Goal: Task Accomplishment & Management: Complete application form

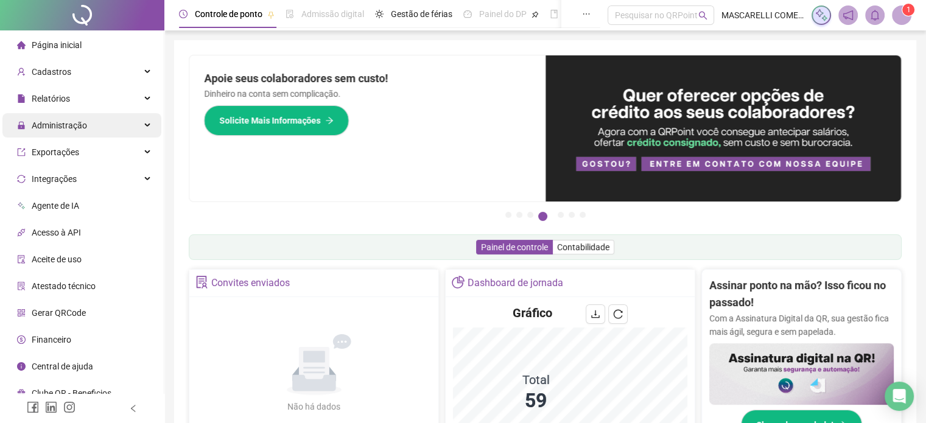
click at [63, 123] on span "Administração" at bounding box center [59, 126] width 55 height 10
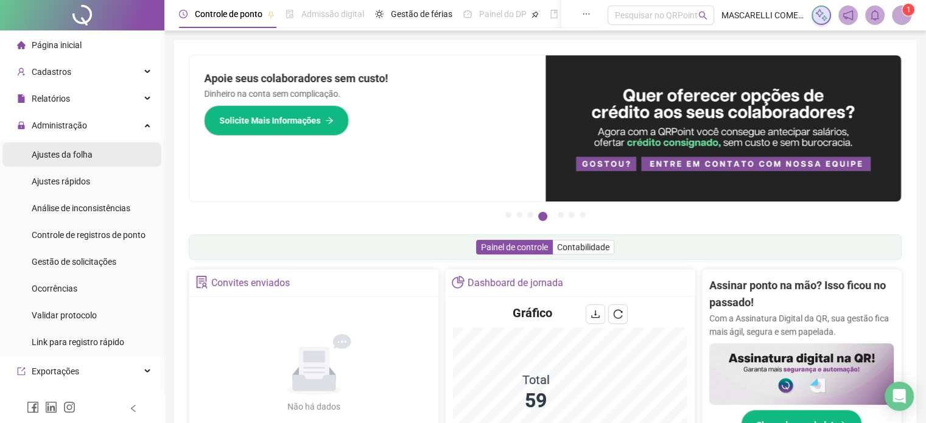
click at [51, 158] on span "Ajustes da folha" at bounding box center [62, 155] width 61 height 10
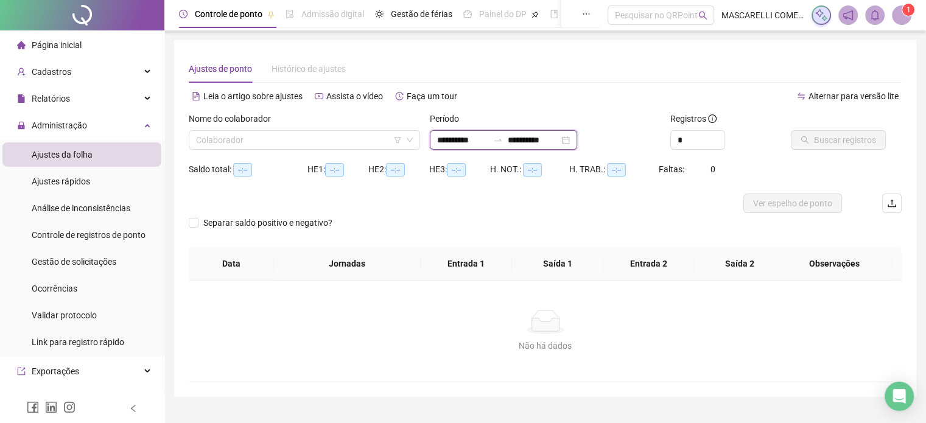
click at [444, 141] on input "**********" at bounding box center [462, 139] width 51 height 13
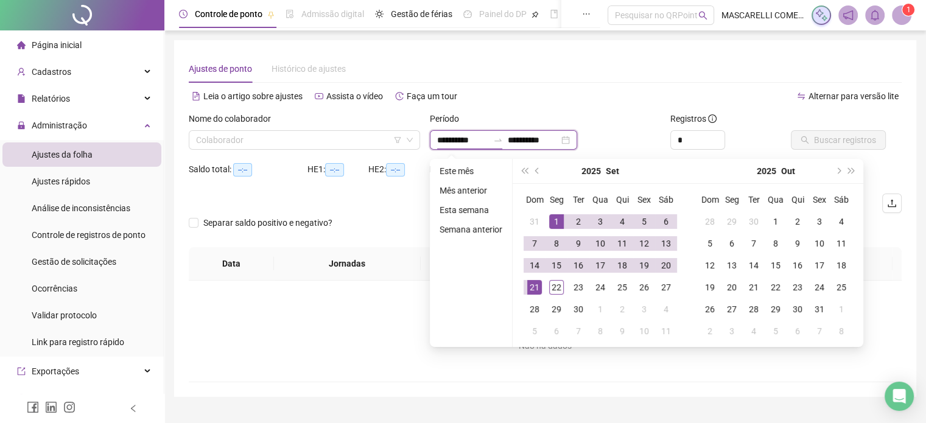
type input "**********"
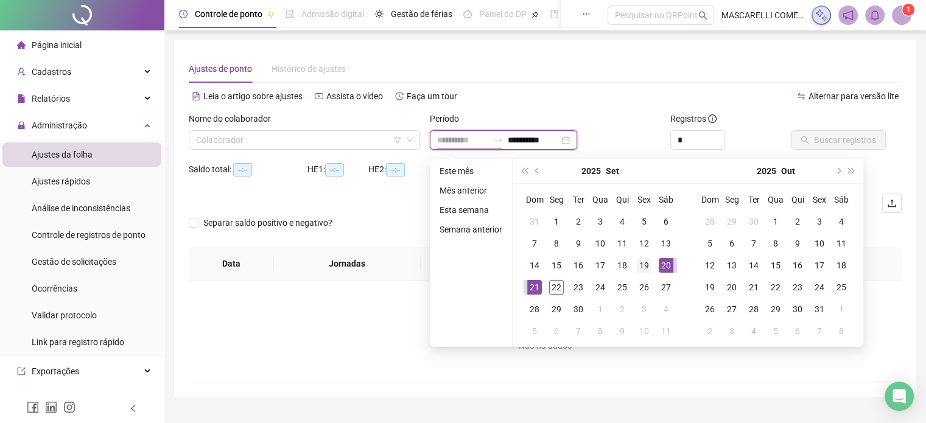
type input "**********"
click at [640, 262] on div "19" at bounding box center [644, 265] width 15 height 15
type input "**********"
click at [553, 285] on div "22" at bounding box center [556, 287] width 15 height 15
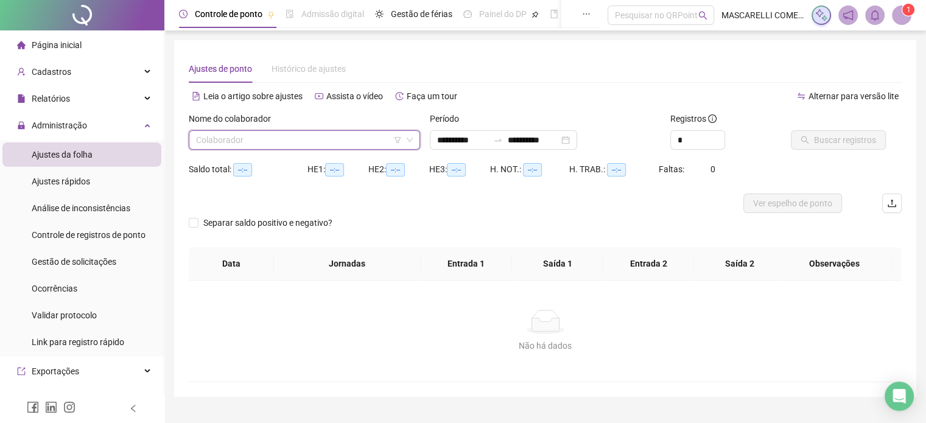
click at [283, 138] on input "search" at bounding box center [299, 140] width 206 height 18
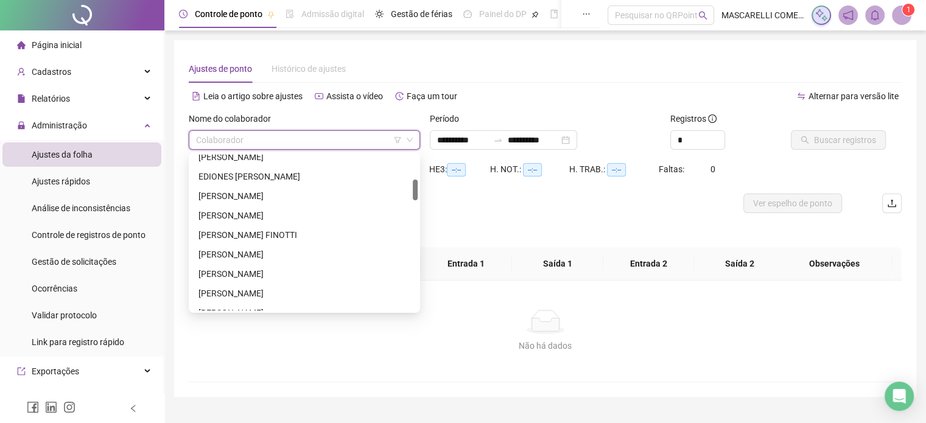
scroll to position [243, 0]
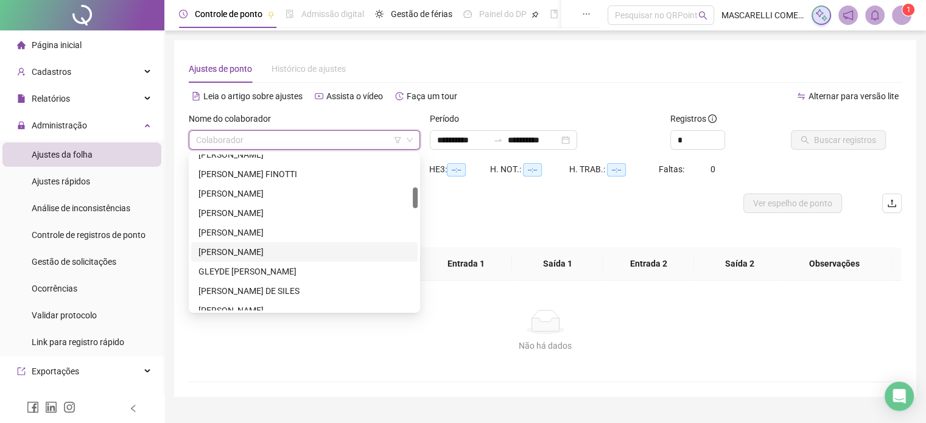
click at [235, 249] on div "GENUSIO DE SOUZA ALVES" at bounding box center [304, 251] width 212 height 13
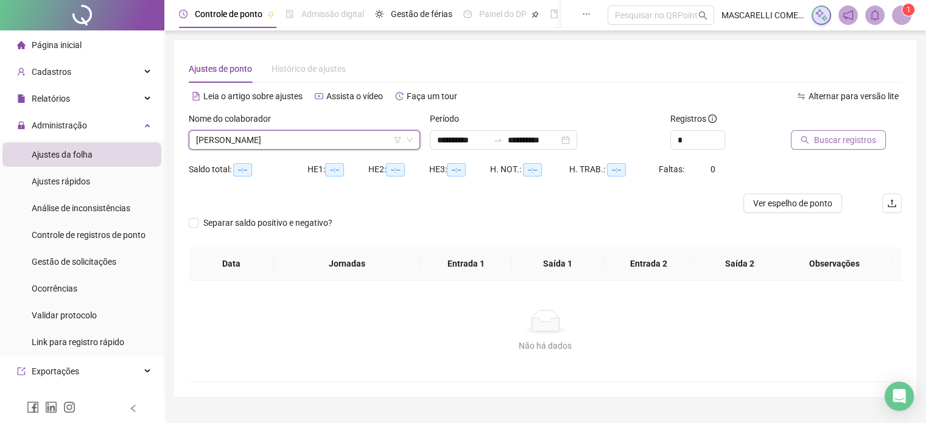
click at [864, 136] on span "Buscar registros" at bounding box center [845, 139] width 62 height 13
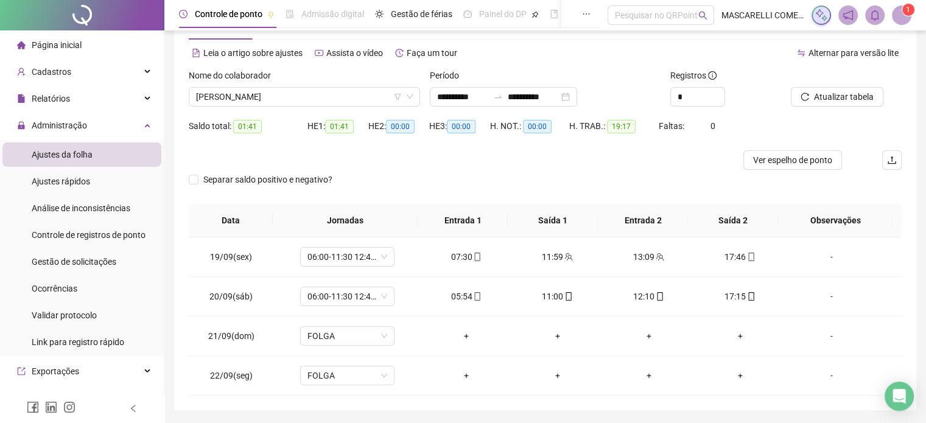
scroll to position [82, 0]
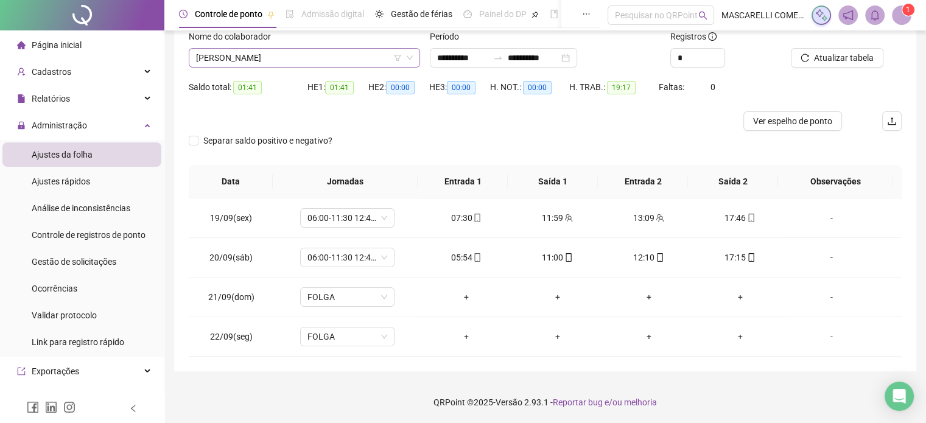
click at [299, 54] on span "GENUSIO DE SOUZA ALVES" at bounding box center [304, 58] width 217 height 18
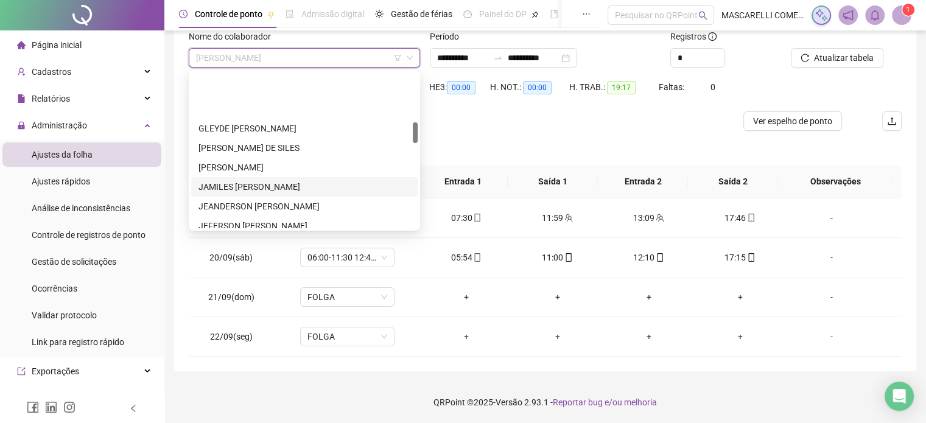
scroll to position [365, 0]
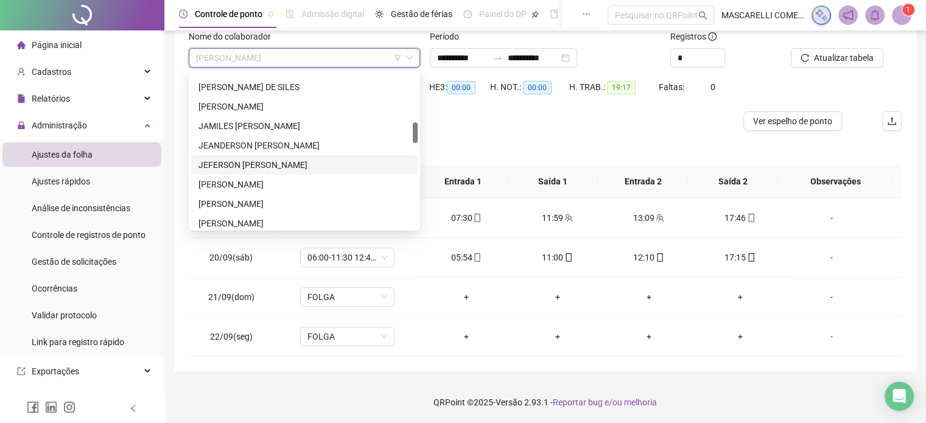
click at [259, 163] on div "JEFERSON CLEBER DE MORAES JARETTA" at bounding box center [304, 164] width 212 height 13
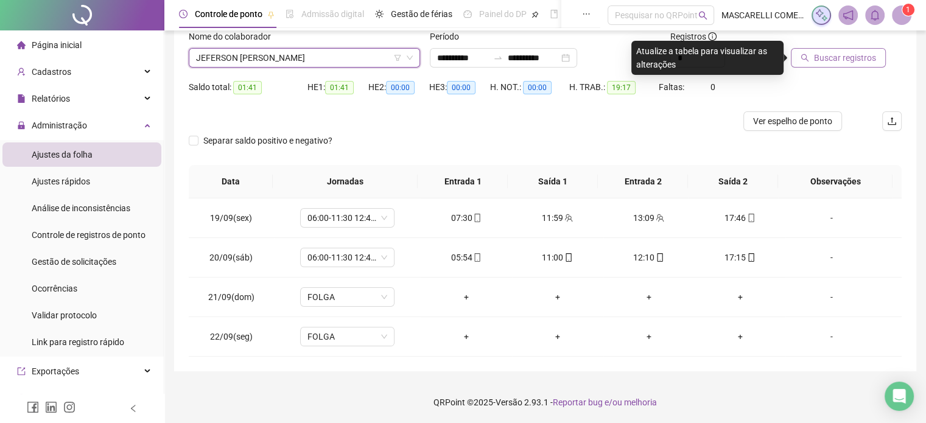
click at [823, 58] on span "Buscar registros" at bounding box center [845, 57] width 62 height 13
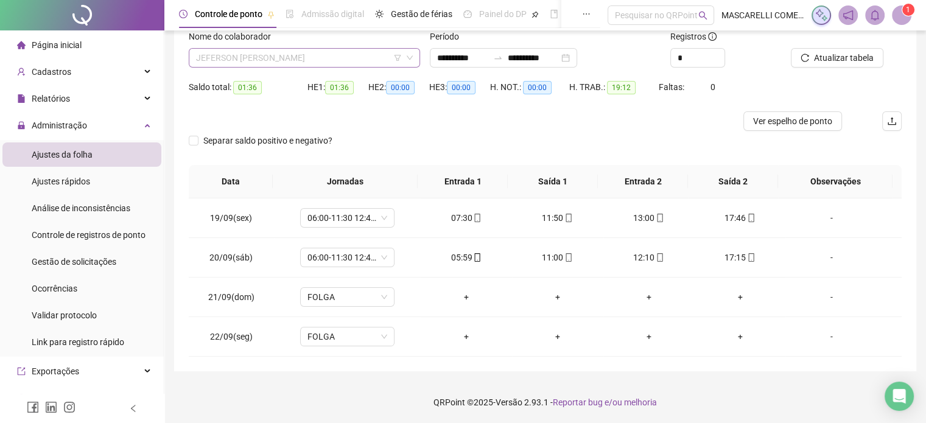
click at [296, 57] on span "JEFERSON CLEBER DE MORAES JARETTA" at bounding box center [304, 58] width 217 height 18
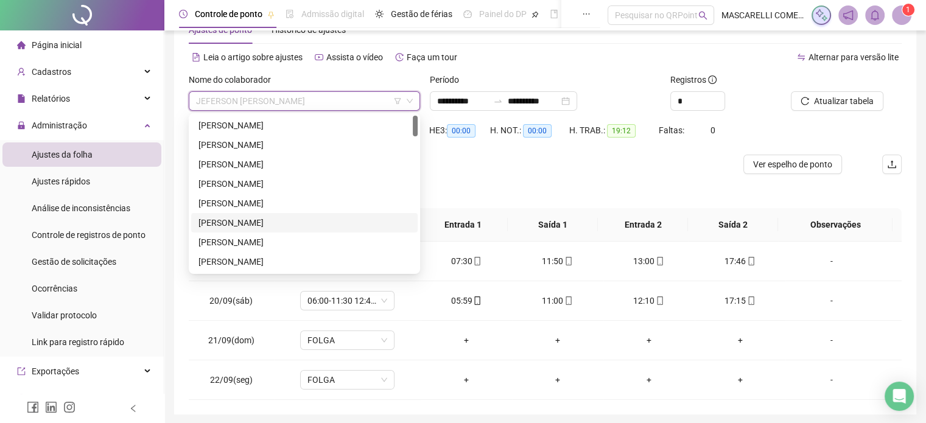
scroll to position [0, 0]
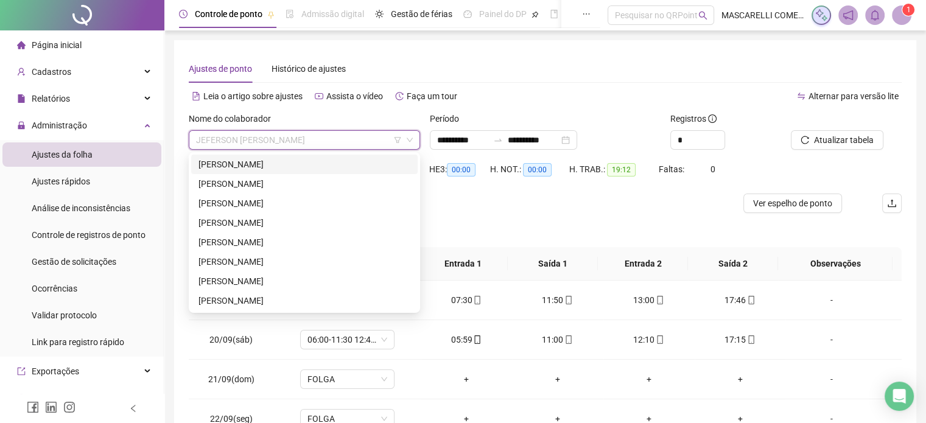
click at [234, 164] on div "AMÓS ALMEIDA DE JESUS" at bounding box center [304, 164] width 212 height 13
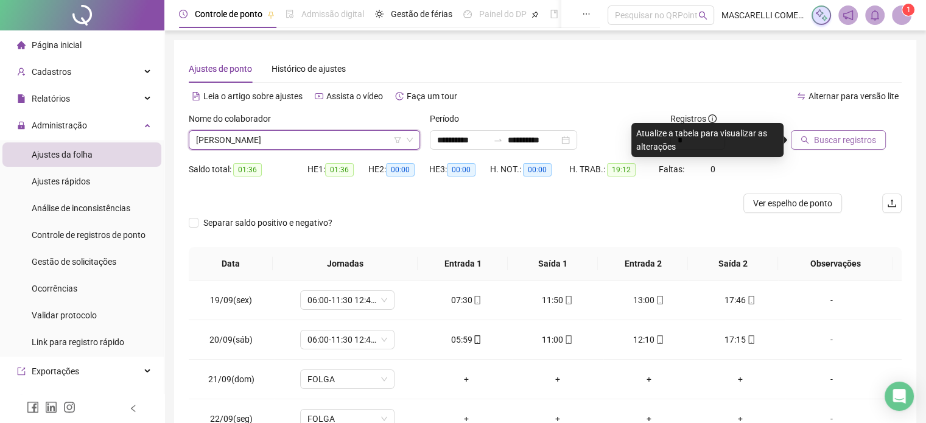
click at [833, 145] on span "Buscar registros" at bounding box center [845, 139] width 62 height 13
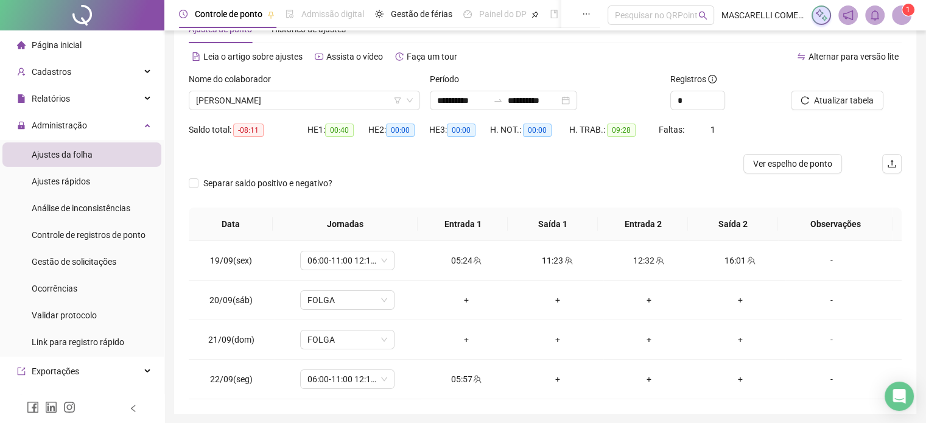
scroll to position [61, 0]
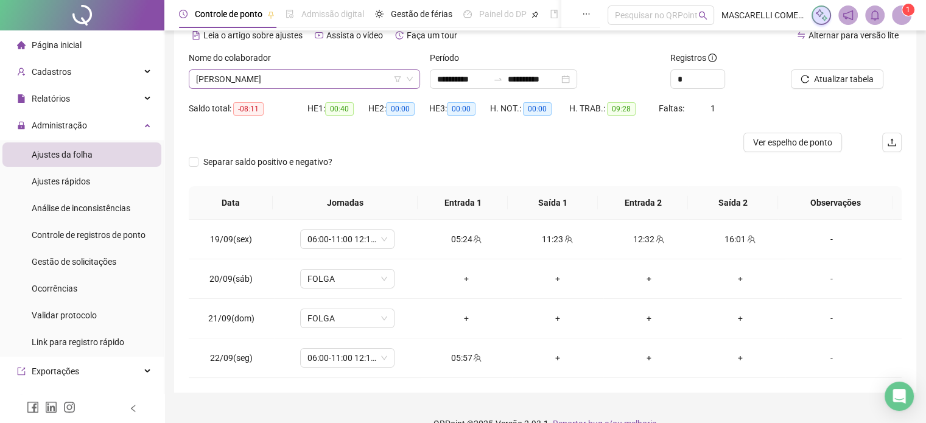
click at [309, 80] on span "AMÓS ALMEIDA DE JESUS" at bounding box center [304, 79] width 217 height 18
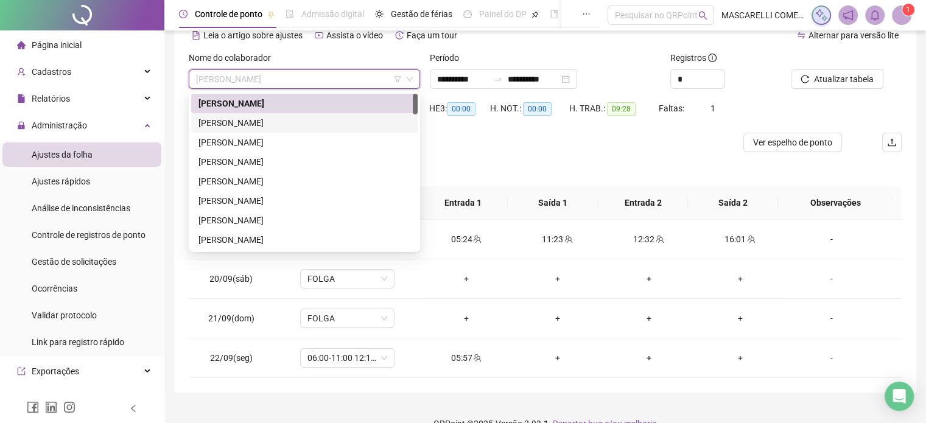
click at [285, 127] on div "ANDRESSO DE SOUZA STOFE" at bounding box center [304, 122] width 212 height 13
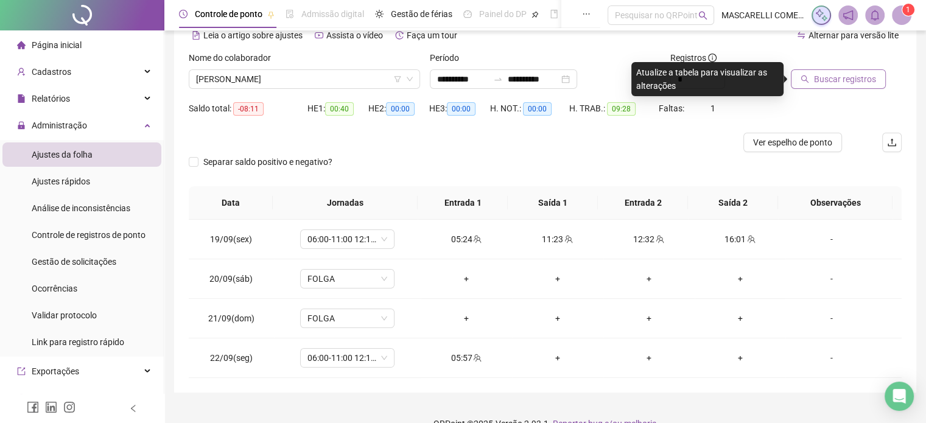
click at [819, 86] on button "Buscar registros" at bounding box center [838, 78] width 95 height 19
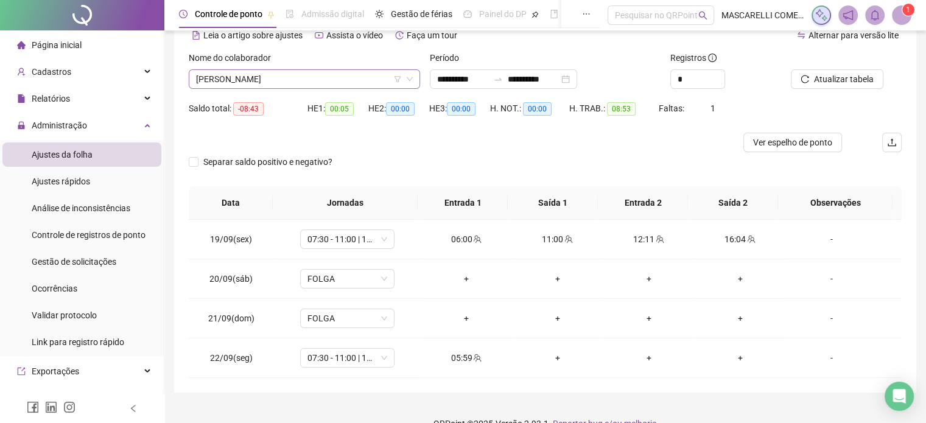
click at [292, 78] on span "ANDRESSO DE SOUZA STOFE" at bounding box center [304, 79] width 217 height 18
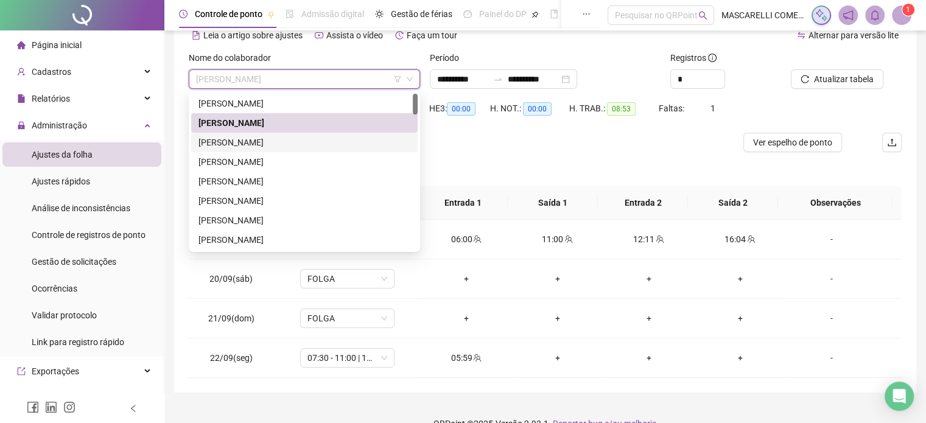
click at [293, 142] on div "ANGELO XAVIER MARTINS" at bounding box center [304, 142] width 212 height 13
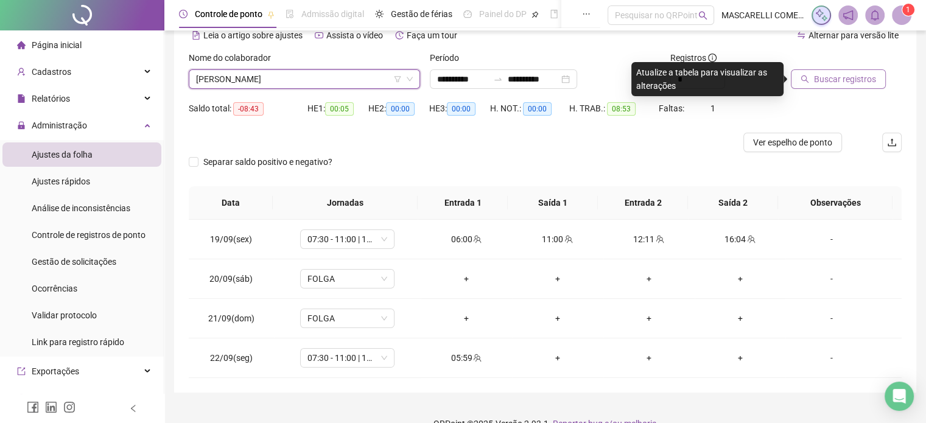
click at [809, 80] on button "Buscar registros" at bounding box center [838, 78] width 95 height 19
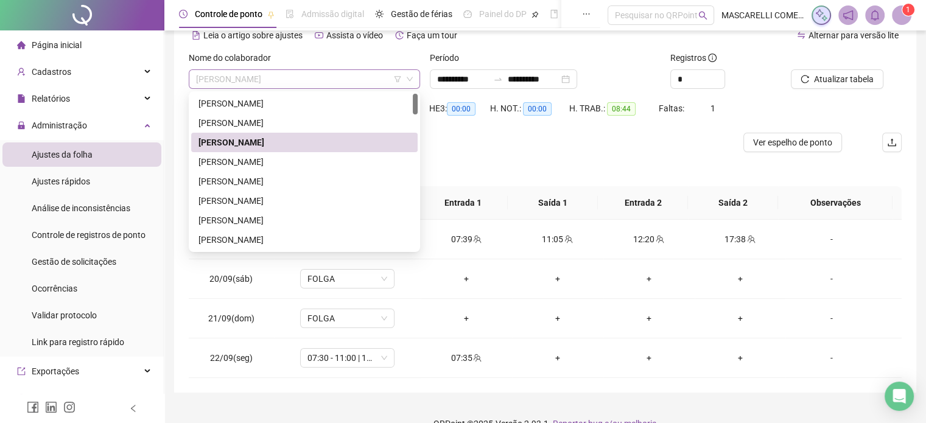
click at [295, 79] on span "ANGELO XAVIER MARTINS" at bounding box center [304, 79] width 217 height 18
click at [298, 161] on div "ARLINDO MARTINS NETO" at bounding box center [304, 161] width 212 height 13
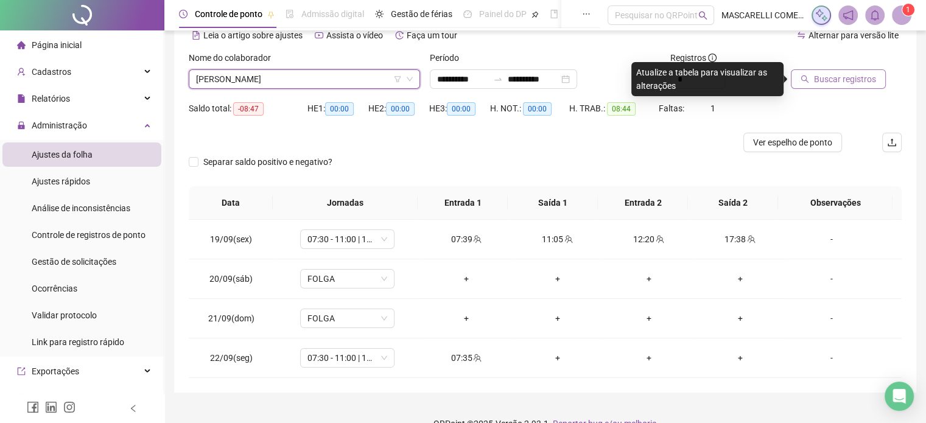
click at [822, 75] on span "Buscar registros" at bounding box center [845, 78] width 62 height 13
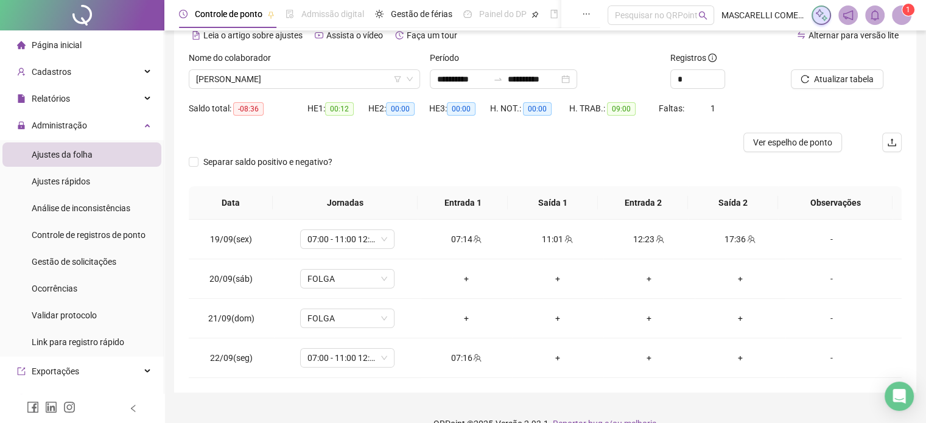
click at [287, 87] on span "ARLINDO MARTINS NETO" at bounding box center [304, 79] width 217 height 18
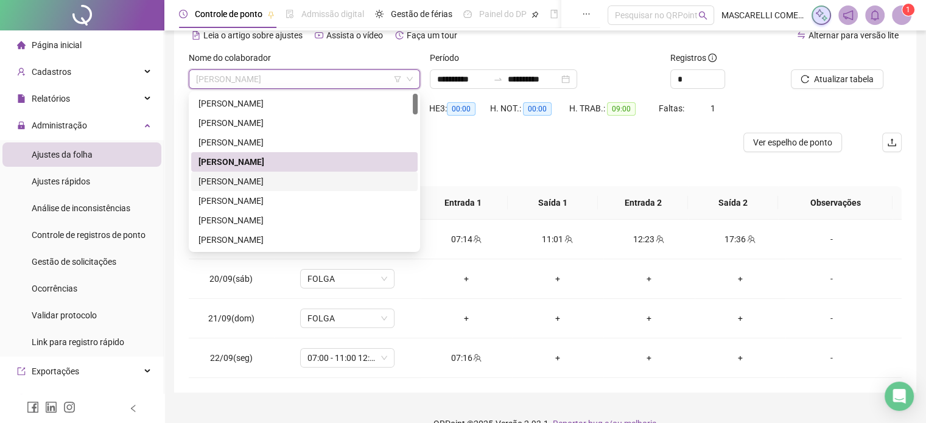
click at [270, 181] on div "CAROLYNE KEMELLY DA SILVA PEREIRA" at bounding box center [304, 181] width 212 height 13
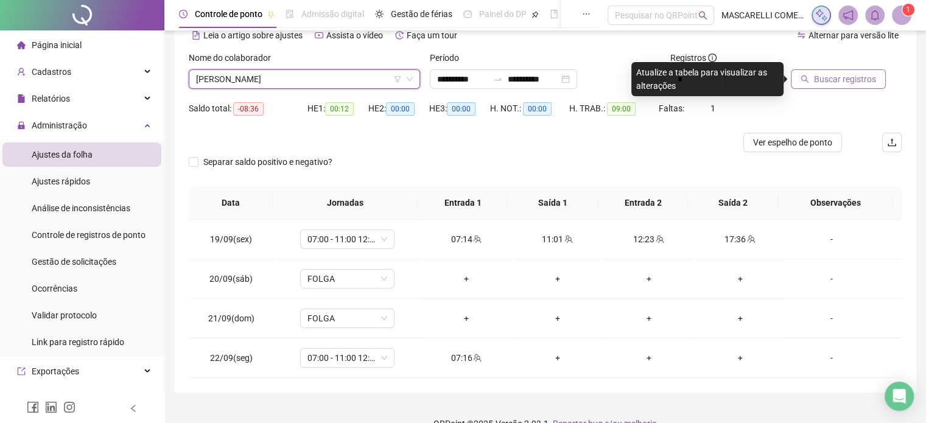
click at [812, 79] on button "Buscar registros" at bounding box center [838, 78] width 95 height 19
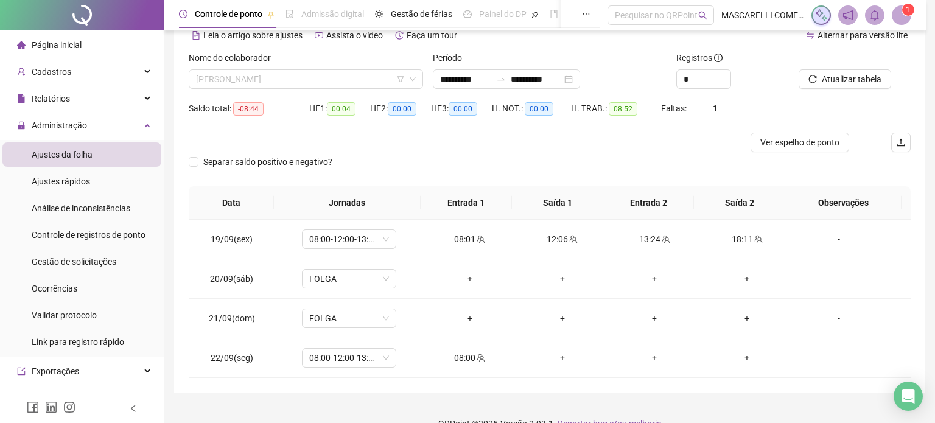
click at [248, 80] on span "CAROLYNE KEMELLY DA SILVA PEREIRA" at bounding box center [306, 79] width 220 height 18
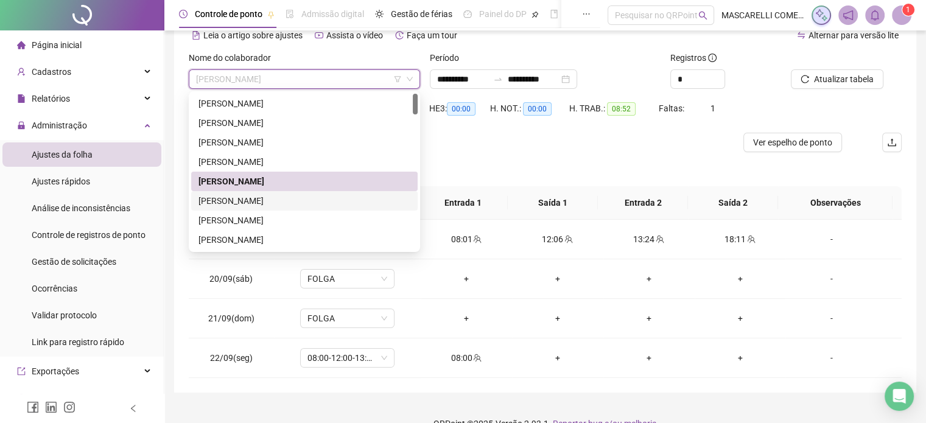
click at [218, 202] on div "CIDVALDO FERNANDES" at bounding box center [304, 200] width 212 height 13
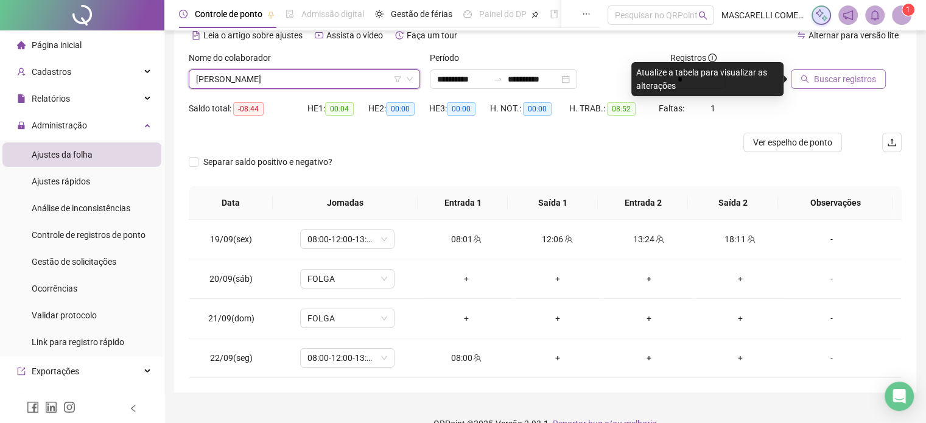
click at [830, 78] on span "Buscar registros" at bounding box center [845, 78] width 62 height 13
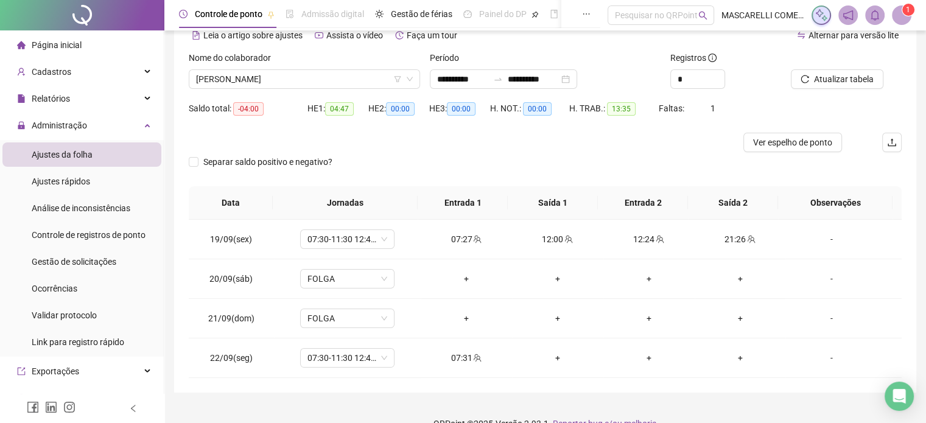
click at [274, 80] on span "CIDVALDO FERNANDES" at bounding box center [304, 79] width 217 height 18
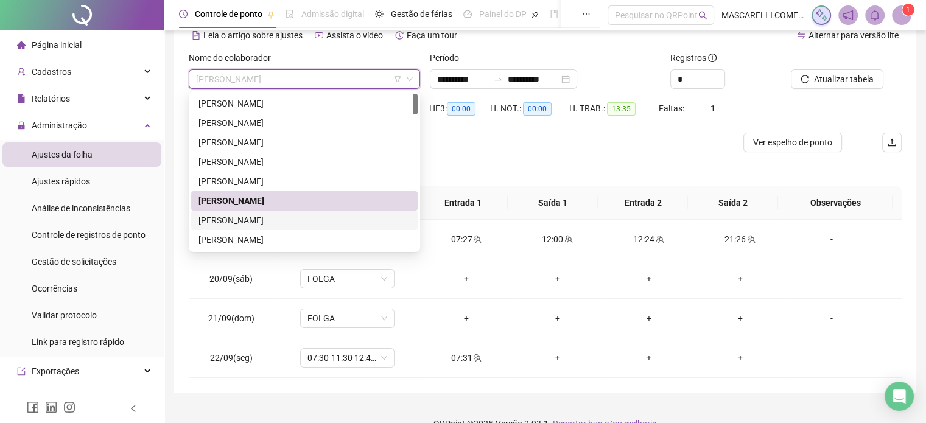
click at [254, 218] on div "DAIANA ALVES RIBEIRO PEREIRA" at bounding box center [304, 220] width 212 height 13
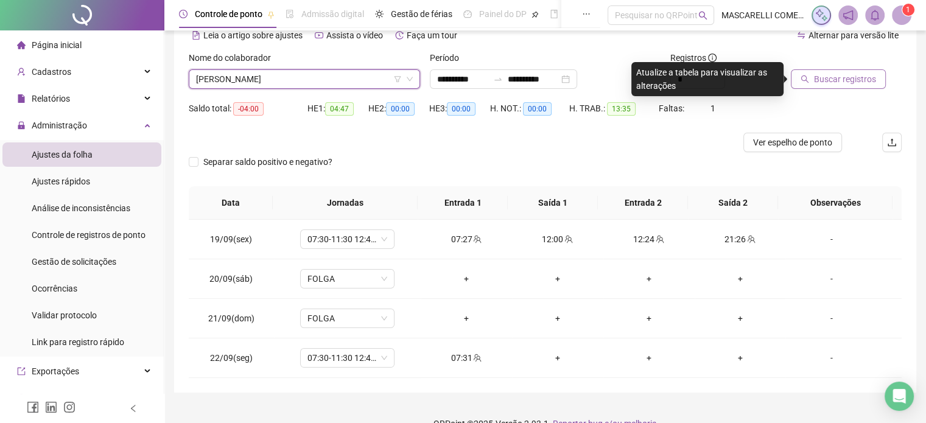
click at [819, 77] on span "Buscar registros" at bounding box center [845, 78] width 62 height 13
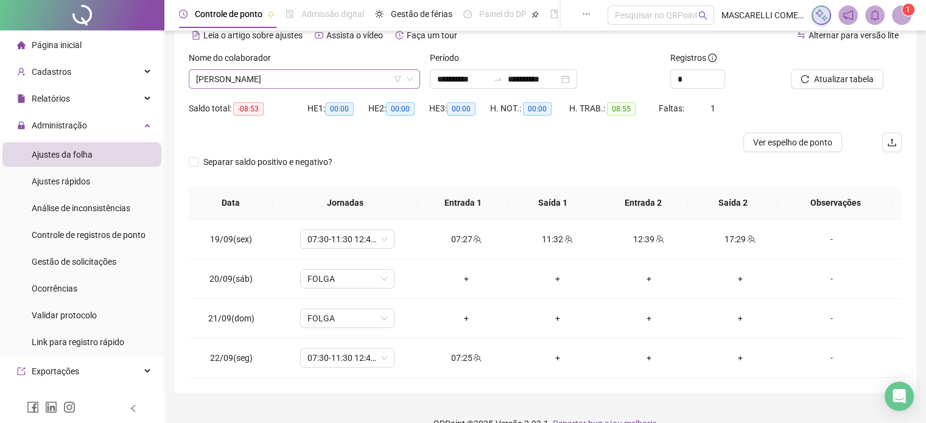
click at [229, 79] on span "DAIANA ALVES RIBEIRO PEREIRA" at bounding box center [304, 79] width 217 height 18
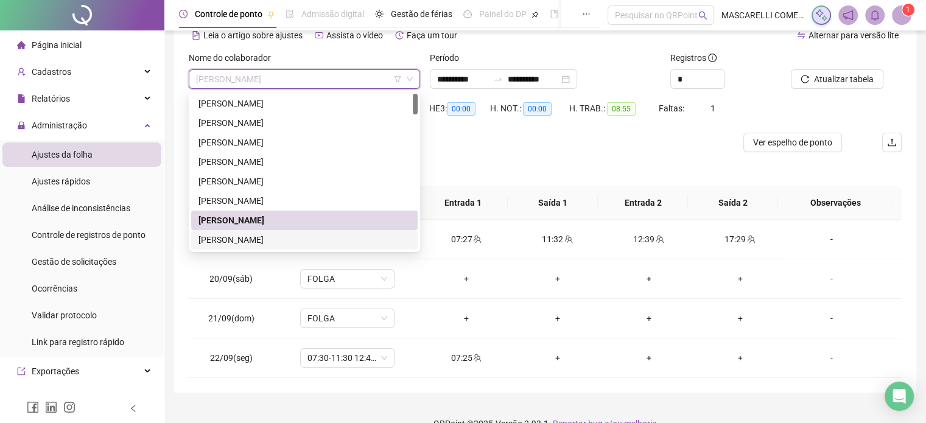
click at [235, 243] on div "DANIELA DE ASSIS" at bounding box center [304, 239] width 212 height 13
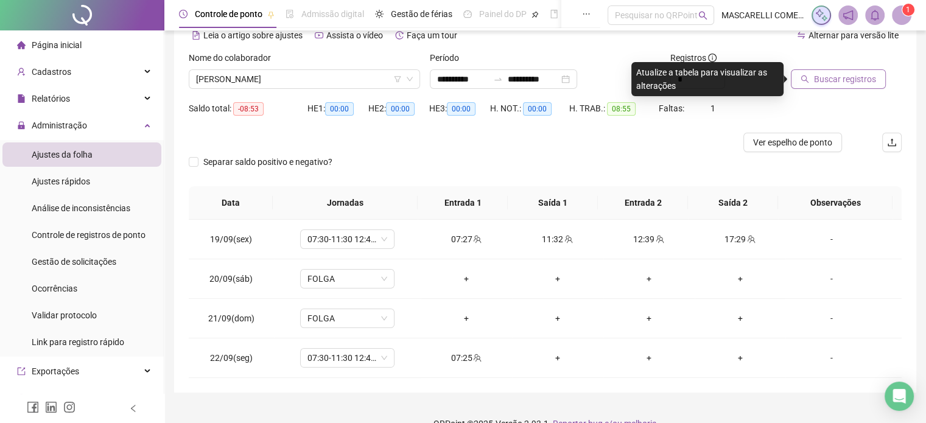
click at [841, 80] on span "Buscar registros" at bounding box center [845, 78] width 62 height 13
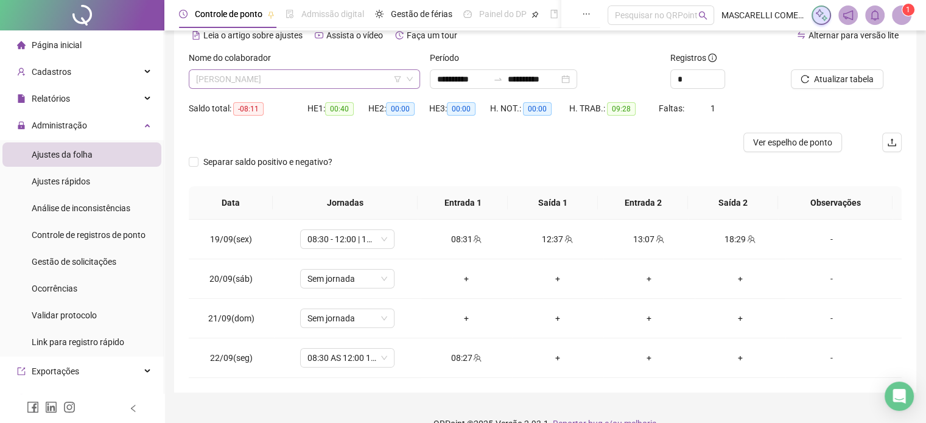
click at [276, 81] on span "DANIELA DE ASSIS" at bounding box center [304, 79] width 217 height 18
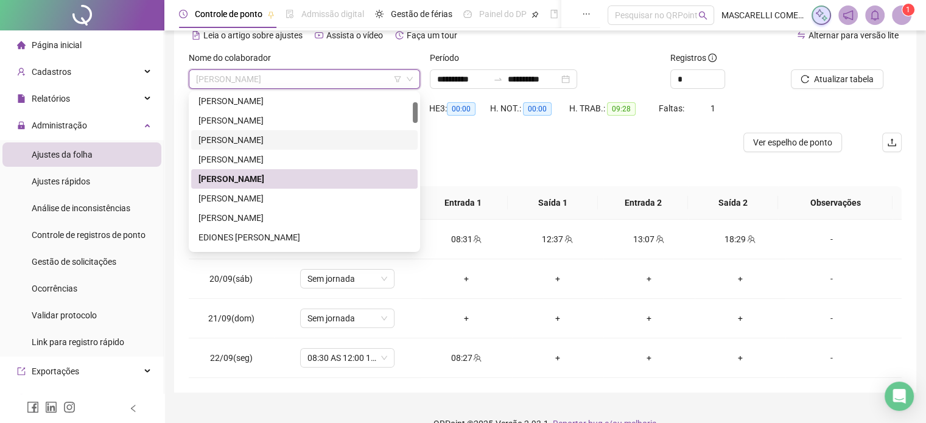
scroll to position [122, 0]
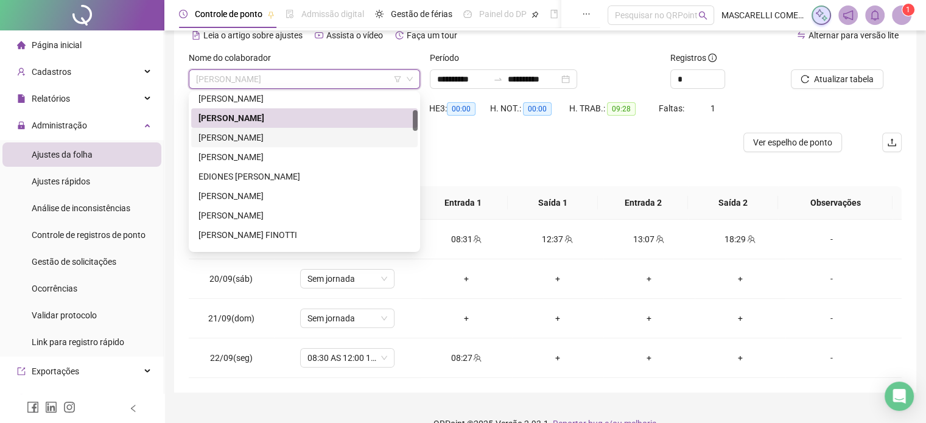
click at [242, 138] on div "DANIEL MARQUES DE ASSIS" at bounding box center [304, 137] width 212 height 13
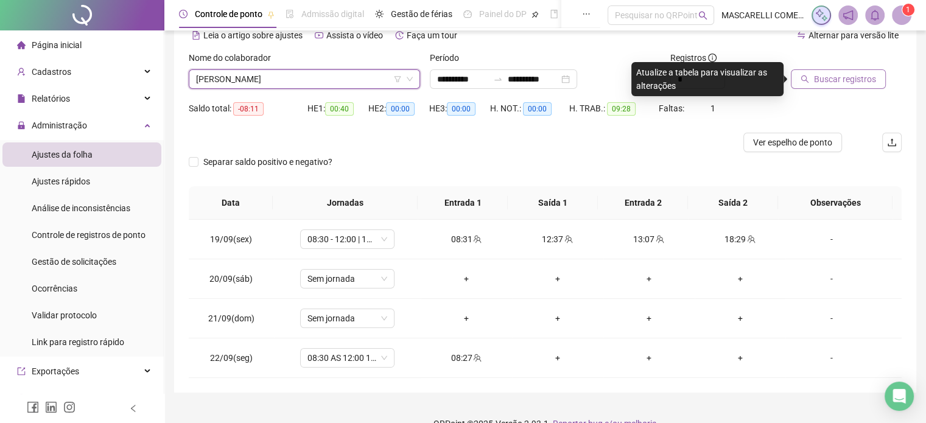
click at [837, 77] on span "Buscar registros" at bounding box center [845, 78] width 62 height 13
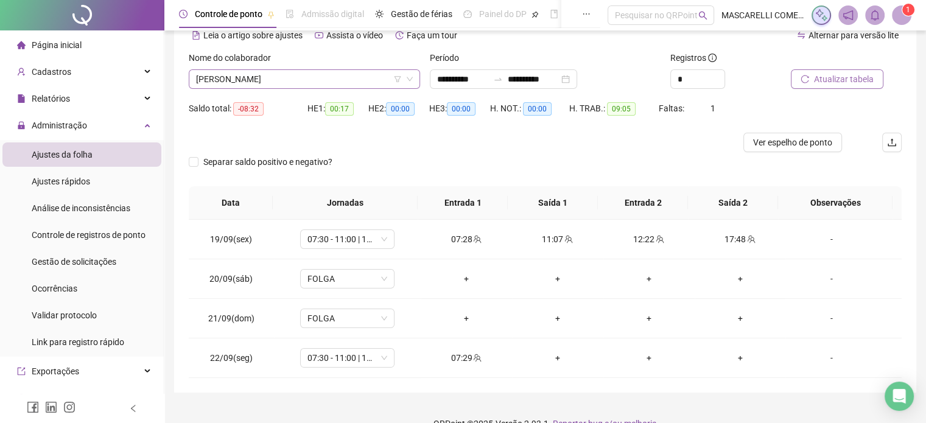
click at [278, 80] on span "DANIEL MARQUES DE ASSIS" at bounding box center [304, 79] width 217 height 18
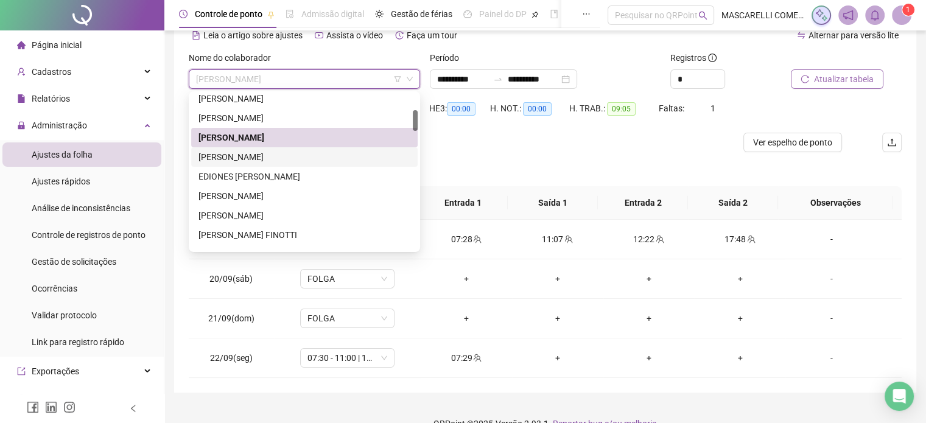
click at [222, 158] on div "DOUGLAS FELIPE ALMEIDA SALLES" at bounding box center [304, 156] width 212 height 13
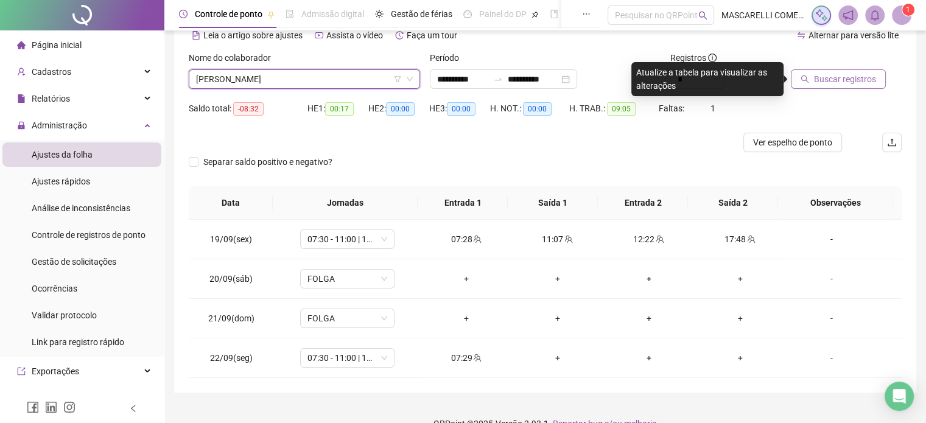
click at [825, 75] on span "Buscar registros" at bounding box center [845, 78] width 62 height 13
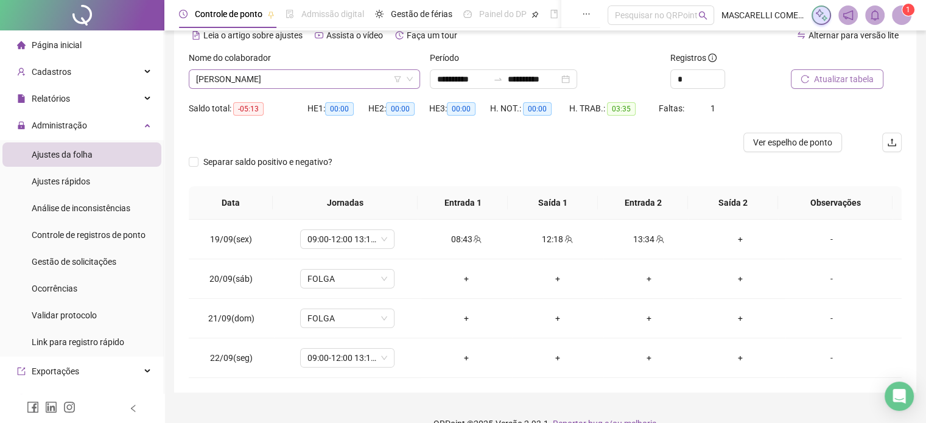
click at [217, 83] on span "DOUGLAS FELIPE ALMEIDA SALLES" at bounding box center [304, 79] width 217 height 18
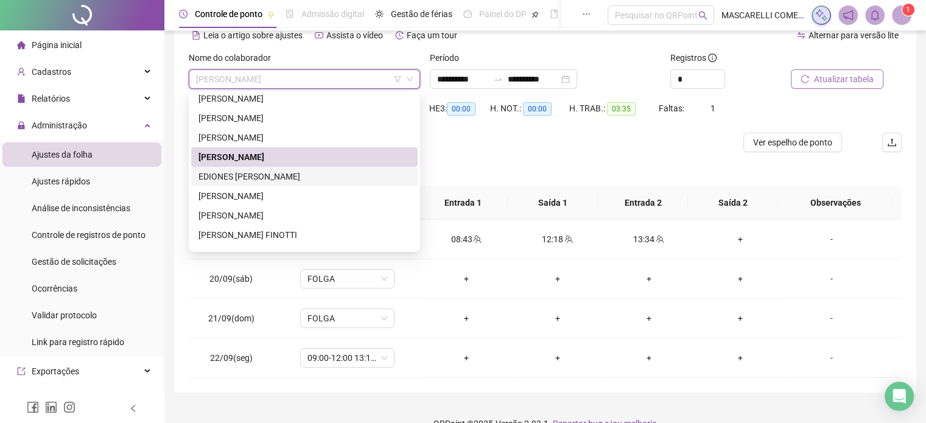
click at [220, 173] on div "EDIONES DALVI SANTOS" at bounding box center [304, 176] width 212 height 13
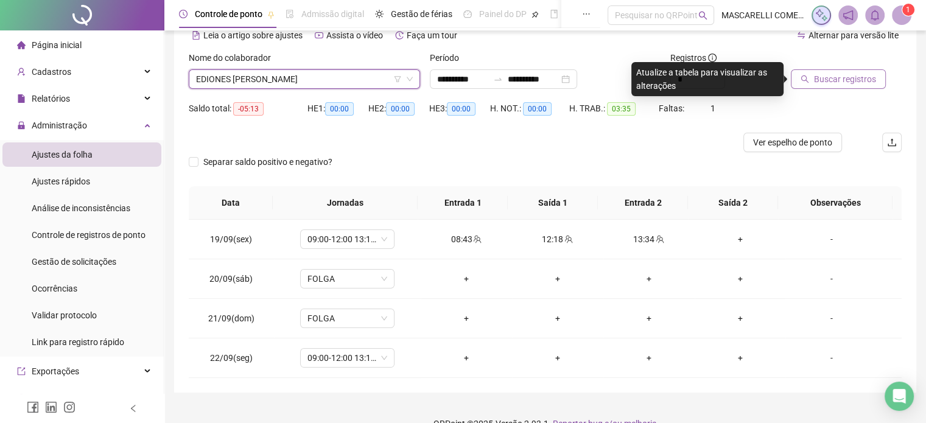
click at [813, 79] on button "Buscar registros" at bounding box center [838, 78] width 95 height 19
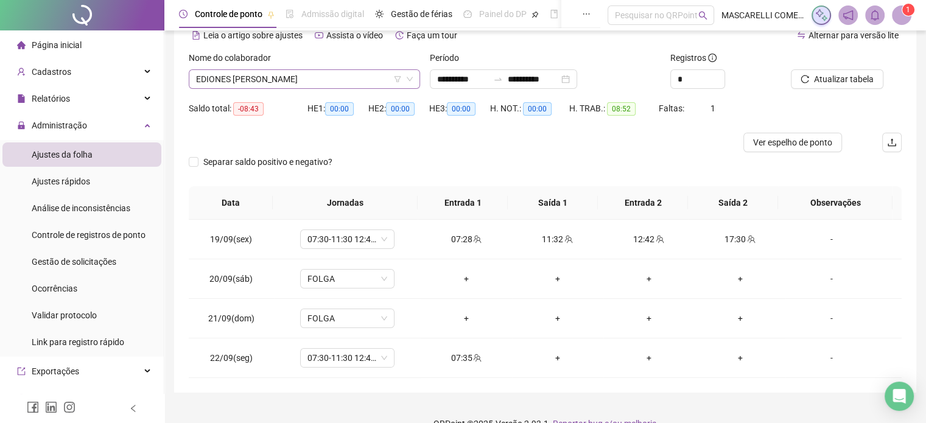
click at [265, 80] on span "EDIONES DALVI SANTOS" at bounding box center [304, 79] width 217 height 18
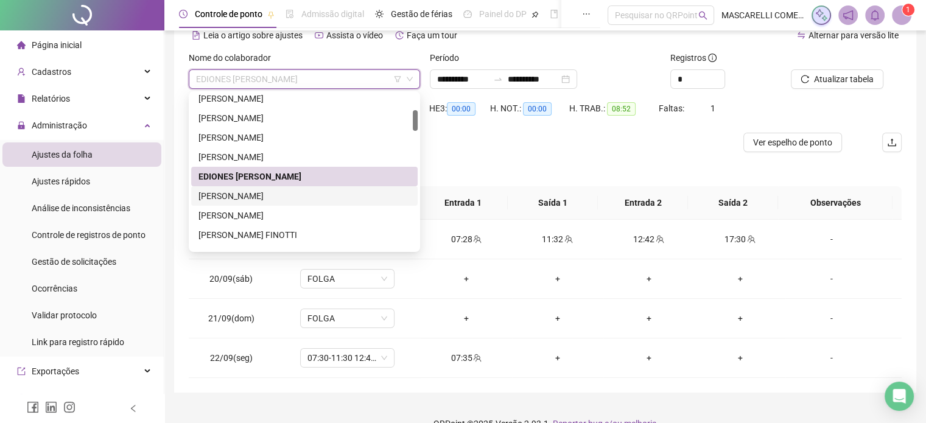
click at [256, 195] on div "EDUARDO SILVA CLAUDELINO TEXEIRA" at bounding box center [304, 195] width 212 height 13
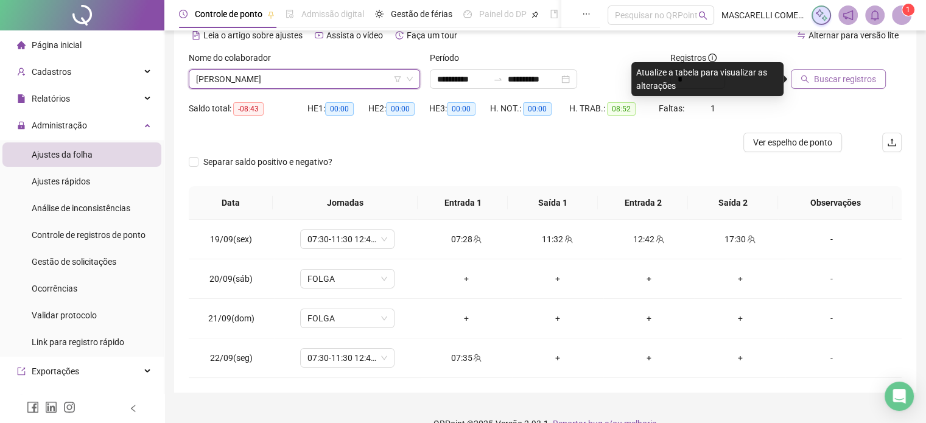
click at [807, 82] on icon "search" at bounding box center [805, 79] width 8 height 8
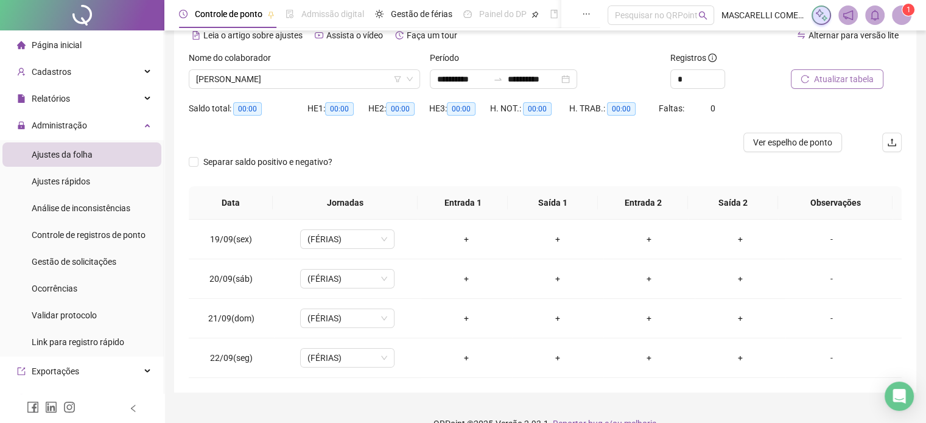
click at [240, 79] on span "EDUARDO SILVA CLAUDELINO TEXEIRA" at bounding box center [304, 79] width 217 height 18
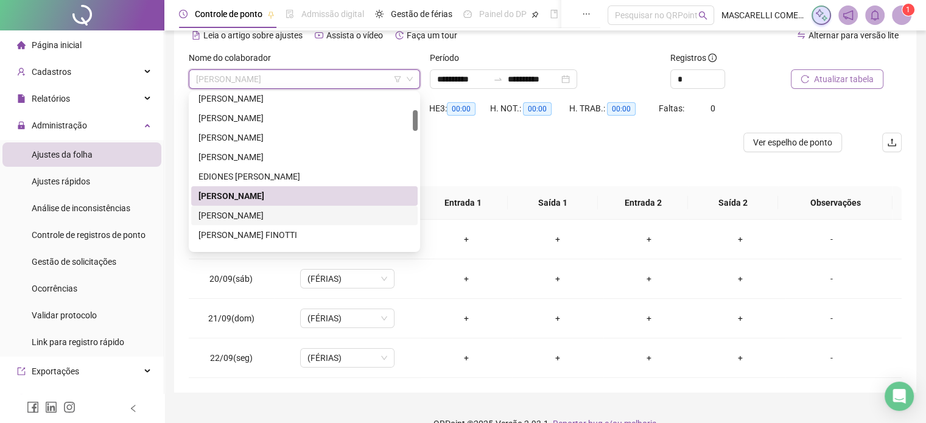
click at [237, 216] on div "EMANUEL EVERSON LIMA DE OLIVEIRA" at bounding box center [304, 215] width 212 height 13
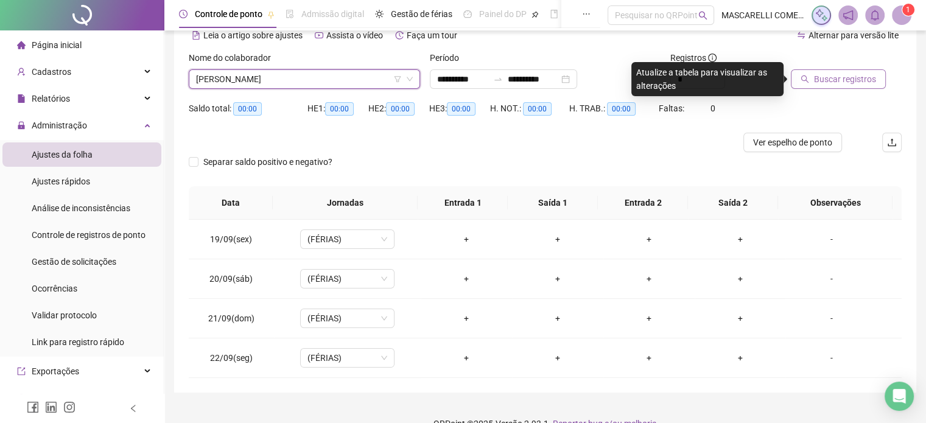
click at [836, 77] on span "Buscar registros" at bounding box center [845, 78] width 62 height 13
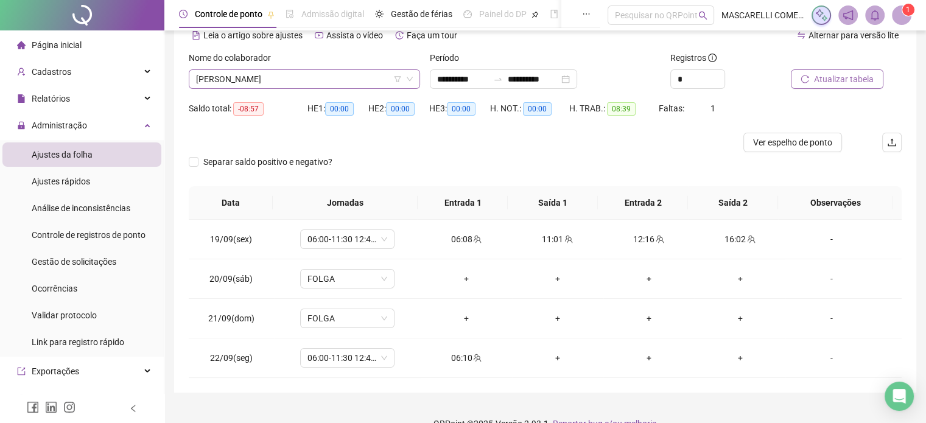
click at [268, 86] on span "EMANUEL EVERSON LIMA DE OLIVEIRA" at bounding box center [304, 79] width 217 height 18
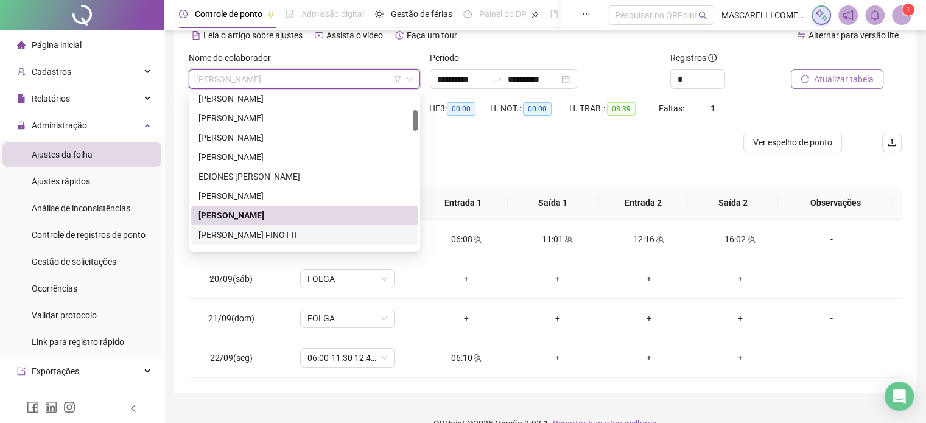
click at [214, 235] on div "FABIANA PONCIO SIPRIANO FINOTTI" at bounding box center [304, 234] width 212 height 13
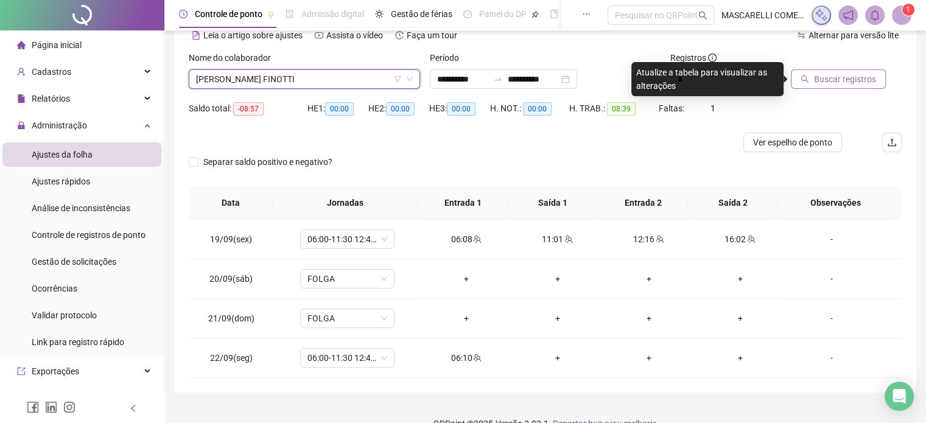
click at [808, 75] on icon "search" at bounding box center [804, 79] width 9 height 9
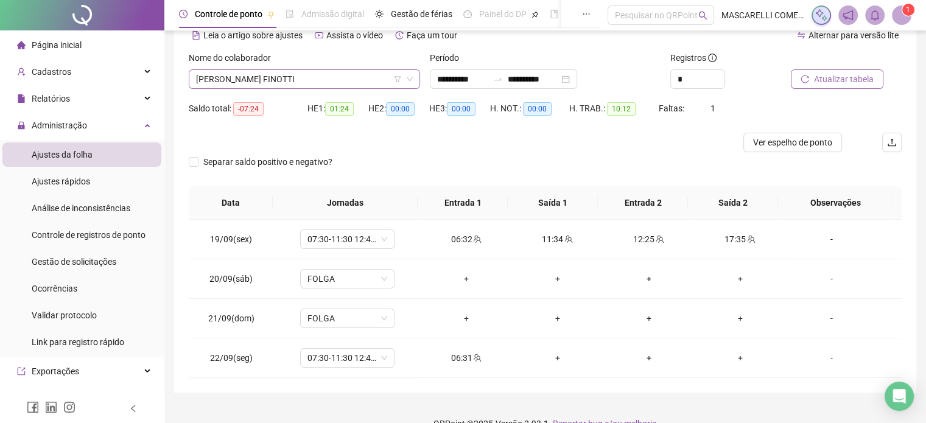
click at [318, 76] on span "FABIANA PONCIO SIPRIANO FINOTTI" at bounding box center [304, 79] width 217 height 18
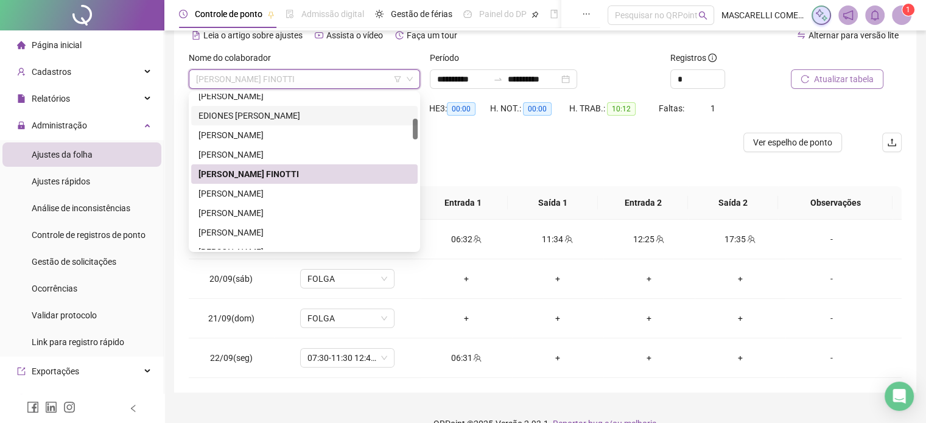
scroll to position [243, 0]
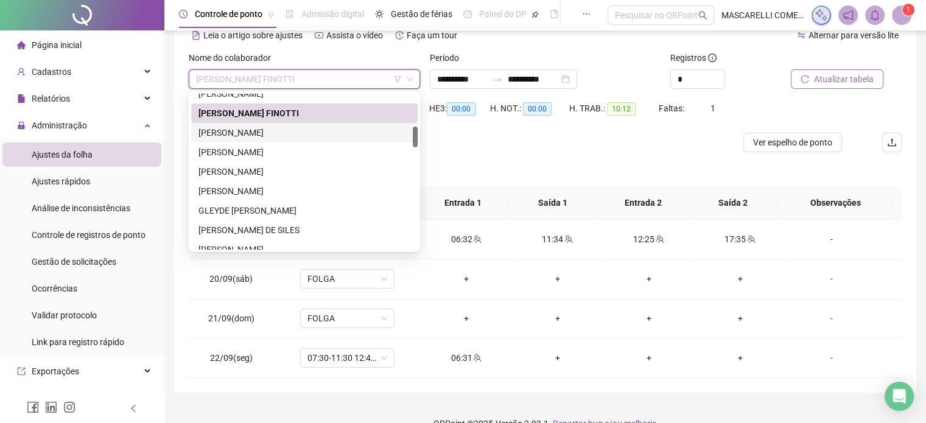
click at [238, 133] on div "FELIPE MURUCI RAMOS NUNES" at bounding box center [304, 132] width 212 height 13
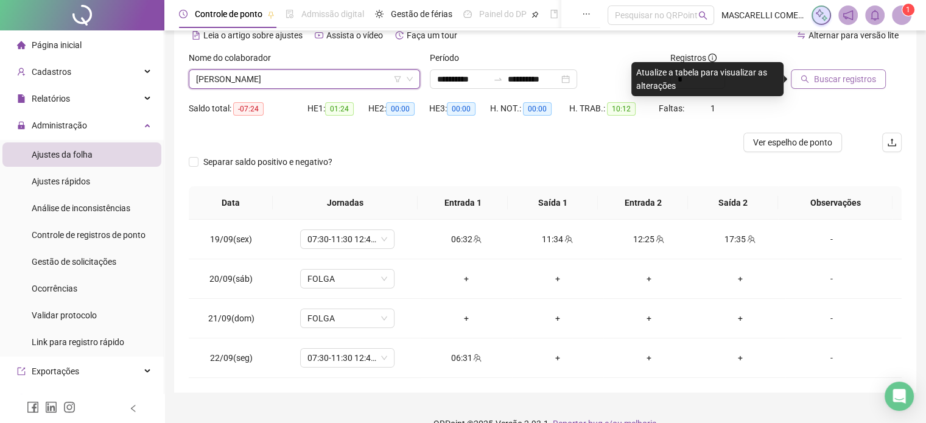
click at [839, 75] on span "Buscar registros" at bounding box center [845, 78] width 62 height 13
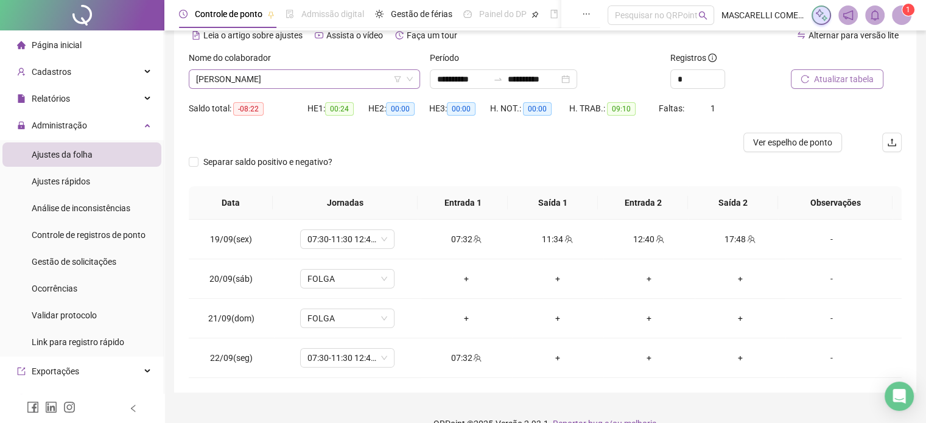
click at [243, 79] on span "FELIPE MURUCI RAMOS NUNES" at bounding box center [304, 79] width 217 height 18
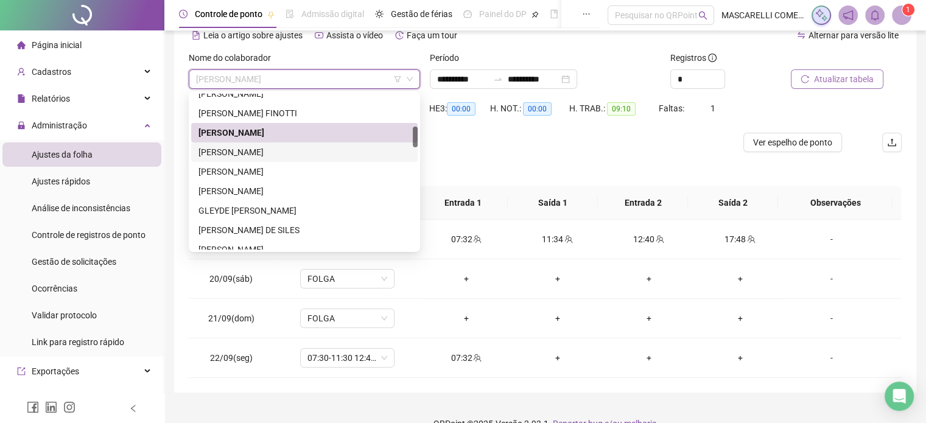
click at [236, 152] on div "FERNANDA DEORCE DE OLIVEIRA" at bounding box center [304, 151] width 212 height 13
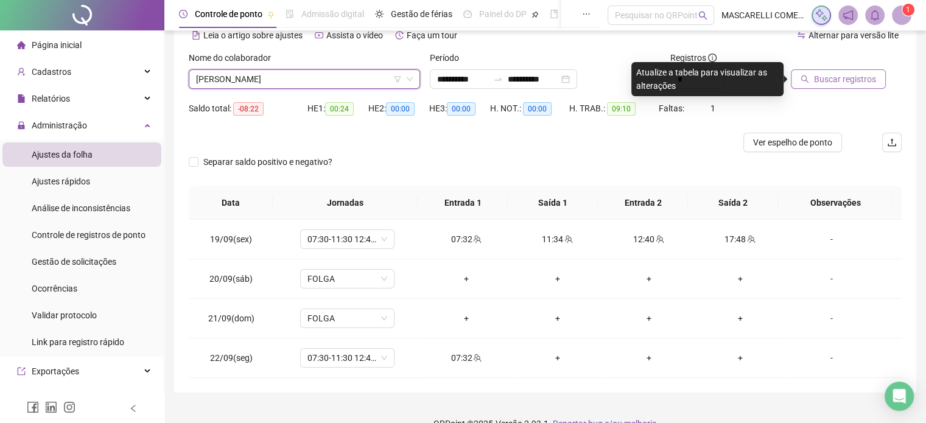
click at [842, 77] on span "Buscar registros" at bounding box center [845, 78] width 62 height 13
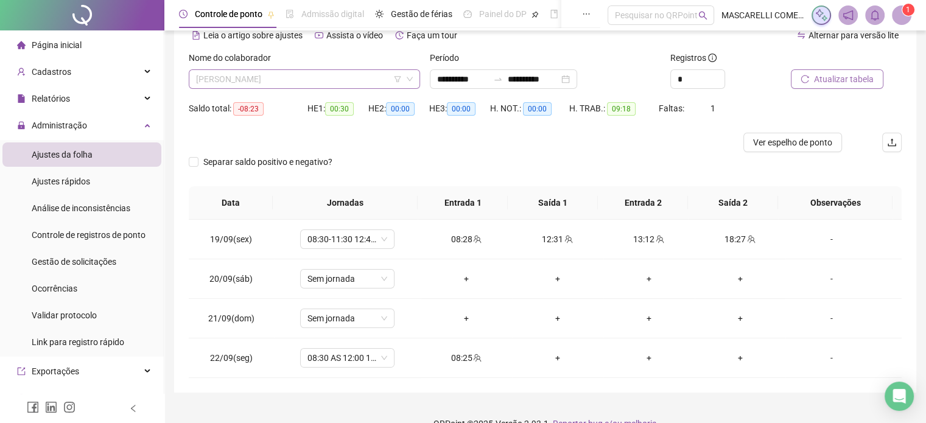
click at [242, 83] on span "FERNANDA DEORCE DE OLIVEIRA" at bounding box center [304, 79] width 217 height 18
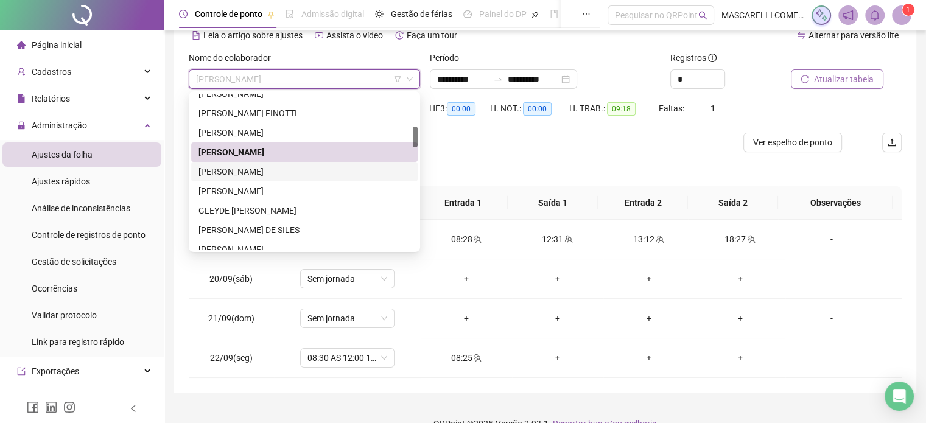
click at [240, 173] on div "GABRIEL DA SILVA FACCINI" at bounding box center [304, 171] width 212 height 13
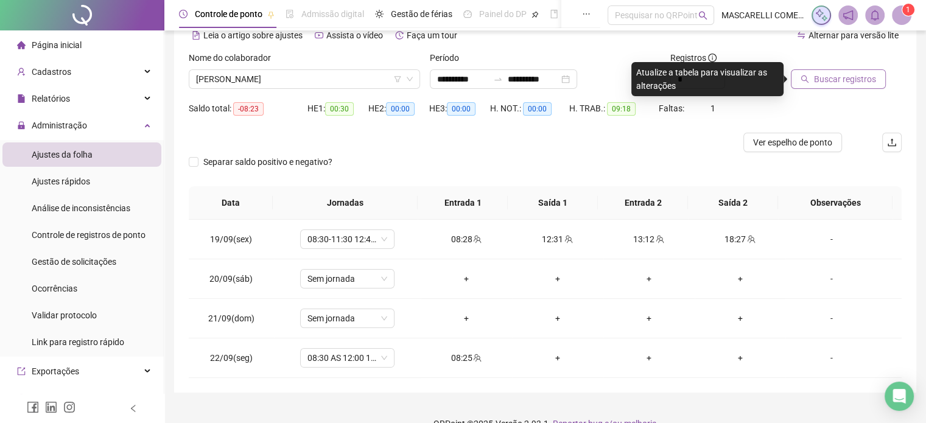
click at [835, 81] on span "Buscar registros" at bounding box center [845, 78] width 62 height 13
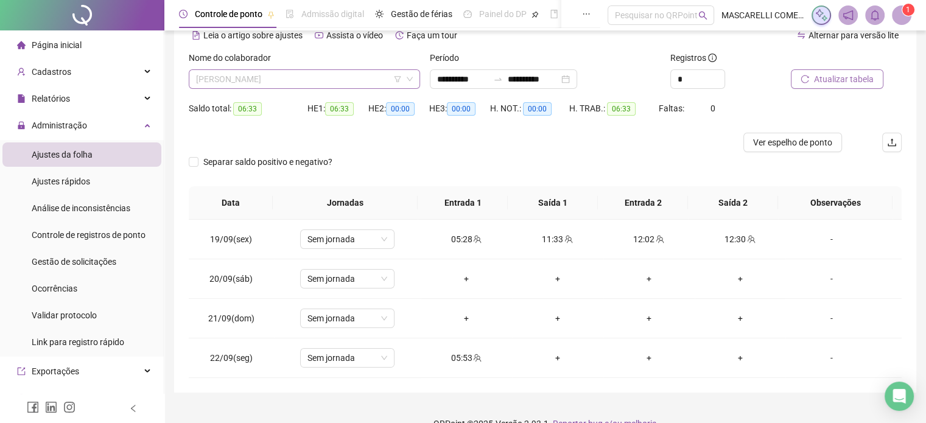
click at [243, 81] on span "GABRIEL DA SILVA FACCINI" at bounding box center [304, 79] width 217 height 18
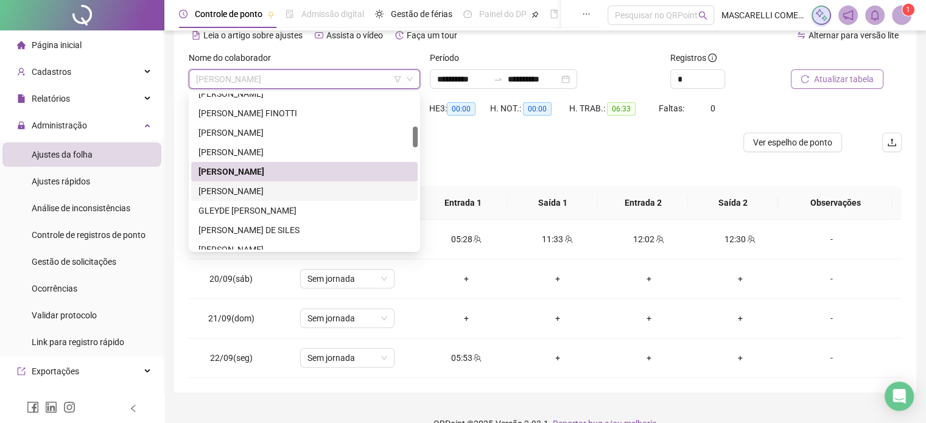
click at [229, 187] on div "GENUSIO DE SOUZA ALVES" at bounding box center [304, 190] width 212 height 13
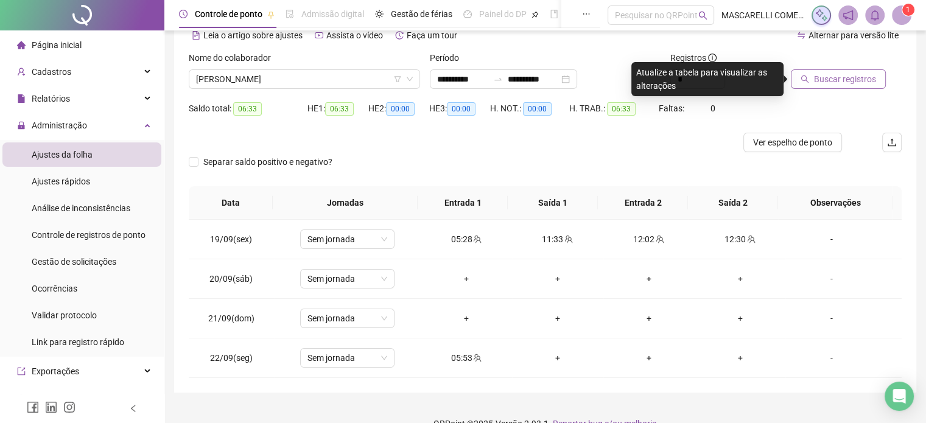
click at [843, 78] on span "Buscar registros" at bounding box center [845, 78] width 62 height 13
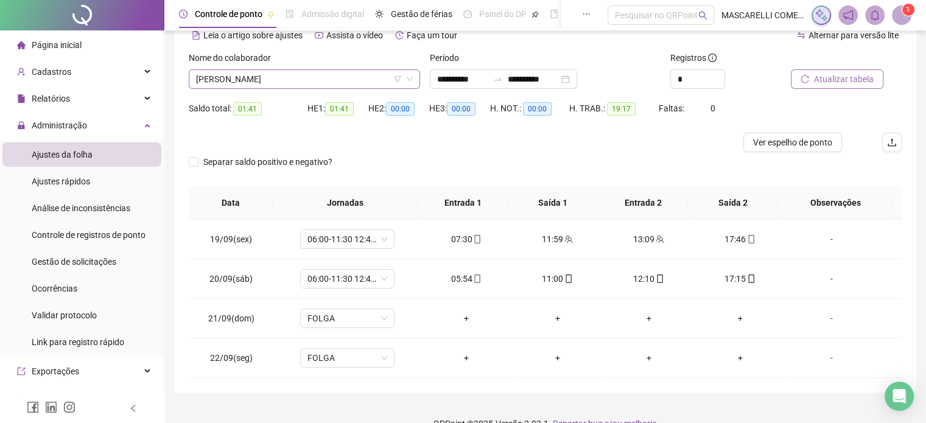
click at [246, 86] on span "GENUSIO DE SOUZA ALVES" at bounding box center [304, 79] width 217 height 18
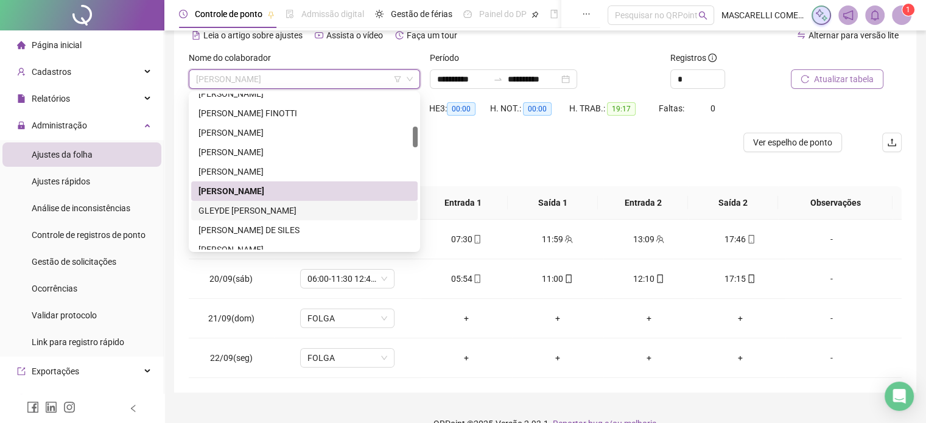
click at [227, 206] on div "GLEYDE GUIMARAES FERNANDEZ VAZ" at bounding box center [304, 210] width 226 height 19
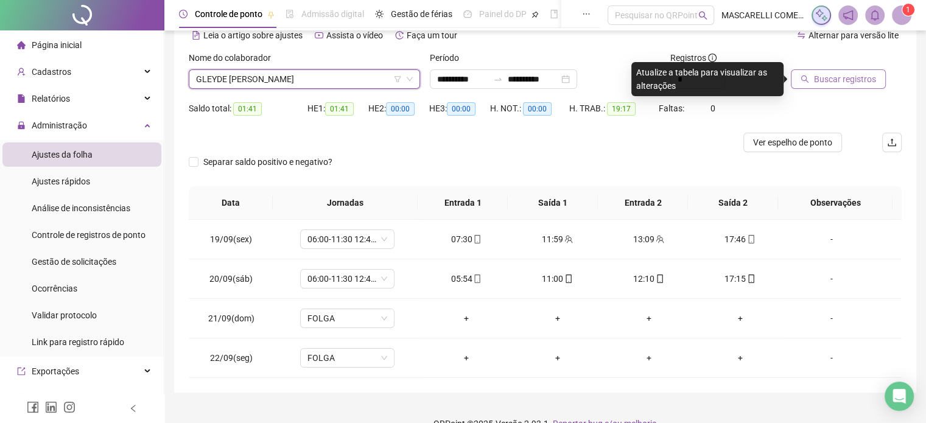
click at [823, 68] on div at bounding box center [831, 60] width 80 height 18
click at [811, 77] on button "Buscar registros" at bounding box center [838, 78] width 95 height 19
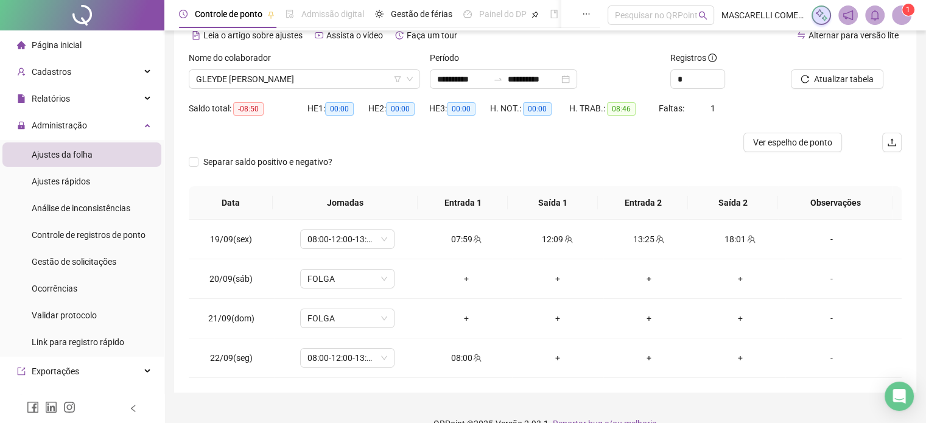
click at [239, 80] on span "GLEYDE GUIMARAES FERNANDEZ VAZ" at bounding box center [304, 79] width 217 height 18
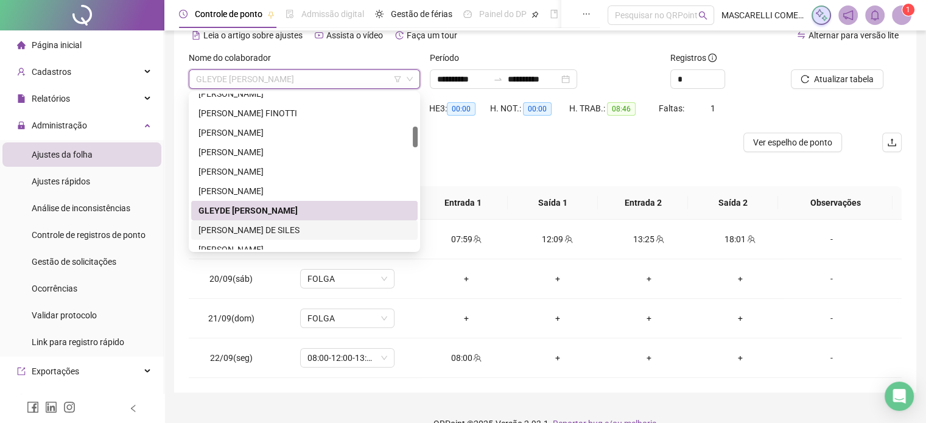
click at [228, 232] on div "IGOR JUNIOR DE SILES" at bounding box center [304, 229] width 212 height 13
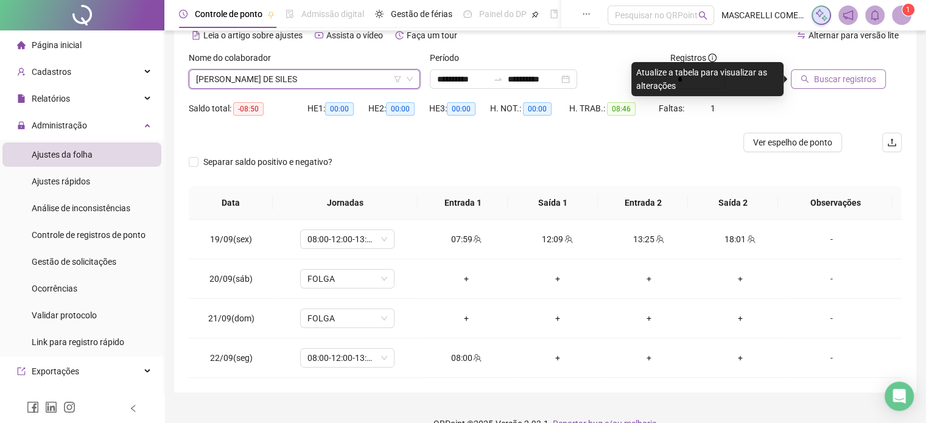
click at [815, 80] on span "Buscar registros" at bounding box center [845, 78] width 62 height 13
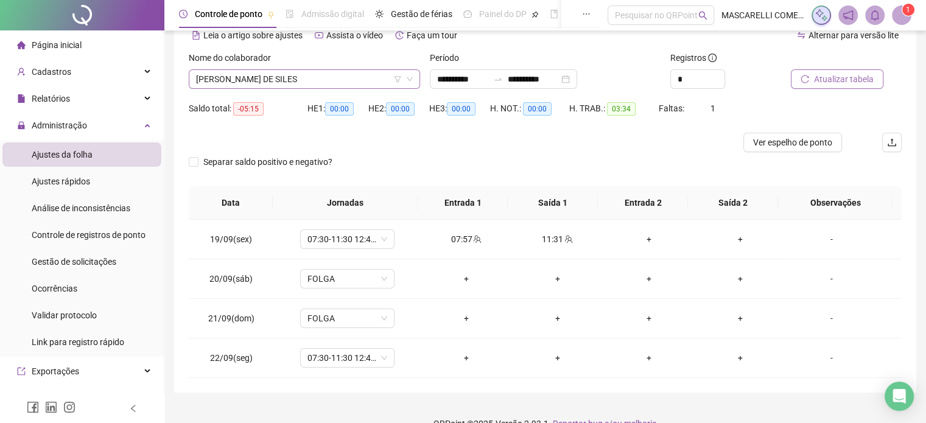
click at [232, 78] on span "IGOR JUNIOR DE SILES" at bounding box center [304, 79] width 217 height 18
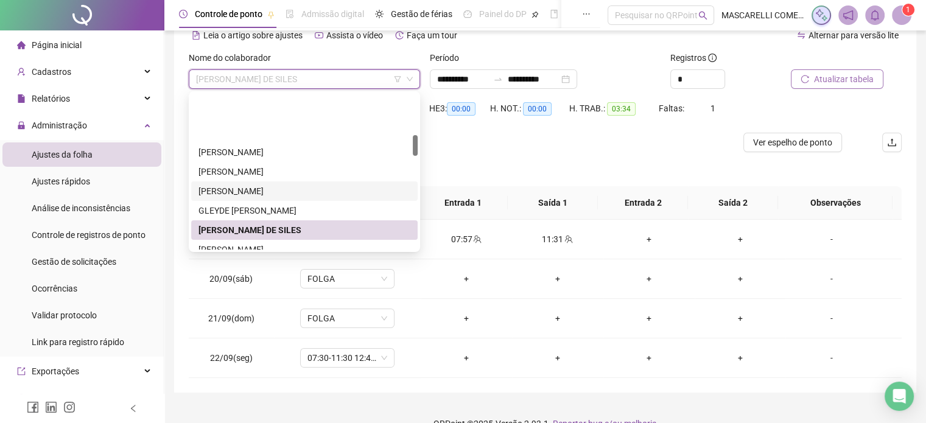
scroll to position [304, 0]
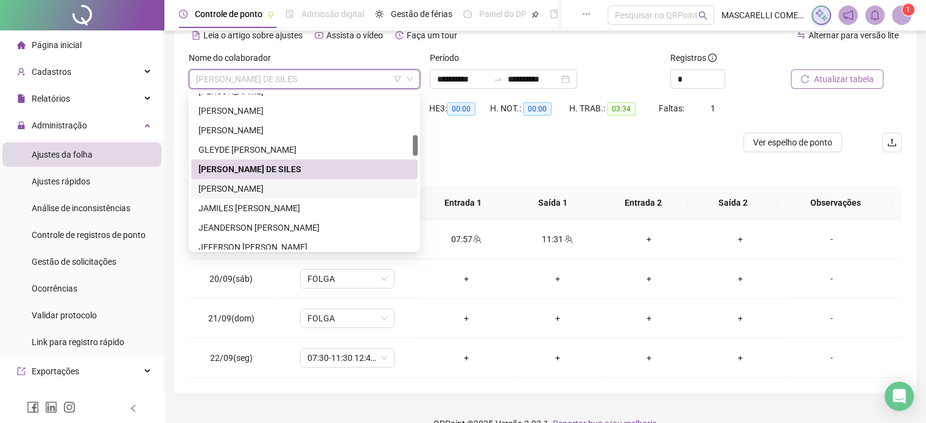
click at [242, 189] on div "JACQUELINE ASSIS RODRIGUES" at bounding box center [304, 188] width 212 height 13
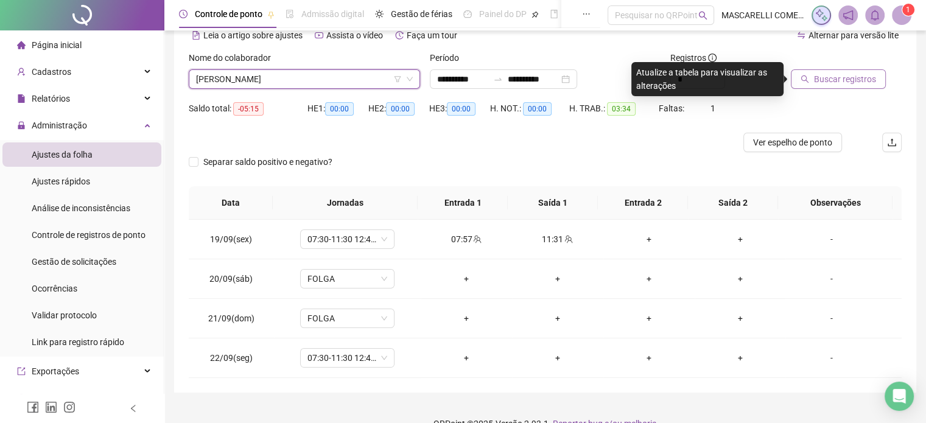
click at [841, 79] on span "Buscar registros" at bounding box center [845, 78] width 62 height 13
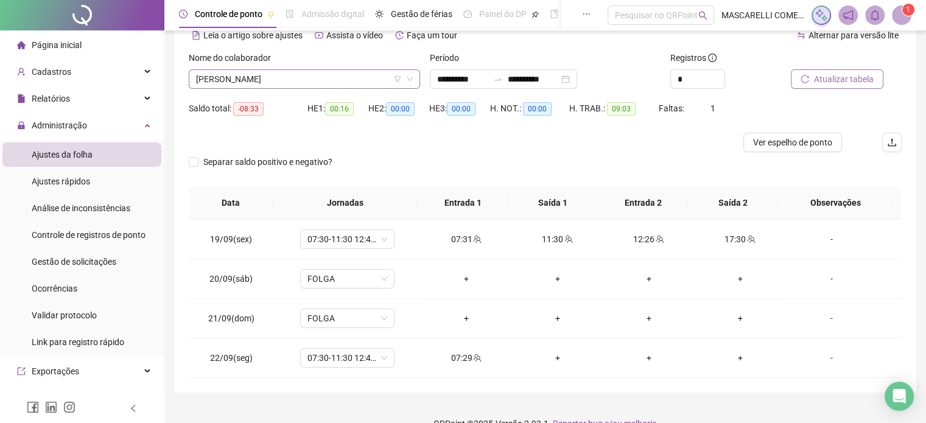
click at [248, 85] on span "JACQUELINE ASSIS RODRIGUES" at bounding box center [304, 79] width 217 height 18
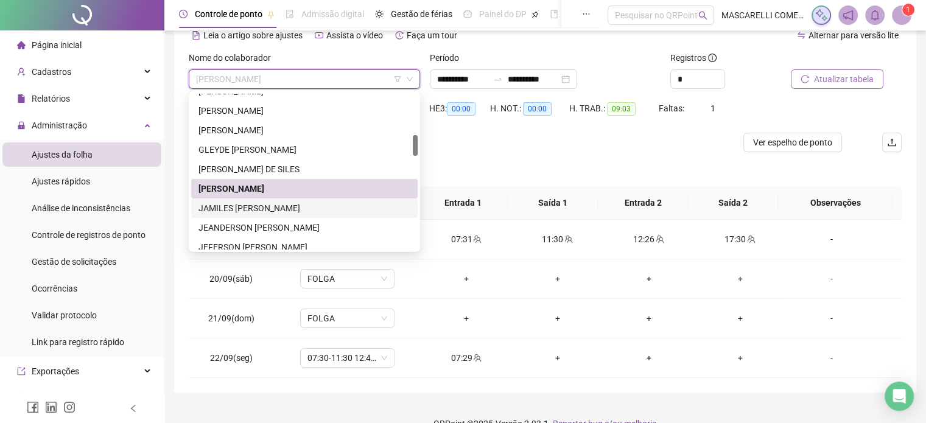
click at [254, 208] on div "JAMILES BERTOMORE FERREIRA DE OLIVEIRA" at bounding box center [304, 207] width 212 height 13
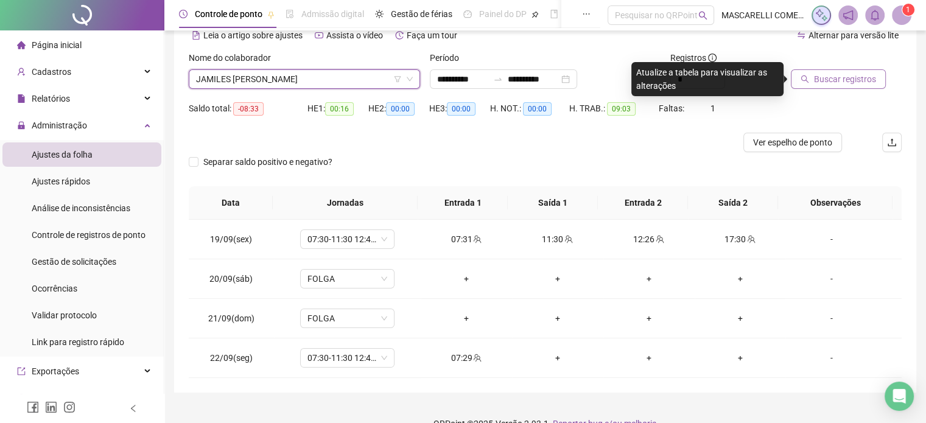
click at [820, 75] on span "Buscar registros" at bounding box center [845, 78] width 62 height 13
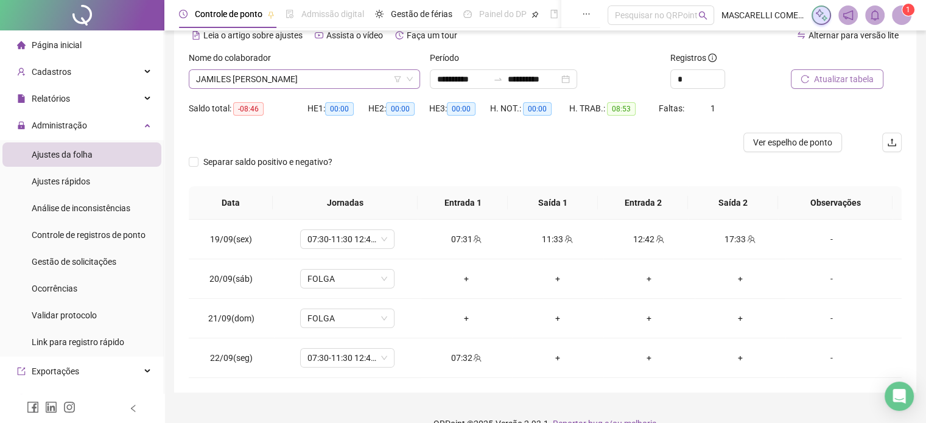
click at [218, 79] on span "JAMILES BERTOMORE FERREIRA DE OLIVEIRA" at bounding box center [304, 79] width 217 height 18
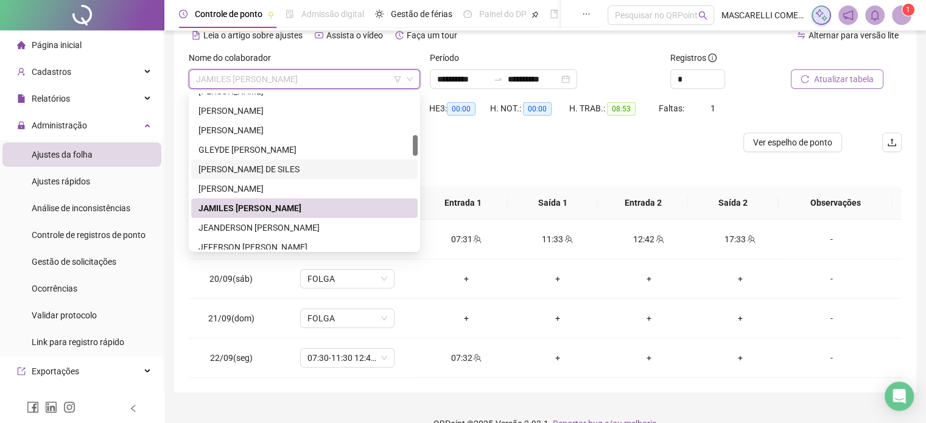
click at [222, 229] on div "FERNANDA DEORCE DE OLIVEIRA GABRIEL DA SILVA FACCINI GENUSIO DE SOUZA ALVES GLE…" at bounding box center [304, 179] width 226 height 195
click at [231, 228] on div "JEANDERSON CAETANO DOS REIS" at bounding box center [304, 227] width 212 height 13
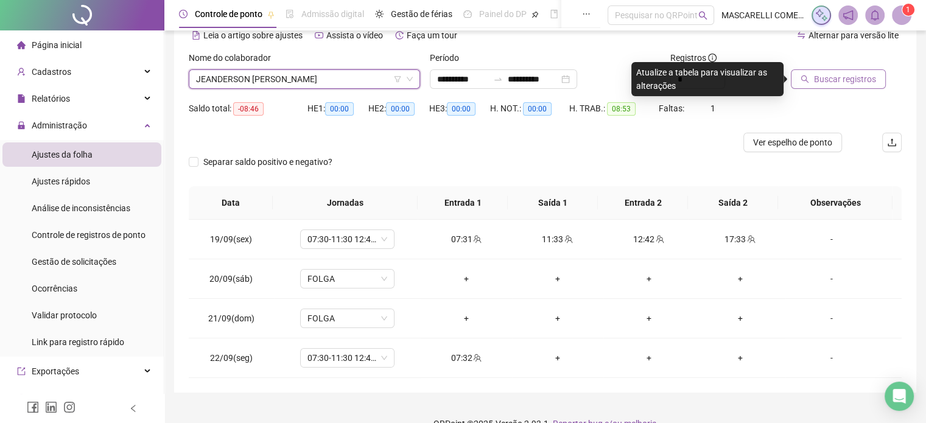
click at [840, 72] on span "Buscar registros" at bounding box center [845, 78] width 62 height 13
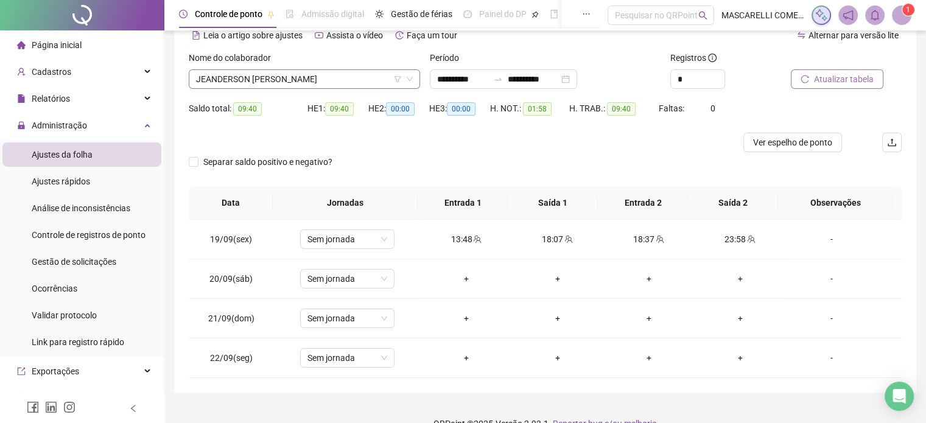
click at [224, 78] on span "JEANDERSON CAETANO DOS REIS" at bounding box center [304, 79] width 217 height 18
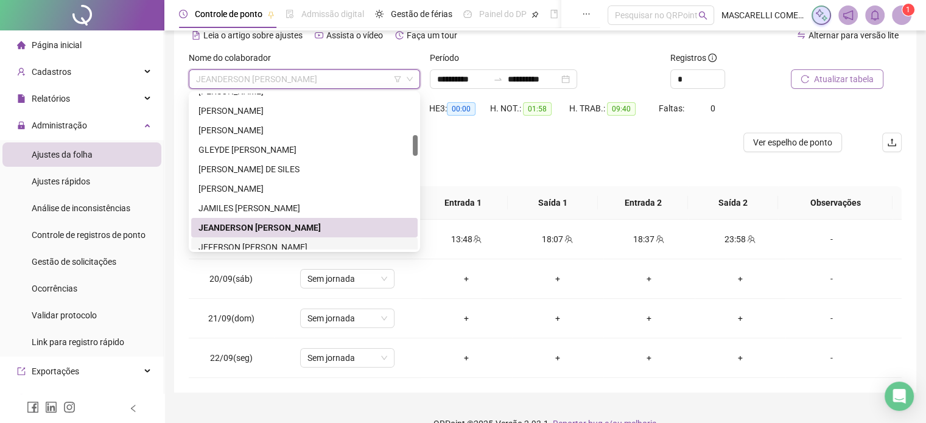
click at [236, 248] on div "JEFERSON CLEBER DE MORAES JARETTA" at bounding box center [304, 246] width 212 height 13
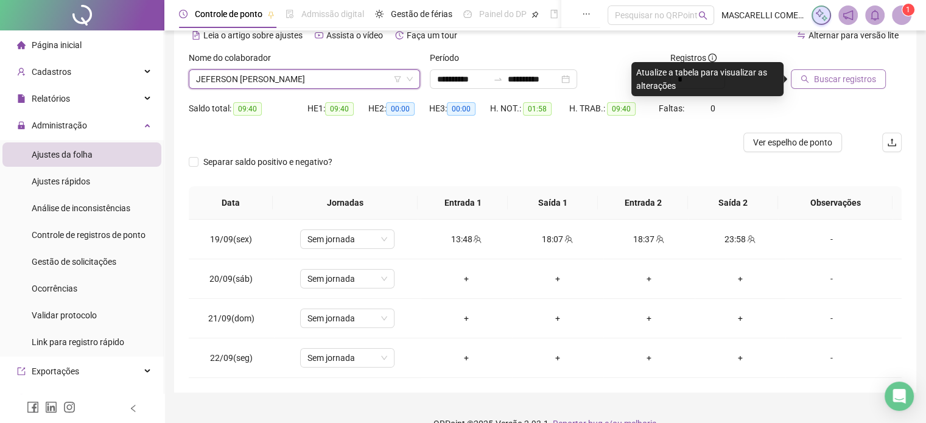
click at [831, 78] on span "Buscar registros" at bounding box center [845, 78] width 62 height 13
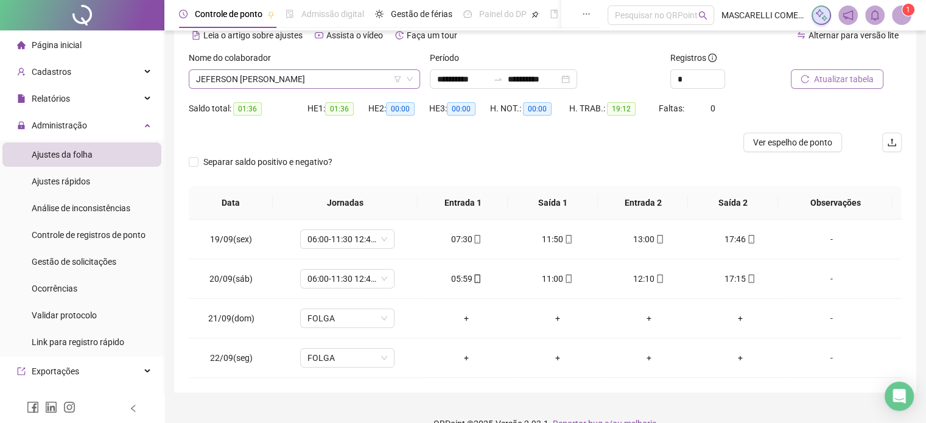
click at [209, 80] on span "JEFERSON CLEBER DE MORAES JARETTA" at bounding box center [304, 79] width 217 height 18
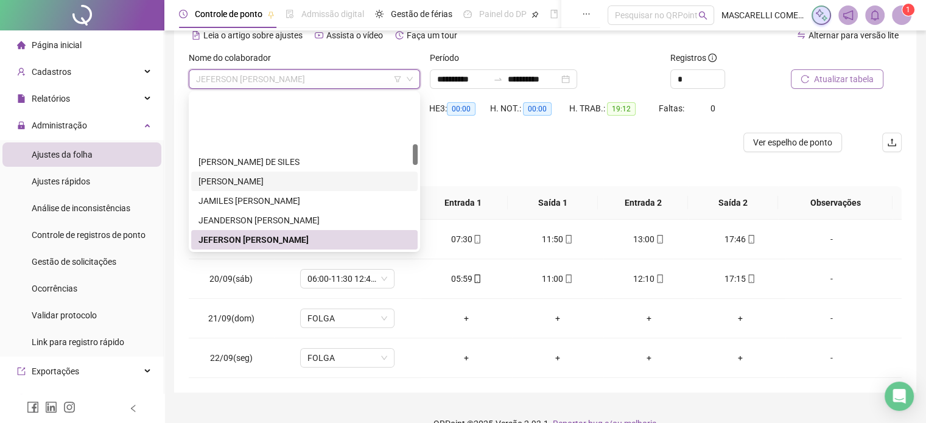
scroll to position [372, 0]
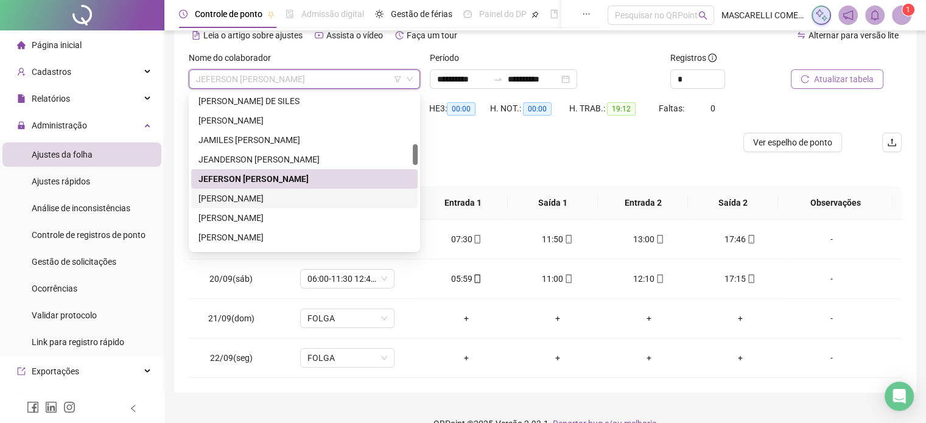
click at [227, 201] on div "JOAO PAULO FERREIRA FINOTTI" at bounding box center [304, 198] width 212 height 13
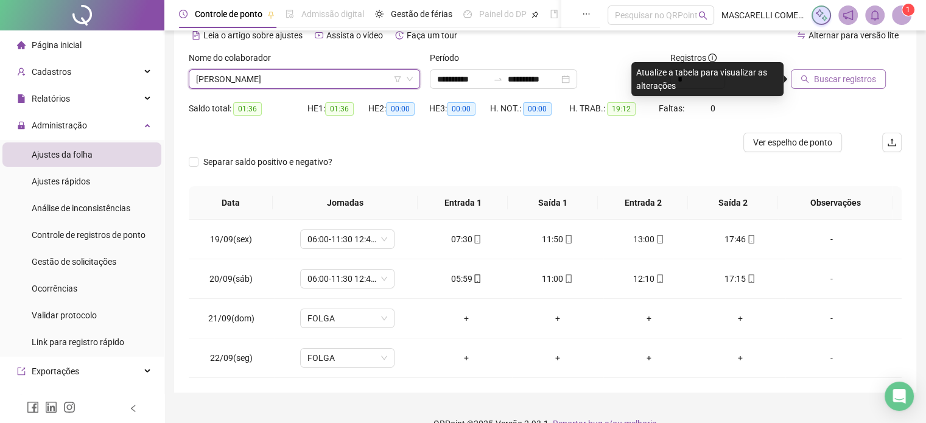
click at [834, 82] on span "Buscar registros" at bounding box center [845, 78] width 62 height 13
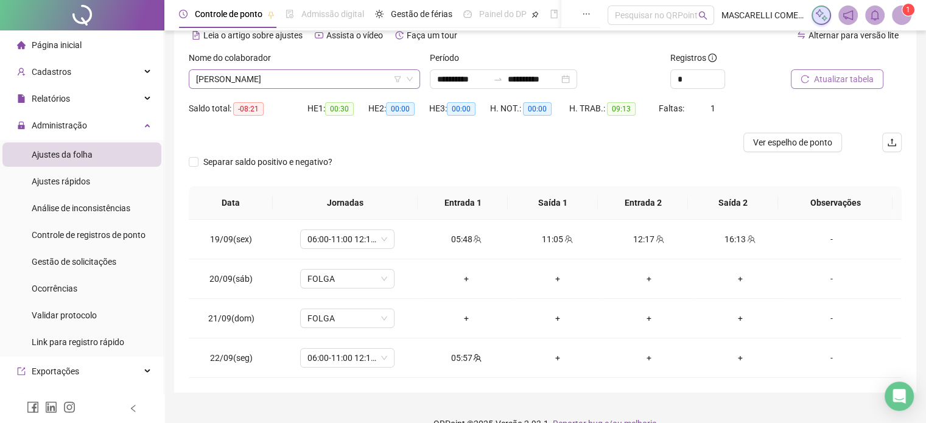
click at [254, 76] on span "JOAO PAULO FERREIRA FINOTTI" at bounding box center [304, 79] width 217 height 18
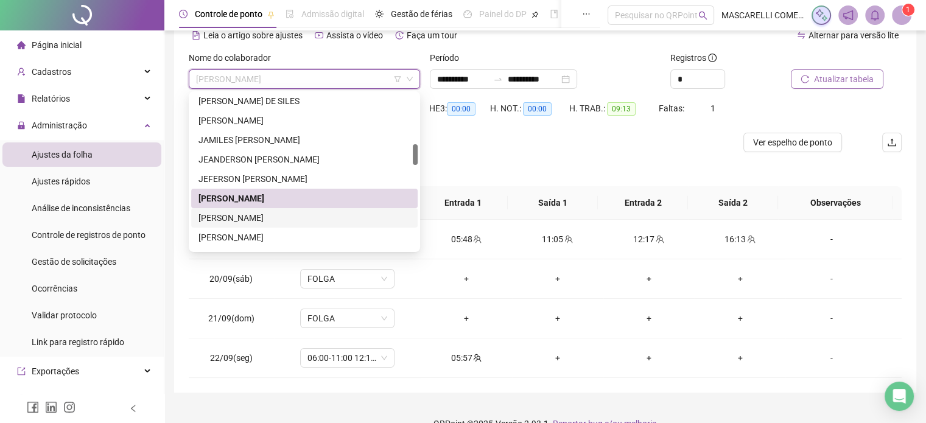
click at [243, 218] on div "JOAO VITOR BELTRAME FALQUETO" at bounding box center [304, 217] width 212 height 13
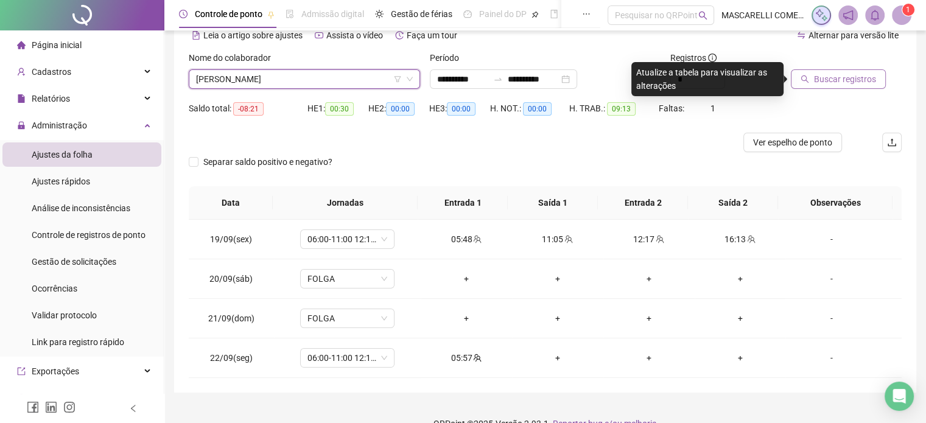
click at [844, 81] on span "Buscar registros" at bounding box center [845, 78] width 62 height 13
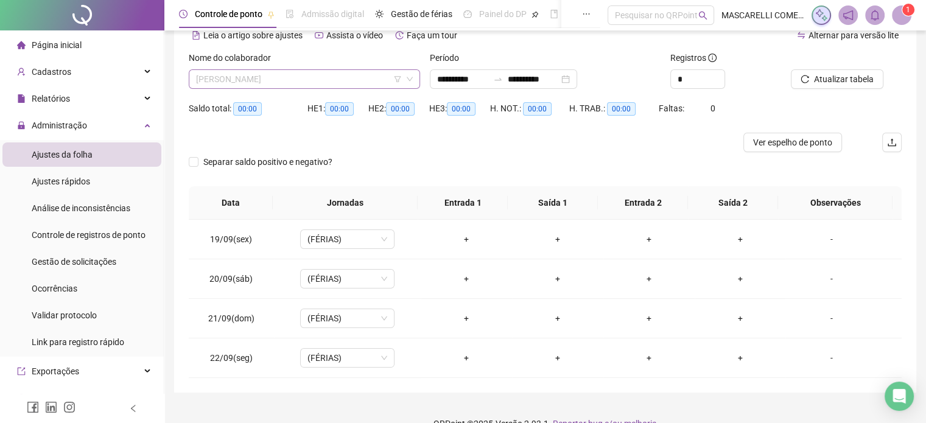
click at [265, 77] on span "JOAO VITOR BELTRAME FALQUETO" at bounding box center [304, 79] width 217 height 18
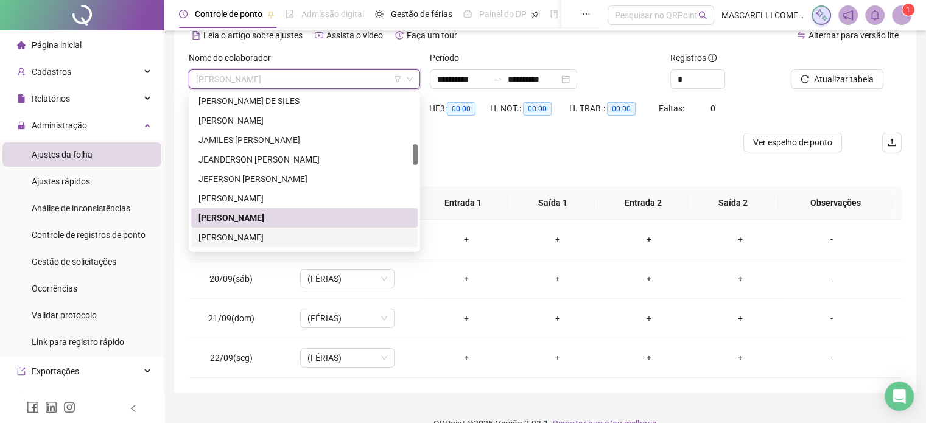
click at [231, 237] on div "JOHN LENON BARBOSA FERREIRA" at bounding box center [304, 237] width 212 height 13
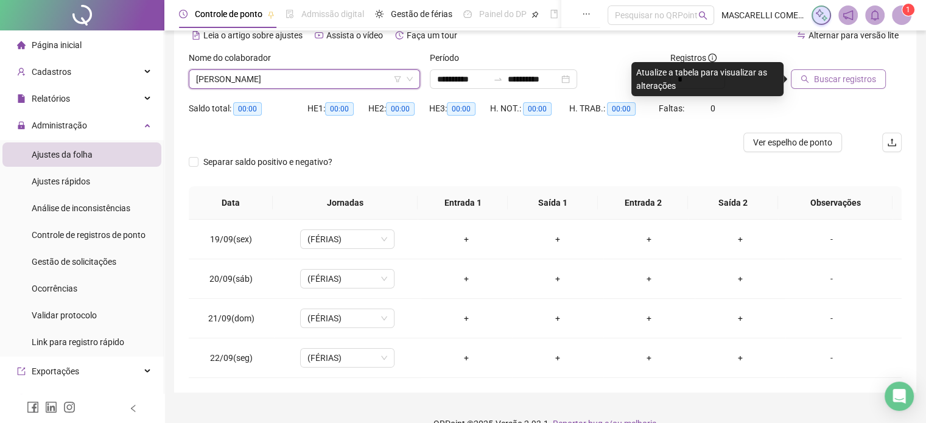
click at [808, 77] on button "Buscar registros" at bounding box center [838, 78] width 95 height 19
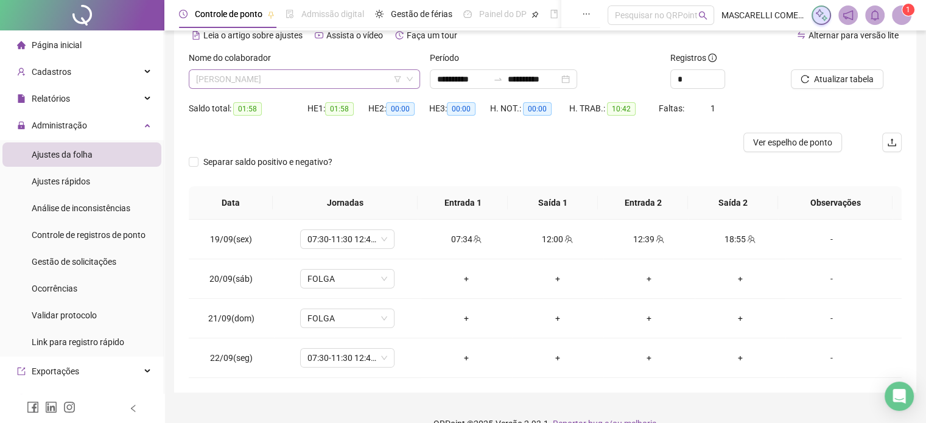
click at [250, 82] on span "JOHN LENON BARBOSA FERREIRA" at bounding box center [304, 79] width 217 height 18
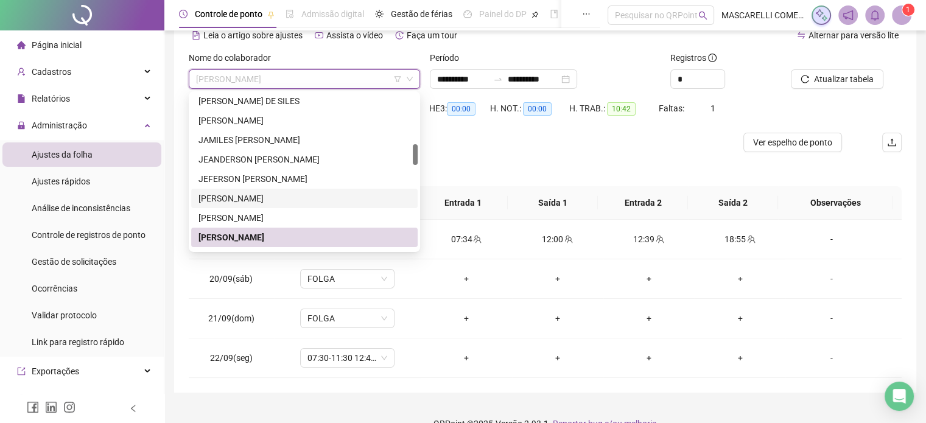
scroll to position [433, 0]
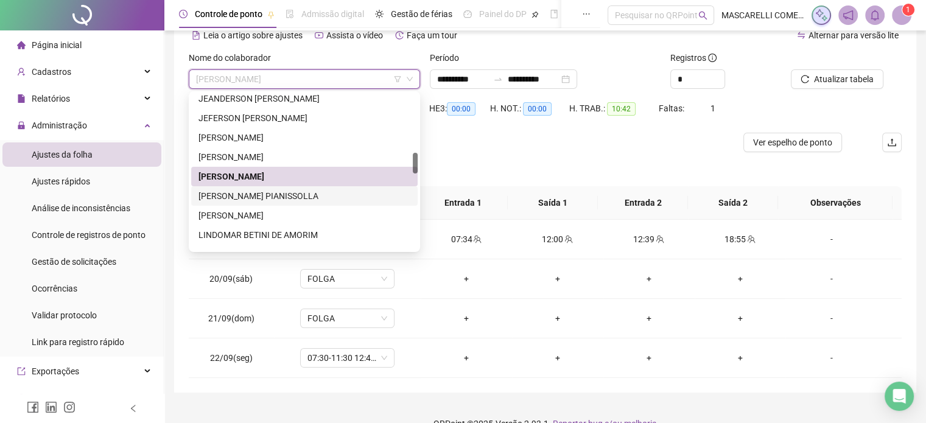
click at [262, 200] on div "JULIA VICOSI PIANISSOLLA" at bounding box center [304, 195] width 212 height 13
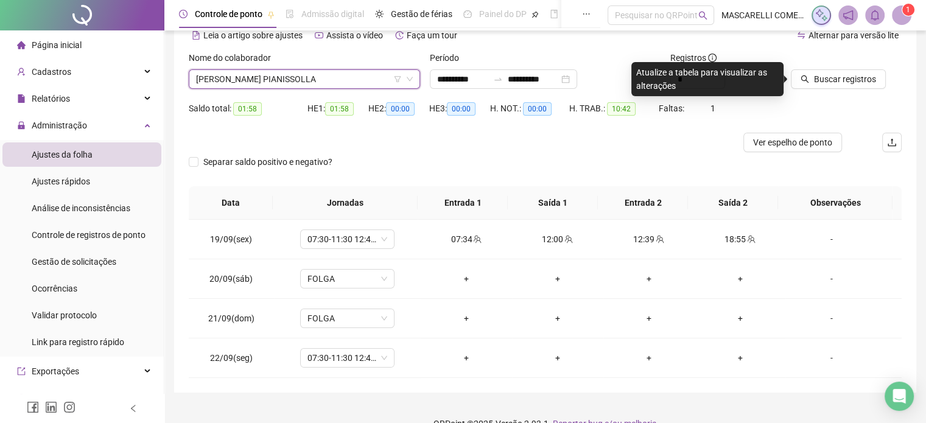
click at [296, 78] on span "JULIA VICOSI PIANISSOLLA" at bounding box center [304, 79] width 217 height 18
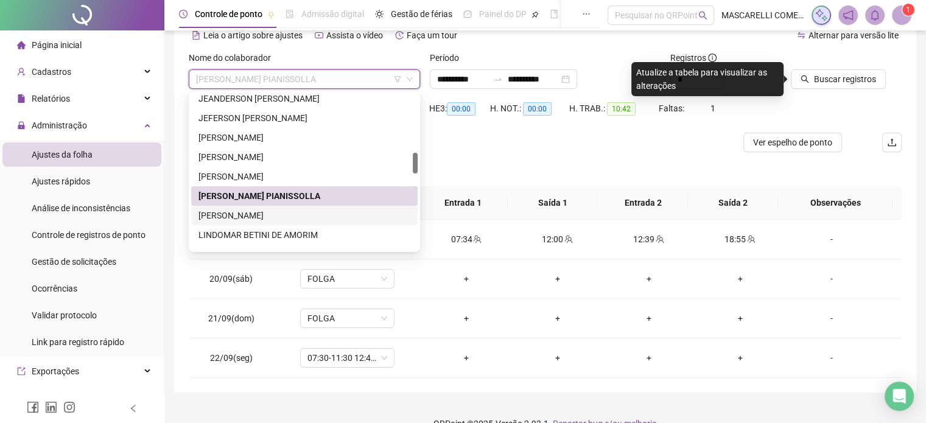
drag, startPoint x: 227, startPoint y: 215, endPoint x: 480, endPoint y: 147, distance: 261.6
click at [228, 215] on div "JURANDI DA SILVA GOMES FILHO" at bounding box center [304, 215] width 212 height 13
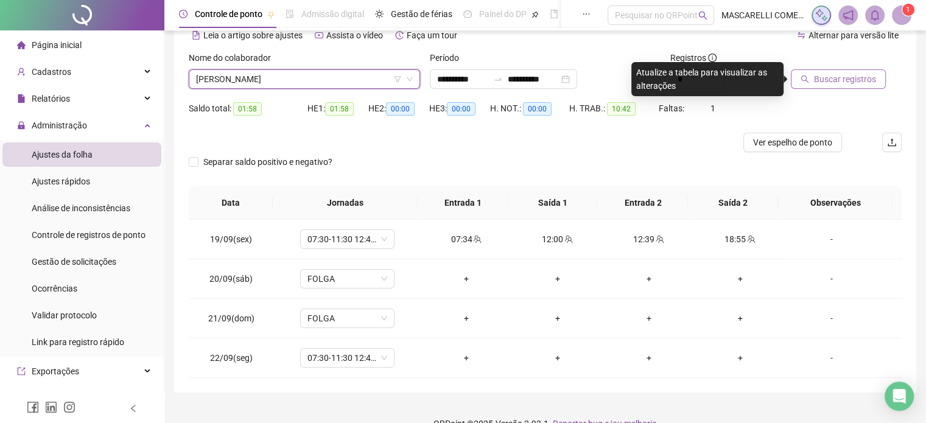
click at [822, 85] on span "Buscar registros" at bounding box center [845, 78] width 62 height 13
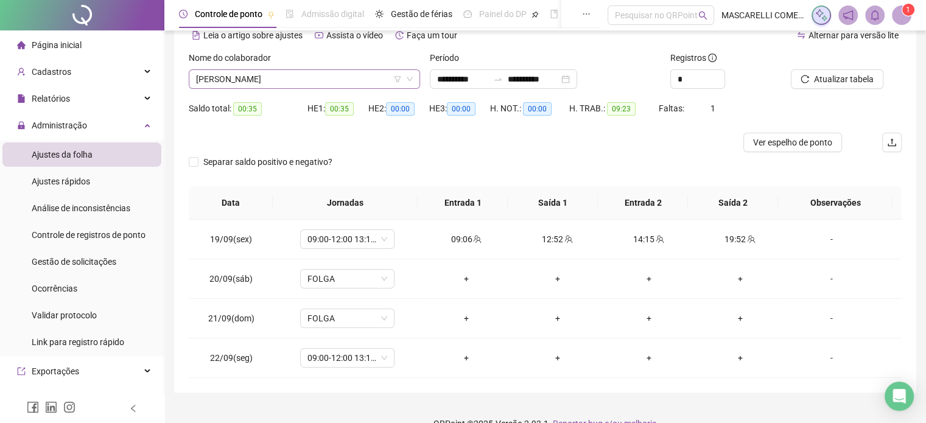
click at [226, 82] on span "JURANDI DA SILVA GOMES FILHO" at bounding box center [304, 79] width 217 height 18
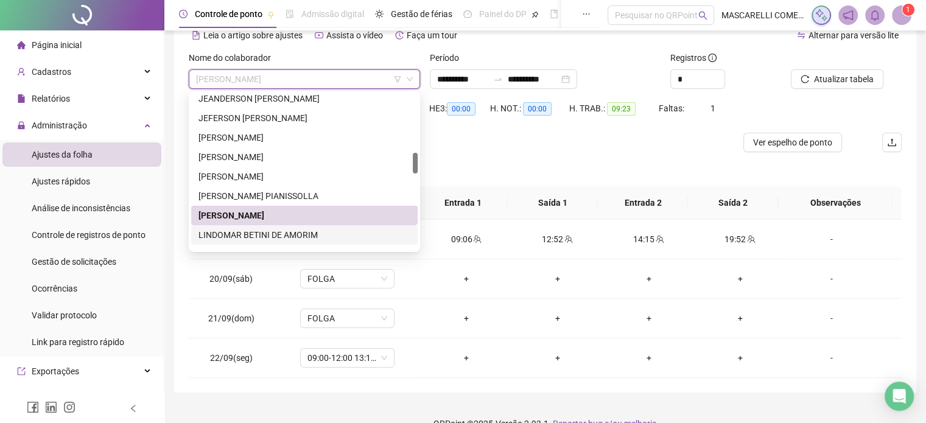
click at [217, 238] on div "LINDOMAR BETINI DE AMORIM" at bounding box center [304, 234] width 212 height 13
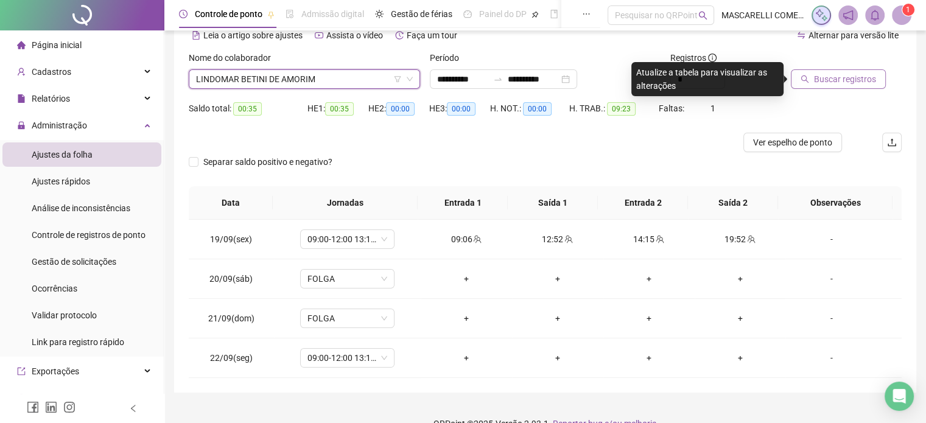
click at [847, 78] on span "Buscar registros" at bounding box center [845, 78] width 62 height 13
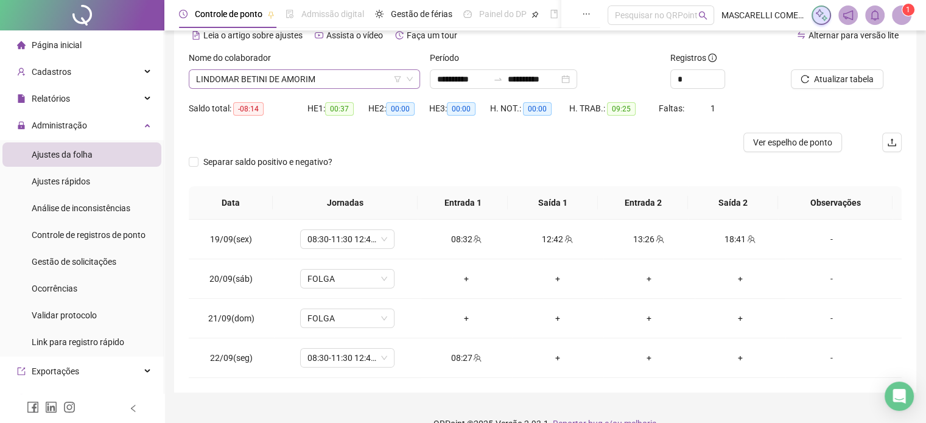
click at [225, 80] on span "LINDOMAR BETINI DE AMORIM" at bounding box center [304, 79] width 217 height 18
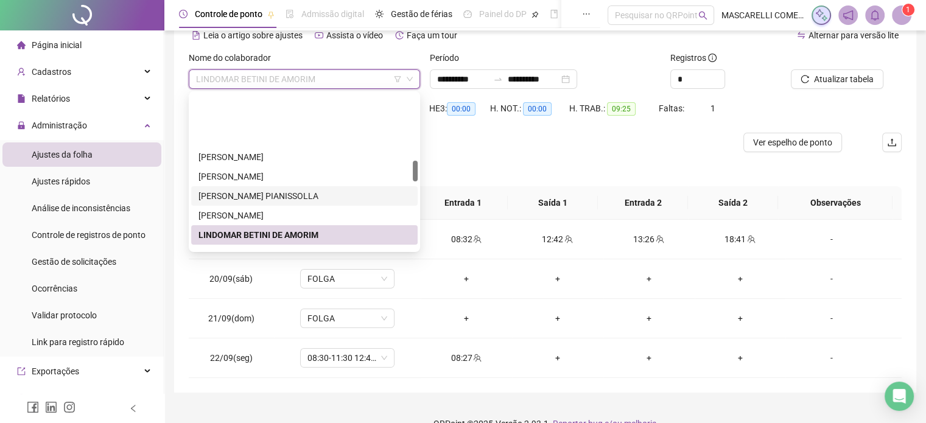
scroll to position [494, 0]
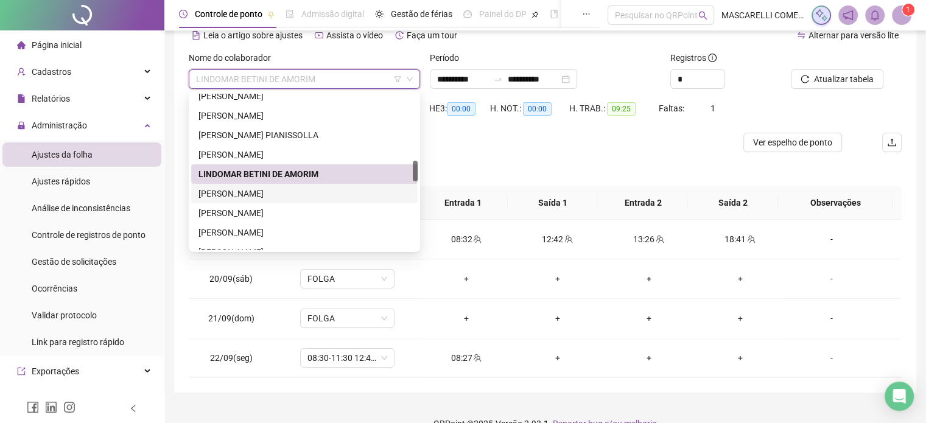
click at [248, 197] on div "LORRAINE VIEIRA BUGER" at bounding box center [304, 193] width 212 height 13
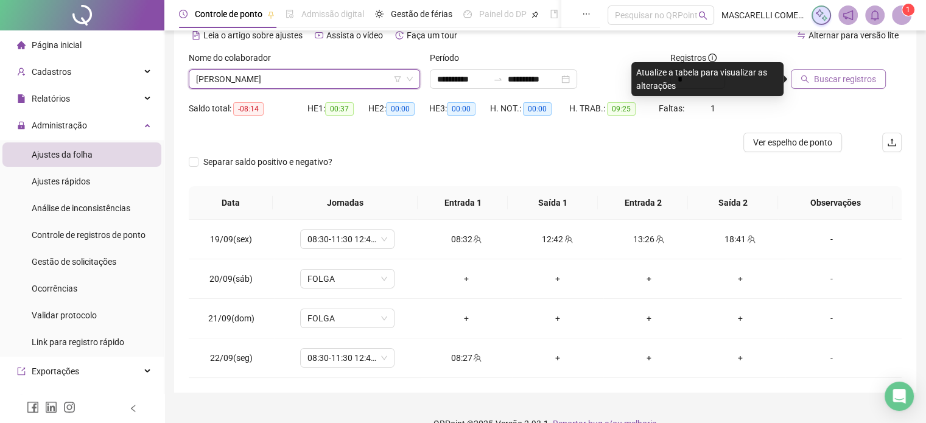
click at [819, 81] on span "Buscar registros" at bounding box center [845, 78] width 62 height 13
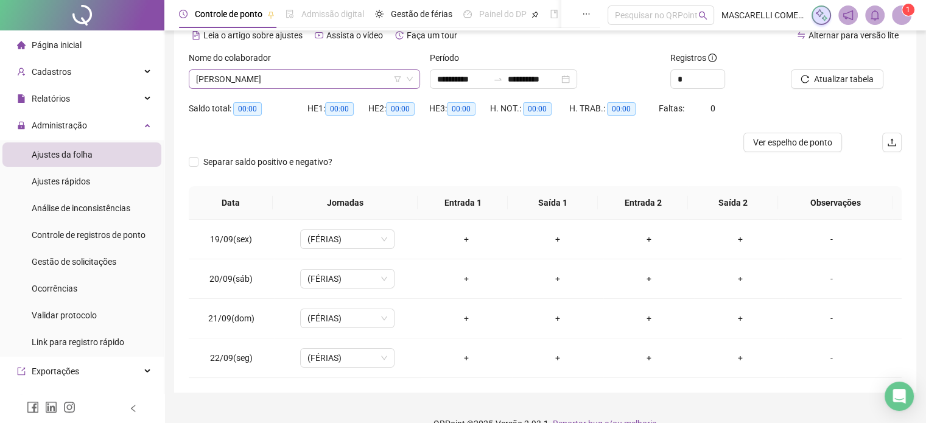
click at [239, 80] on span "LORRAINE VIEIRA BUGER" at bounding box center [304, 79] width 217 height 18
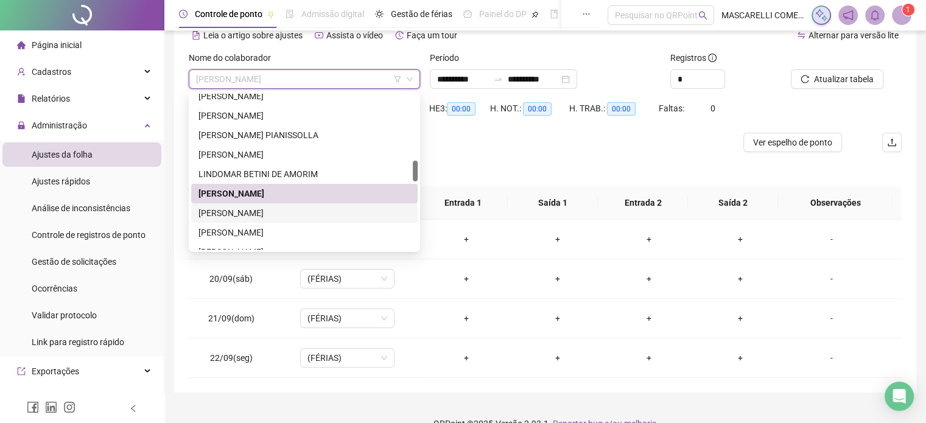
click at [226, 213] on div "LUCAS DA SILVA ROCHA" at bounding box center [304, 212] width 212 height 13
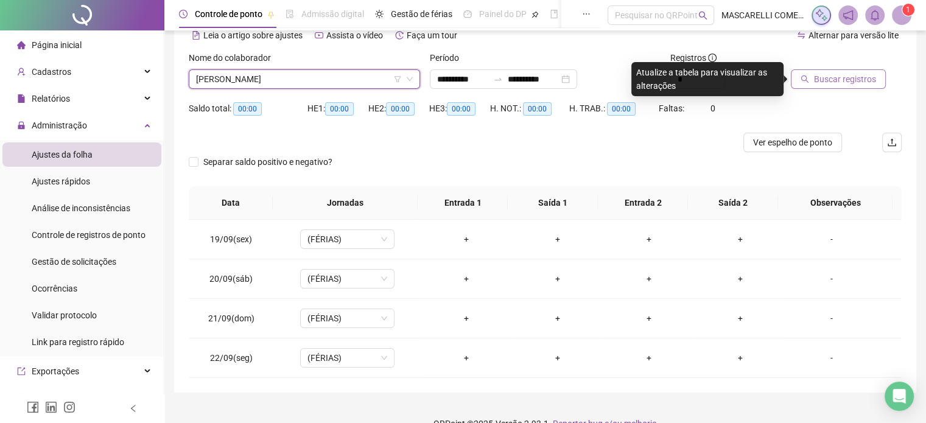
click at [826, 86] on button "Buscar registros" at bounding box center [838, 78] width 95 height 19
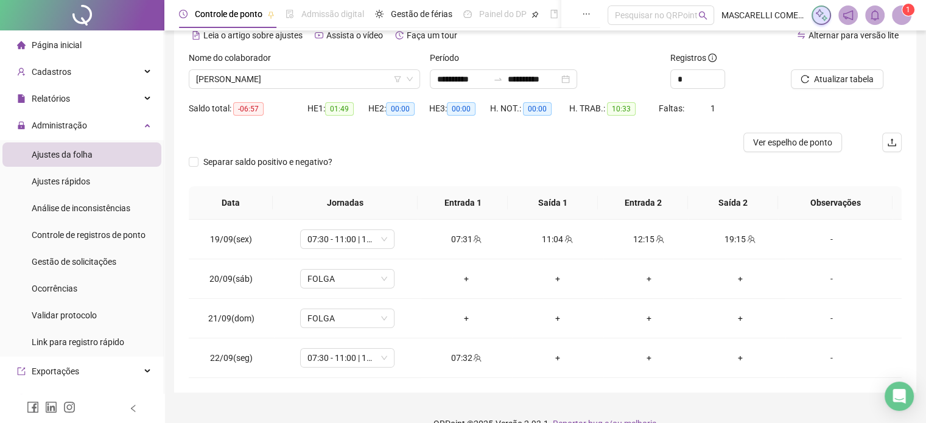
click at [241, 80] on span "LUCAS DA SILVA ROCHA" at bounding box center [304, 79] width 217 height 18
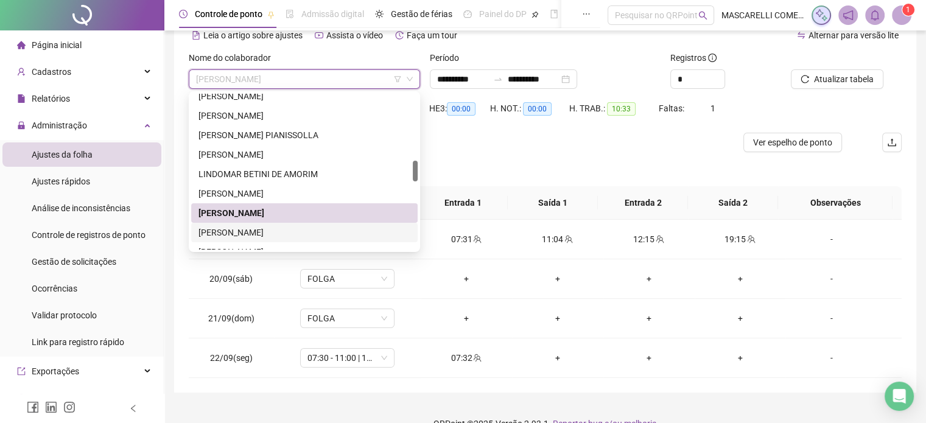
click at [233, 232] on div "LUCINEIA DA PENHA SILVA" at bounding box center [304, 232] width 212 height 13
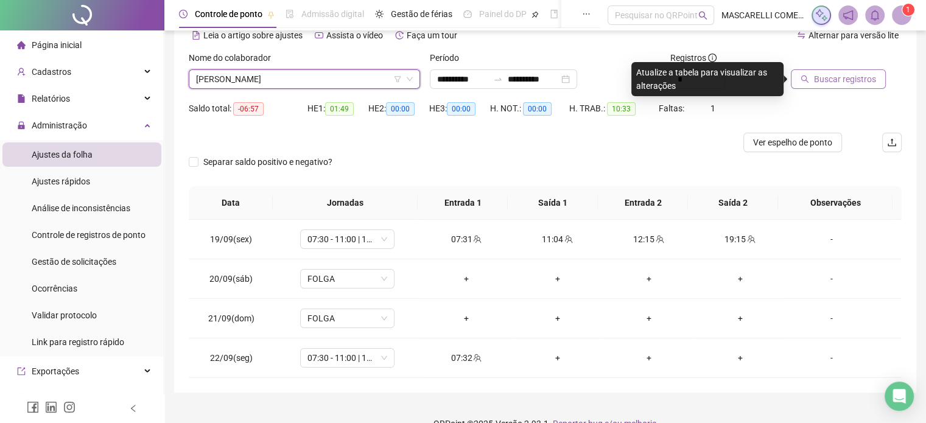
click at [814, 77] on span "Buscar registros" at bounding box center [845, 78] width 62 height 13
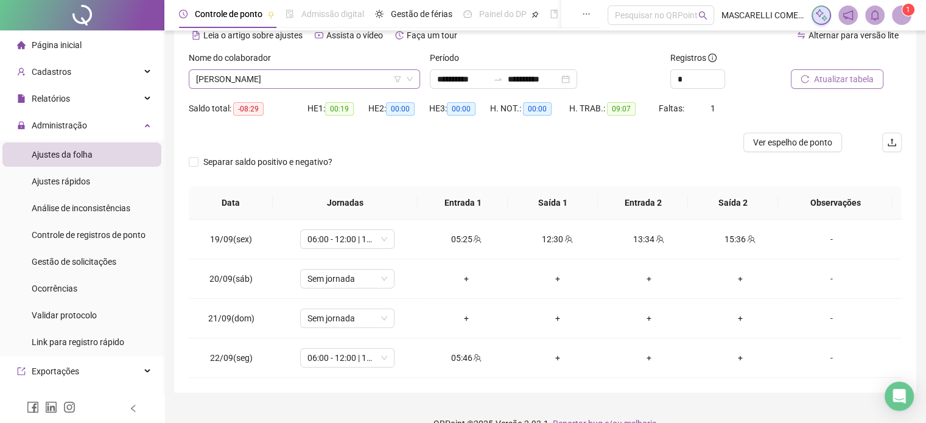
click at [261, 80] on span "LUCINEIA DA PENHA SILVA" at bounding box center [304, 79] width 217 height 18
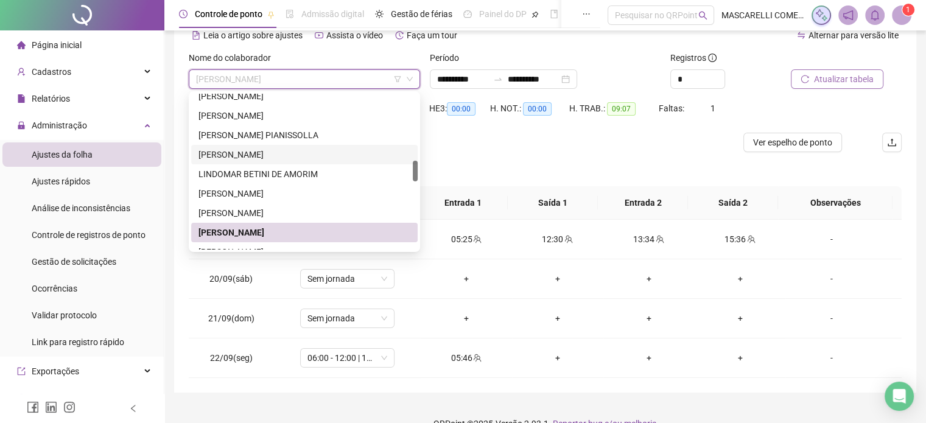
scroll to position [555, 0]
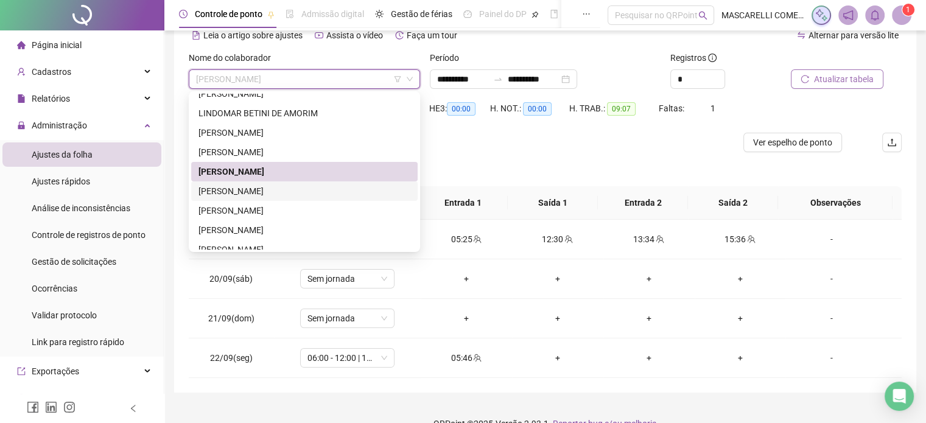
click at [251, 194] on div "LUIS FERNANDO TRABACH DIAS" at bounding box center [304, 190] width 212 height 13
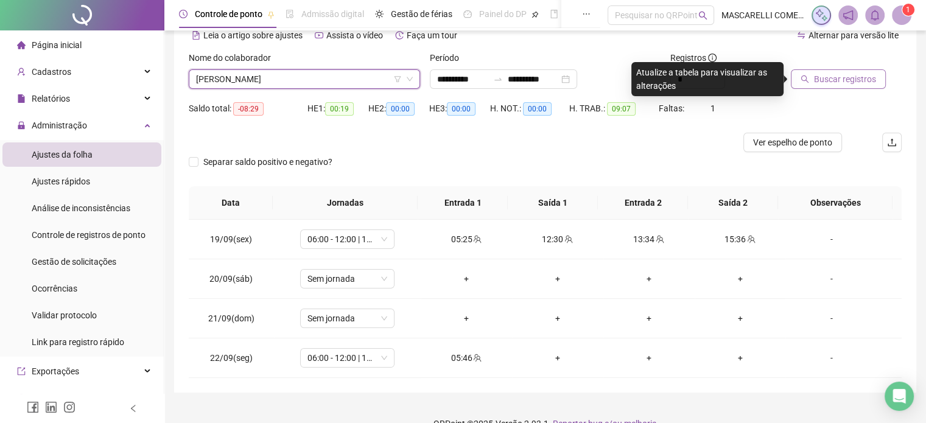
click at [847, 79] on span "Buscar registros" at bounding box center [845, 78] width 62 height 13
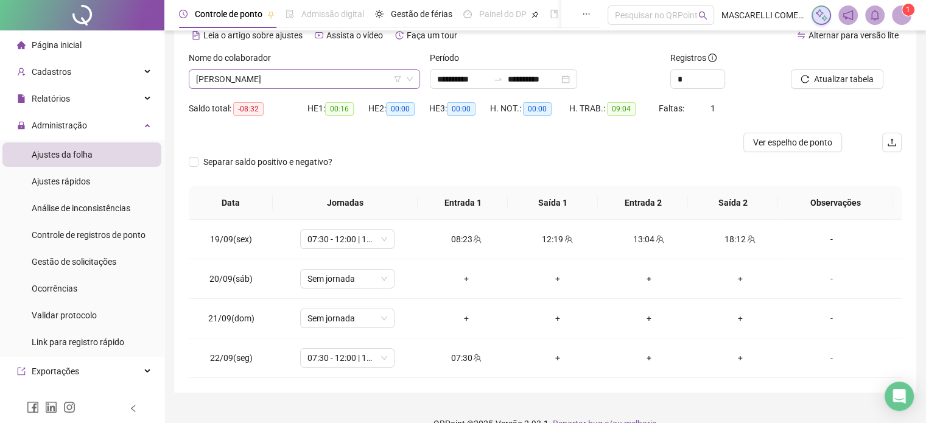
click at [238, 82] on span "LUIS FERNANDO TRABACH DIAS" at bounding box center [304, 79] width 217 height 18
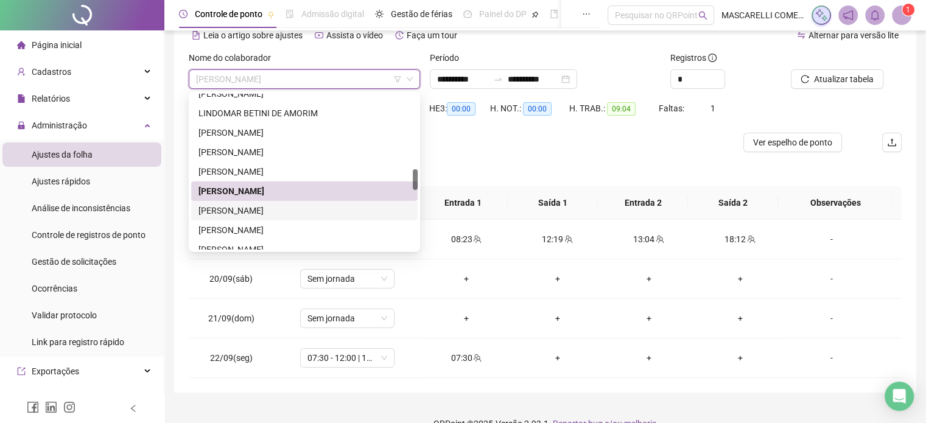
click at [242, 216] on div "LUIZ FELIPE SOUSA MENDONÇA" at bounding box center [304, 210] width 212 height 13
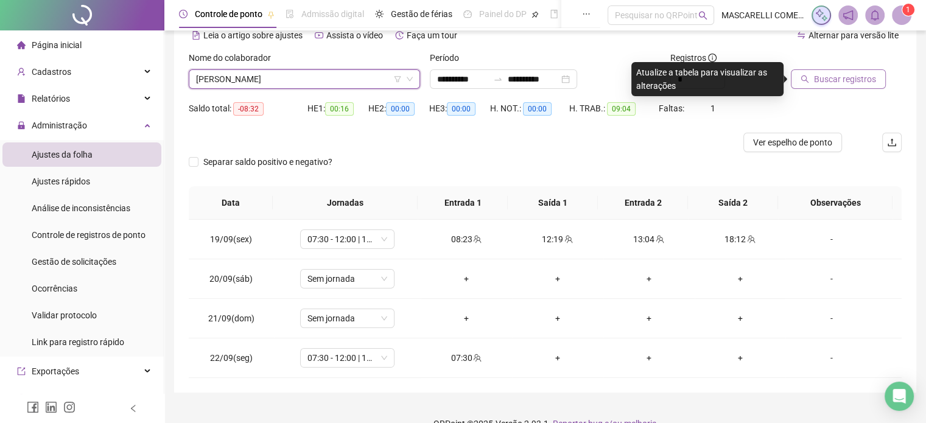
click at [847, 81] on span "Buscar registros" at bounding box center [845, 78] width 62 height 13
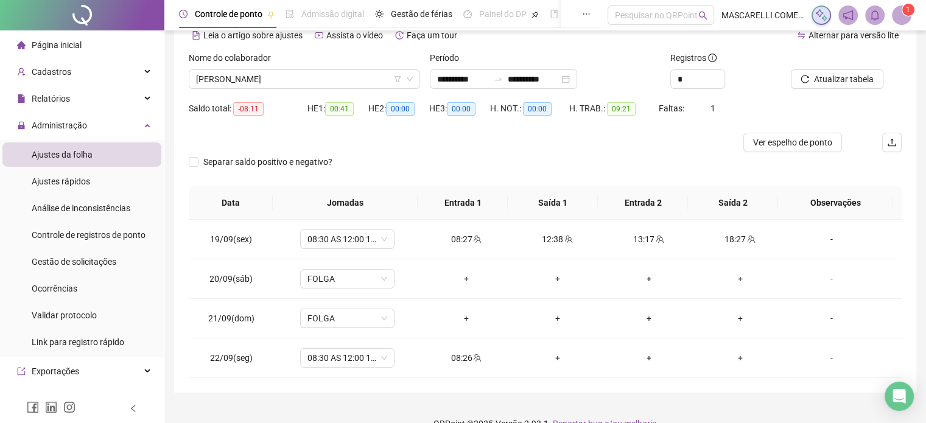
click at [225, 78] on span "LUIZ FELIPE SOUSA MENDONÇA" at bounding box center [304, 79] width 217 height 18
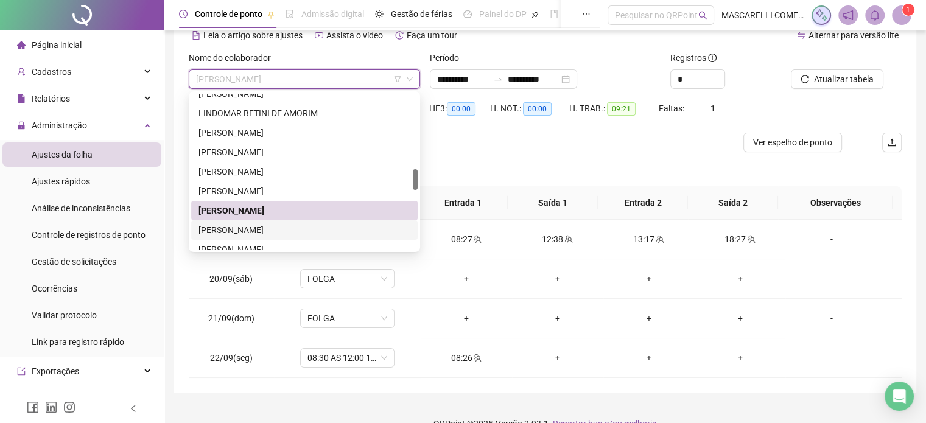
click at [240, 229] on div "LUZIANA PEREIRA" at bounding box center [304, 229] width 212 height 13
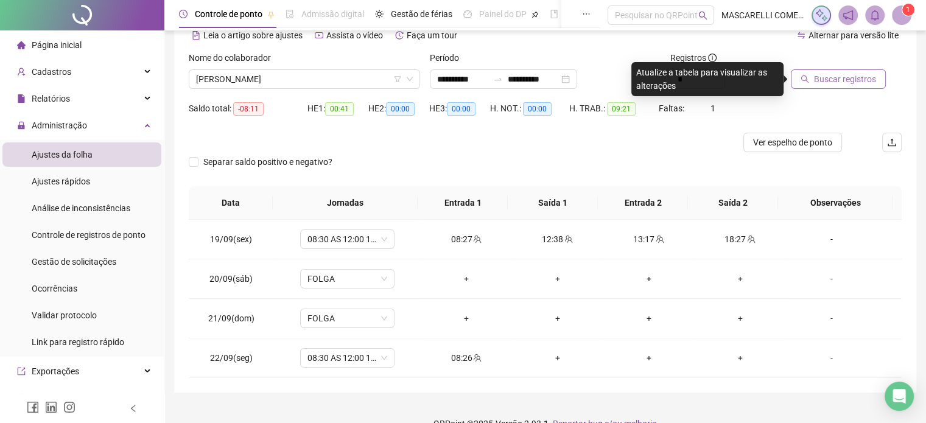
click at [809, 71] on button "Buscar registros" at bounding box center [838, 78] width 95 height 19
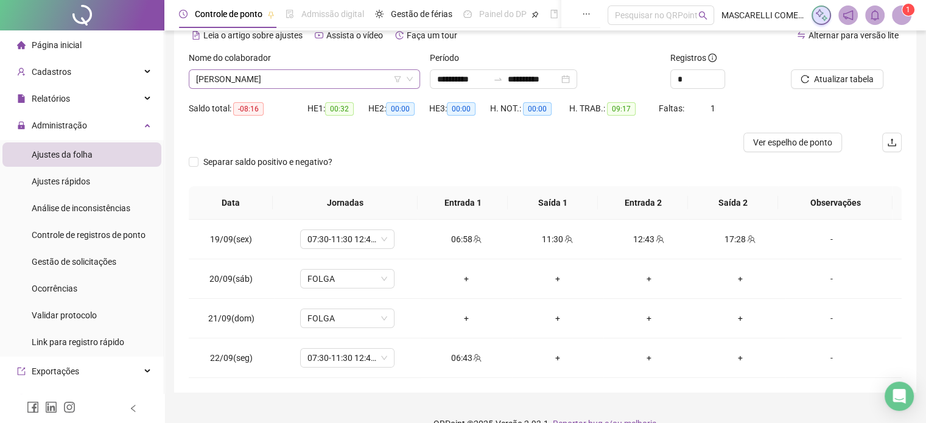
click at [299, 79] on span "LUZIANA PEREIRA" at bounding box center [304, 79] width 217 height 18
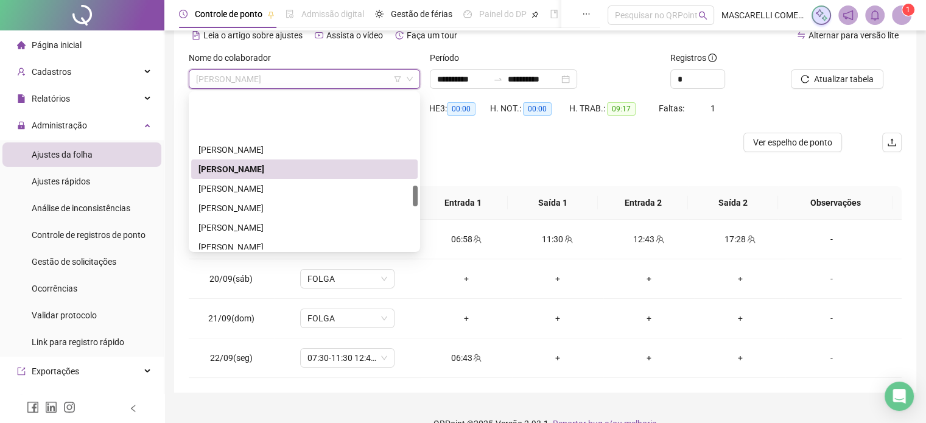
scroll to position [677, 0]
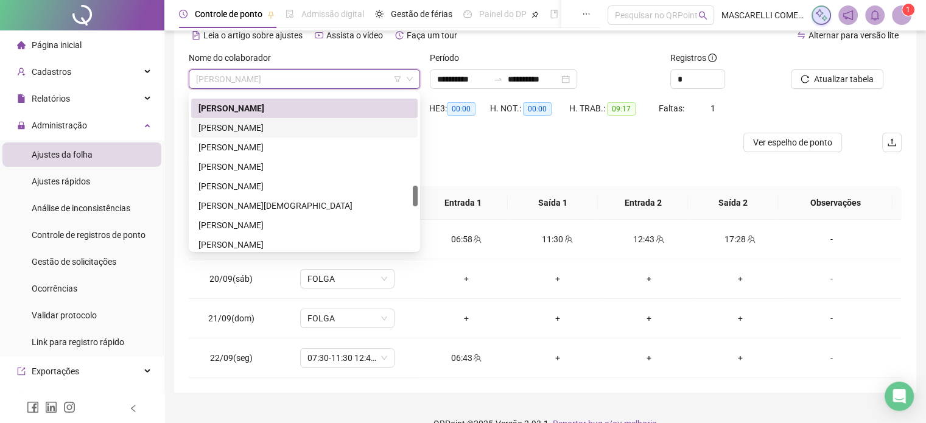
click at [266, 126] on div "MARCELO ALEXANDRE DA SILVA SANTIAGO" at bounding box center [304, 127] width 212 height 13
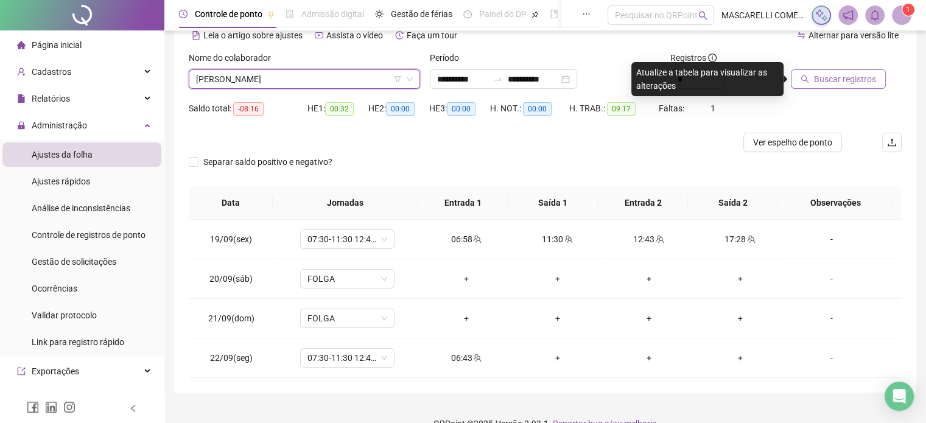
click at [828, 79] on span "Buscar registros" at bounding box center [845, 78] width 62 height 13
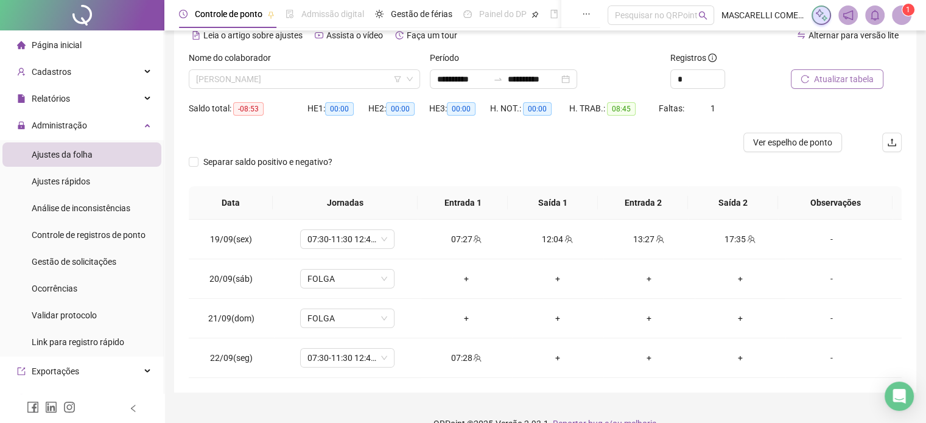
click at [282, 75] on span "MARCELO ALEXANDRE DA SILVA SANTIAGO" at bounding box center [304, 79] width 217 height 18
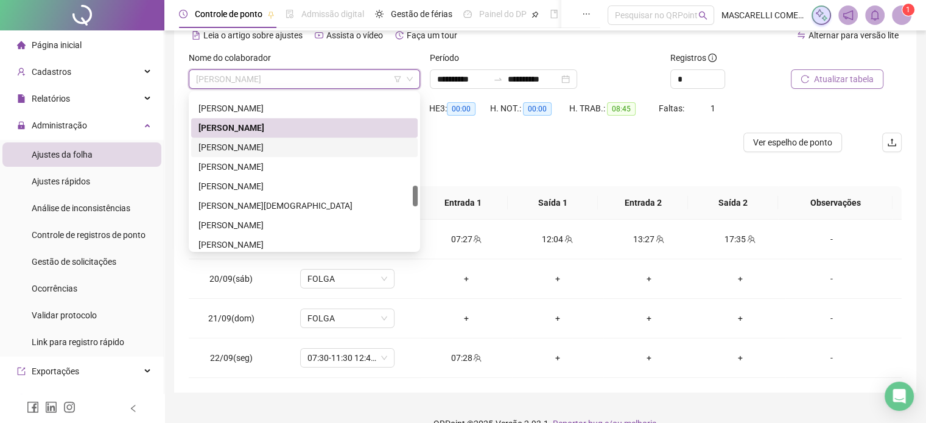
click at [285, 148] on div "MARIA ELOISA MARTIN DOS SANTOS" at bounding box center [304, 147] width 212 height 13
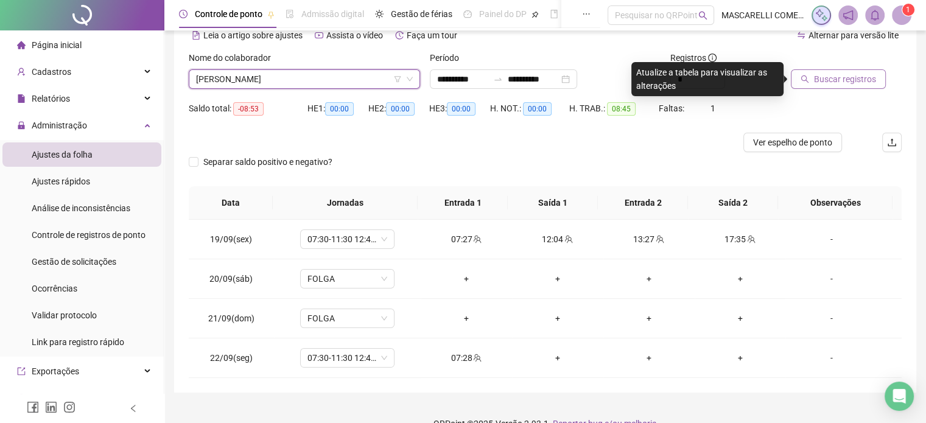
click at [811, 76] on button "Buscar registros" at bounding box center [838, 78] width 95 height 19
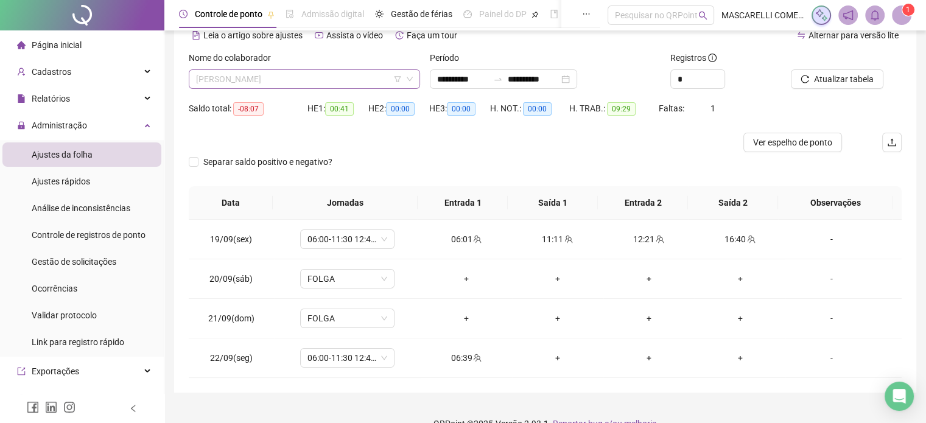
click at [201, 80] on span "MARIA ELOISA MARTIN DOS SANTOS" at bounding box center [304, 79] width 217 height 18
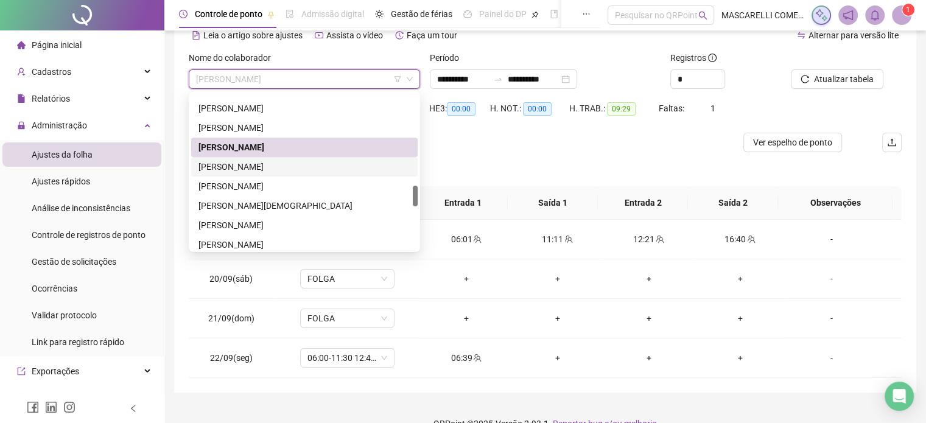
click at [219, 166] on div "MARINA CALIMAN DOS SANTOS" at bounding box center [304, 166] width 212 height 13
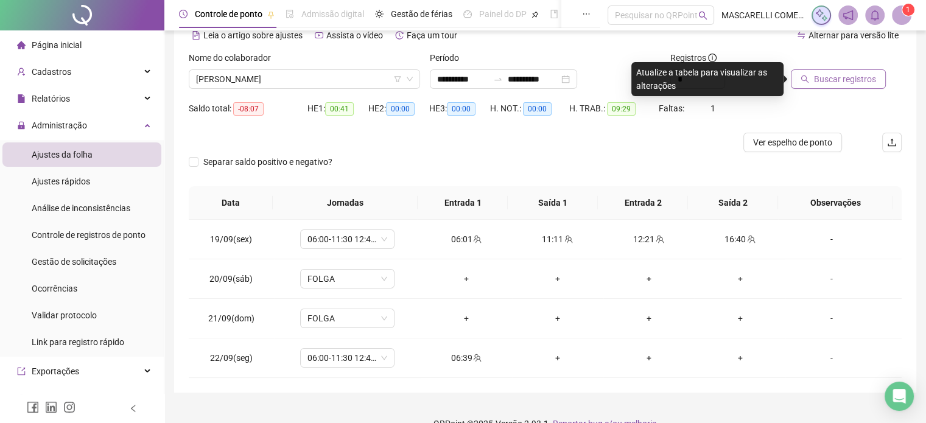
click at [824, 80] on span "Buscar registros" at bounding box center [845, 78] width 62 height 13
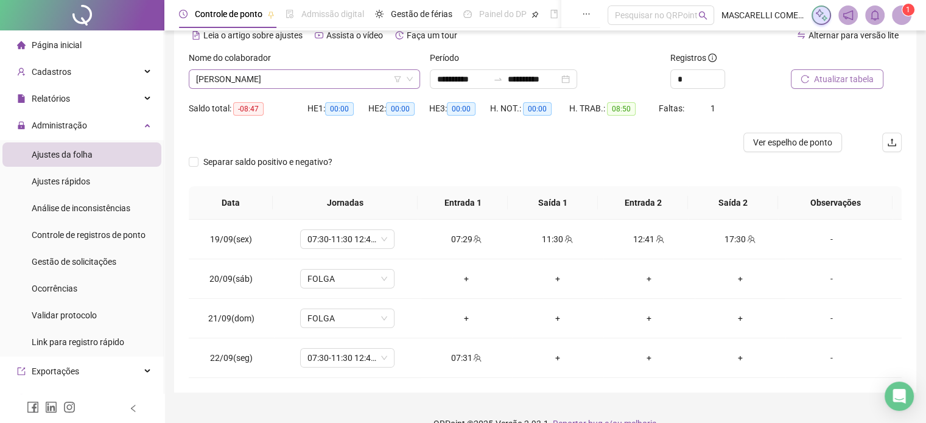
click at [221, 77] on span "MARINA CALIMAN DOS SANTOS" at bounding box center [304, 79] width 217 height 18
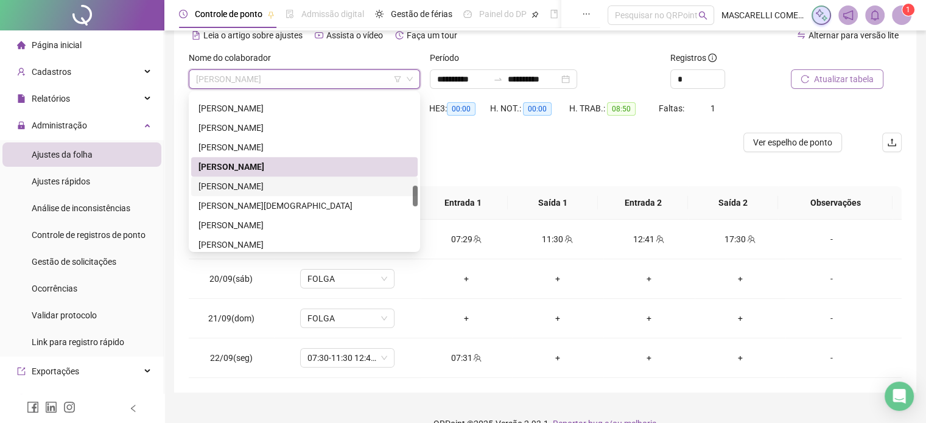
click at [210, 184] on div "MATEUS ALVES DE AGUIAR" at bounding box center [304, 186] width 212 height 13
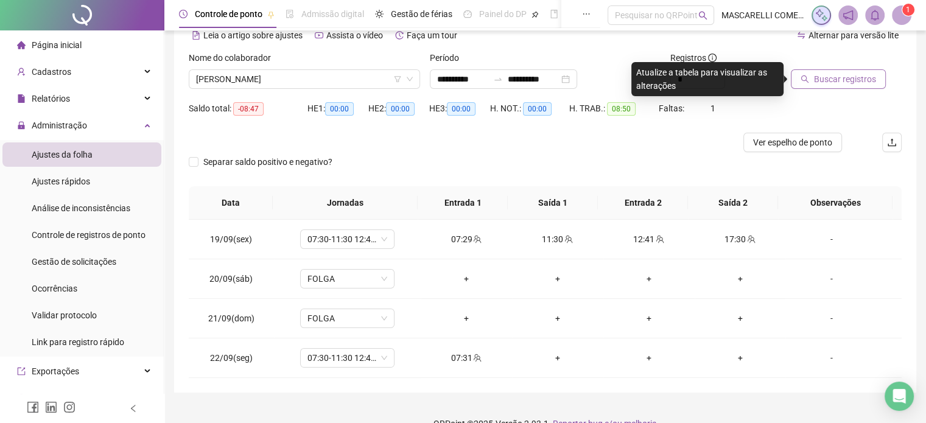
click at [819, 79] on span "Buscar registros" at bounding box center [845, 78] width 62 height 13
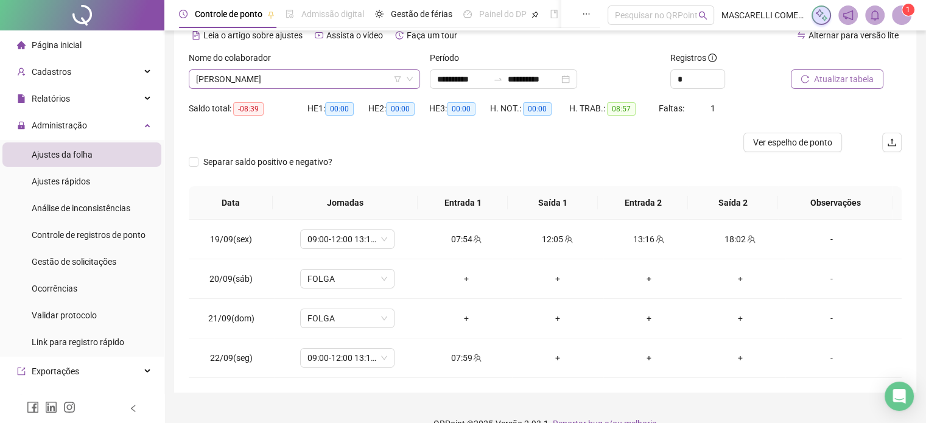
click at [230, 80] on span "MATEUS ALVES DE AGUIAR" at bounding box center [304, 79] width 217 height 18
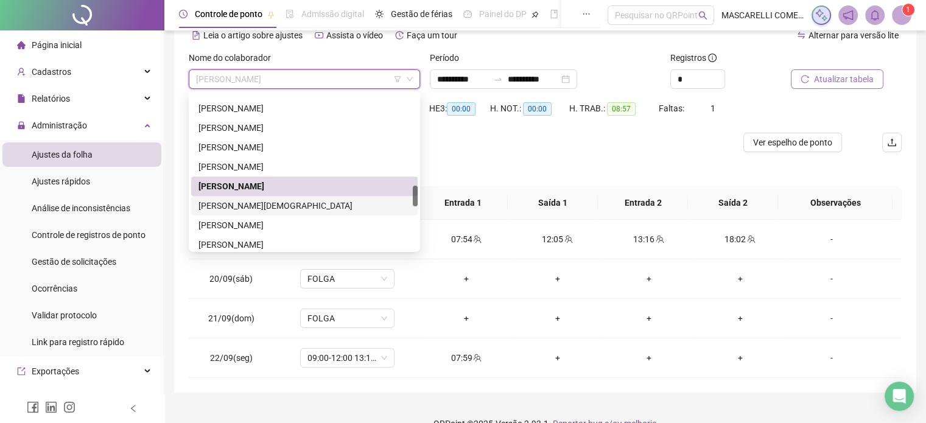
drag, startPoint x: 226, startPoint y: 204, endPoint x: 239, endPoint y: 204, distance: 13.4
click at [226, 204] on div "MIRIAN RODRIGUES DE JESUS" at bounding box center [304, 205] width 212 height 13
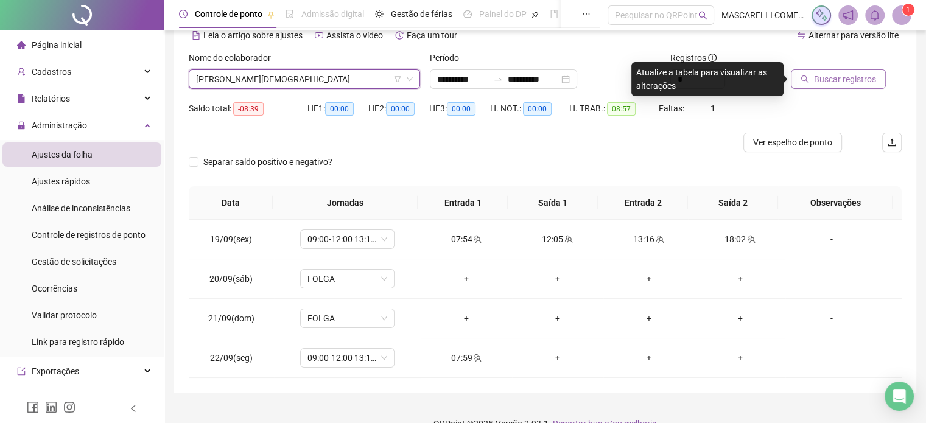
click at [817, 82] on span "Buscar registros" at bounding box center [845, 78] width 62 height 13
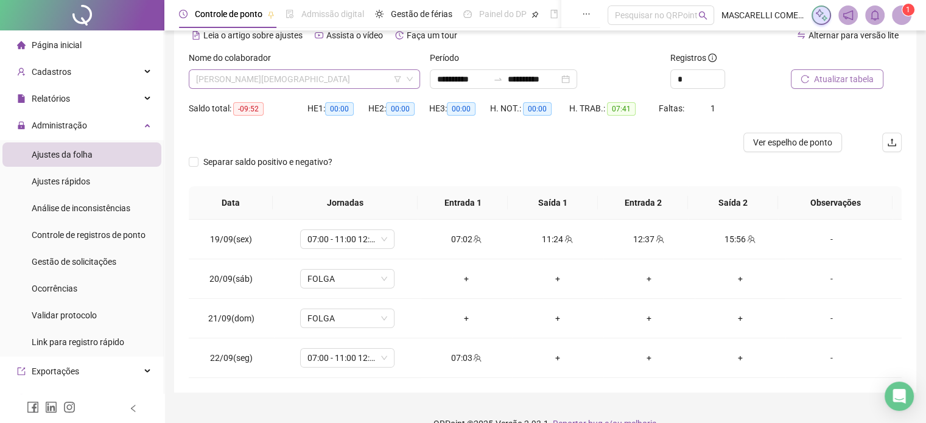
click at [248, 80] on span "MIRIAN RODRIGUES DE JESUS" at bounding box center [304, 79] width 217 height 18
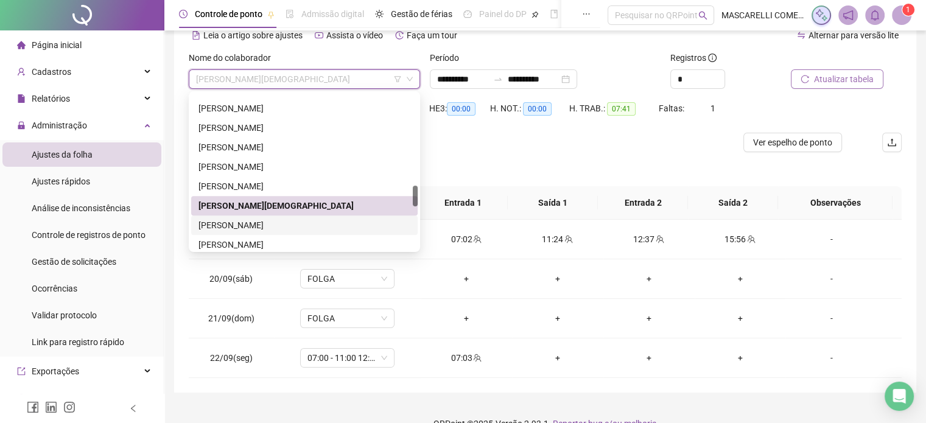
click at [214, 226] on div "PATRICIA TRABACH" at bounding box center [304, 224] width 212 height 13
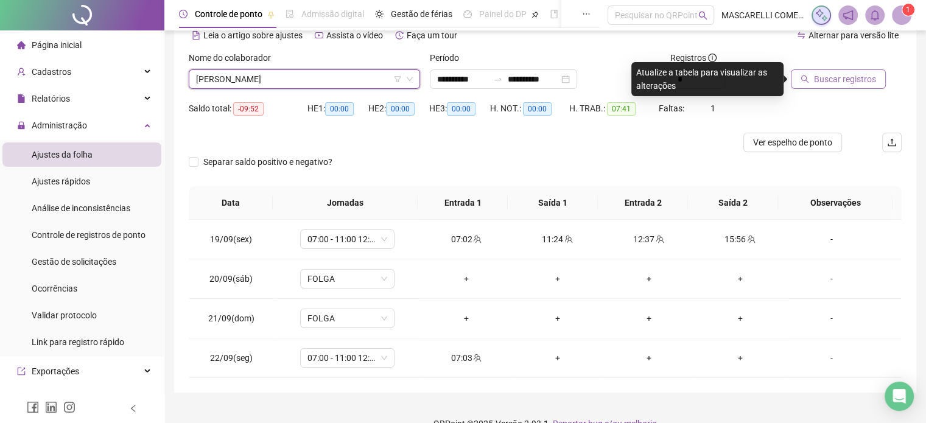
click at [808, 77] on icon "search" at bounding box center [804, 79] width 9 height 9
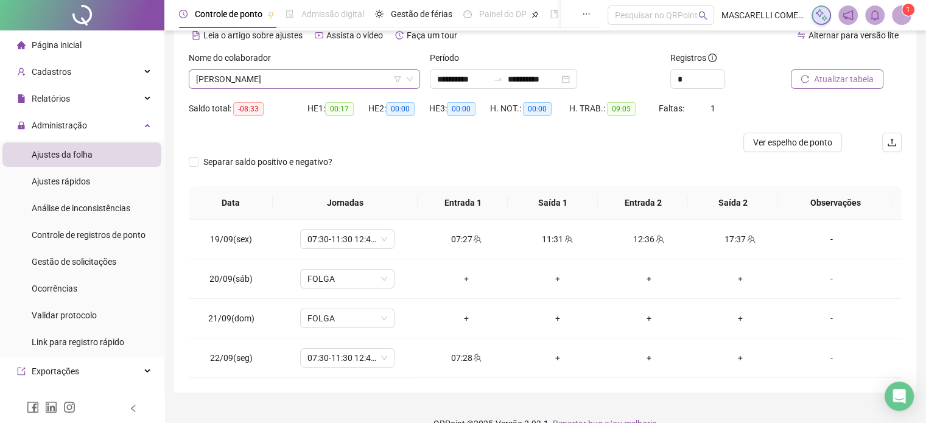
click at [259, 84] on span "PATRICIA TRABACH" at bounding box center [304, 79] width 217 height 18
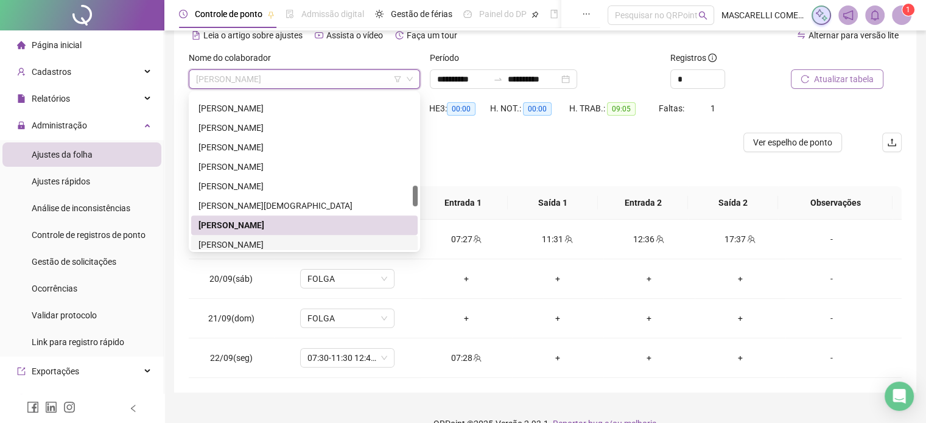
click at [215, 243] on div "PAULO HENRIQUE AMORIM ALMEIDA" at bounding box center [304, 244] width 212 height 13
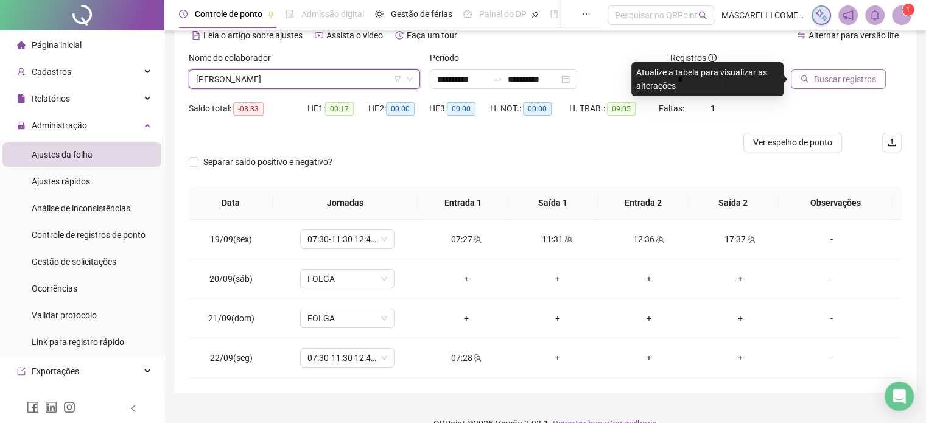
click at [845, 77] on span "Buscar registros" at bounding box center [845, 78] width 62 height 13
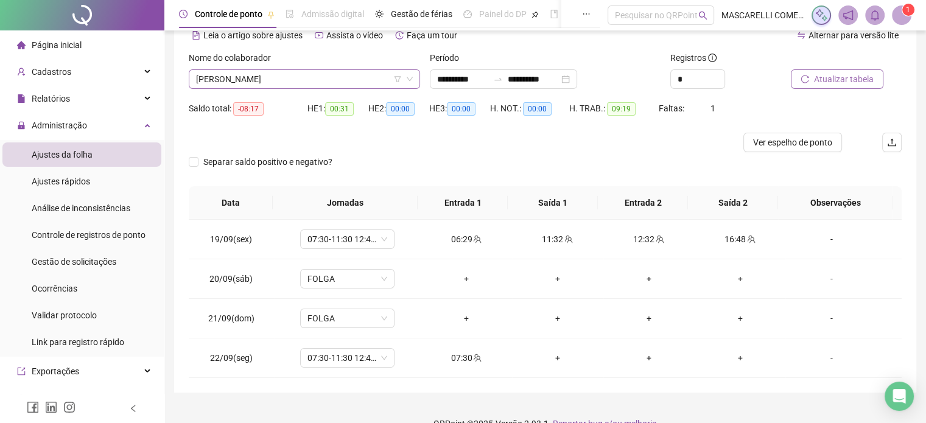
click at [259, 78] on span "PAULO HENRIQUE AMORIM ALMEIDA" at bounding box center [304, 79] width 217 height 18
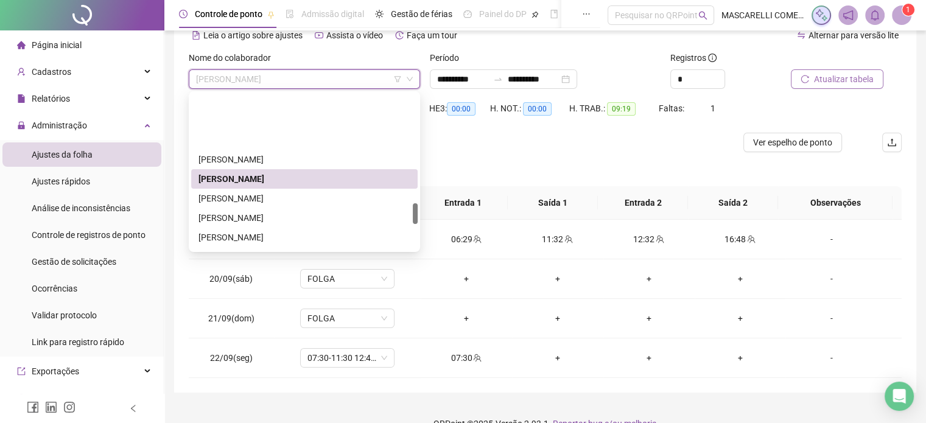
scroll to position [803, 0]
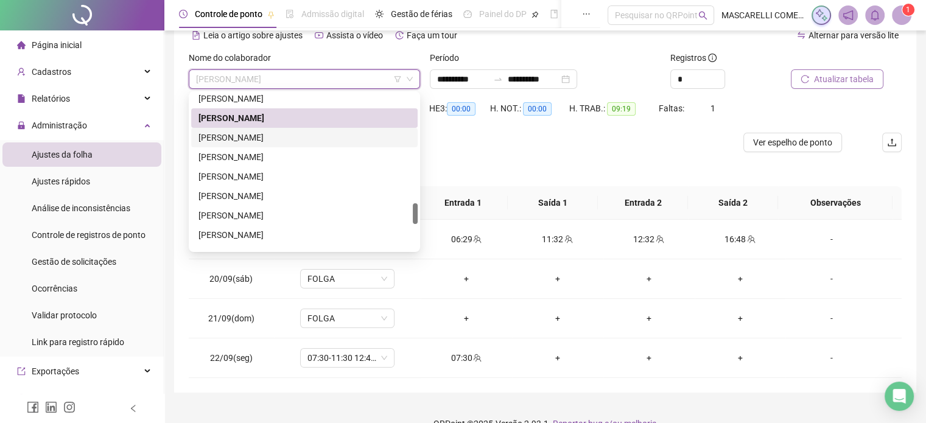
click at [242, 136] on div "QUELITA OLIVEIRA DA SILVA PEREIRA" at bounding box center [304, 137] width 212 height 13
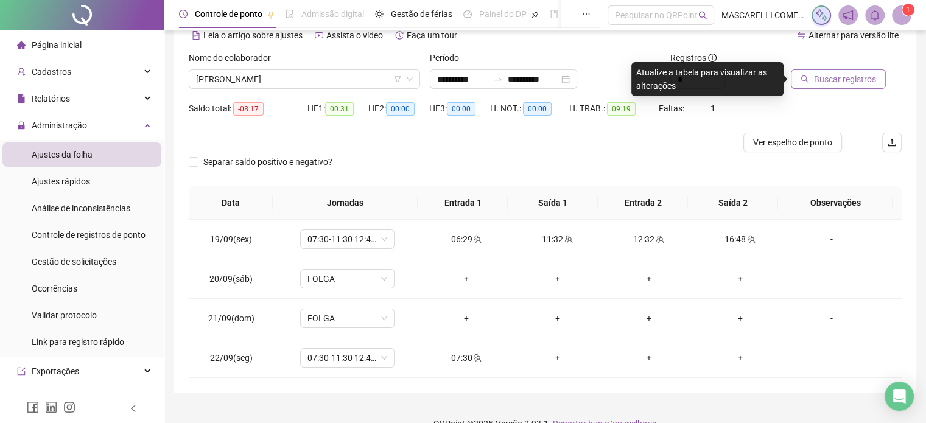
click at [825, 77] on span "Buscar registros" at bounding box center [845, 78] width 62 height 13
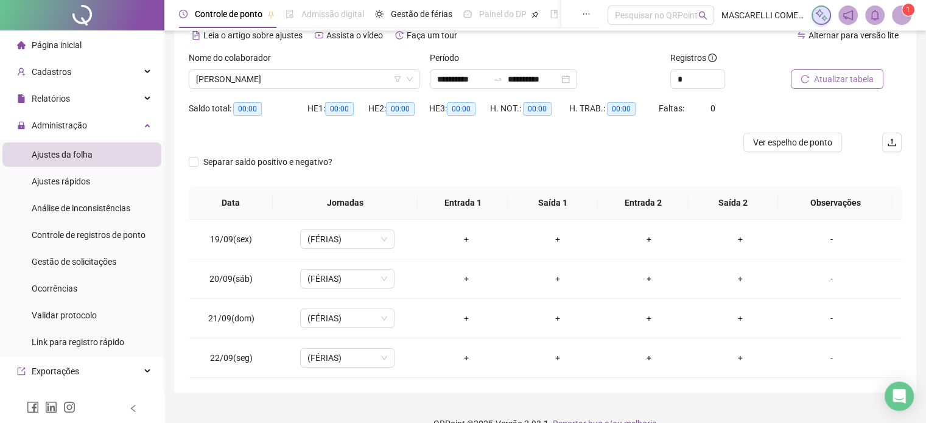
click at [242, 75] on span "QUELITA OLIVEIRA DA SILVA PEREIRA" at bounding box center [304, 79] width 217 height 18
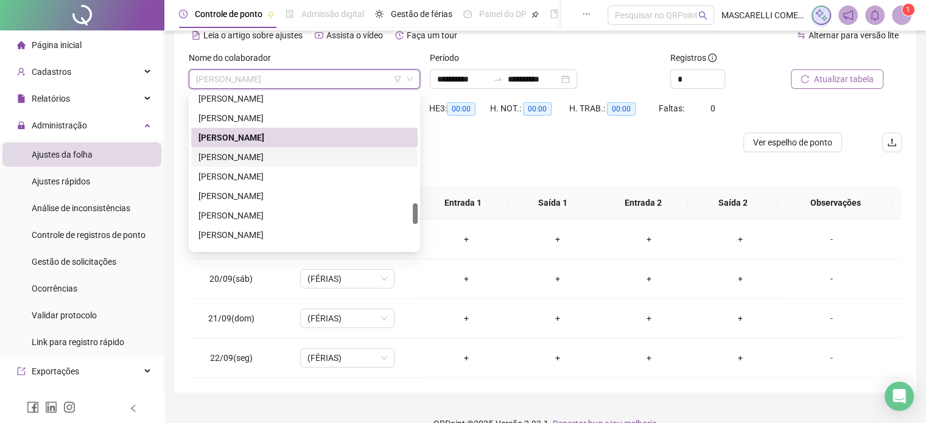
click at [245, 160] on div "RAPHAELLA DE ALMEIDA DA VITORIA" at bounding box center [304, 156] width 212 height 13
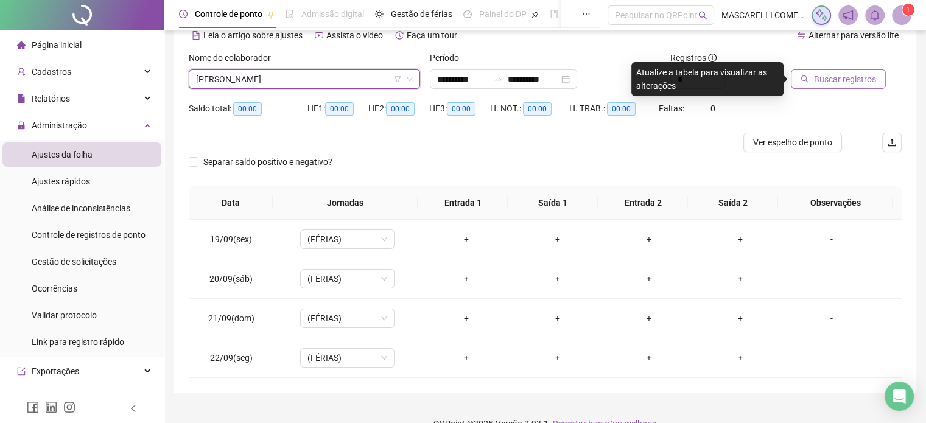
click at [824, 77] on span "Buscar registros" at bounding box center [845, 78] width 62 height 13
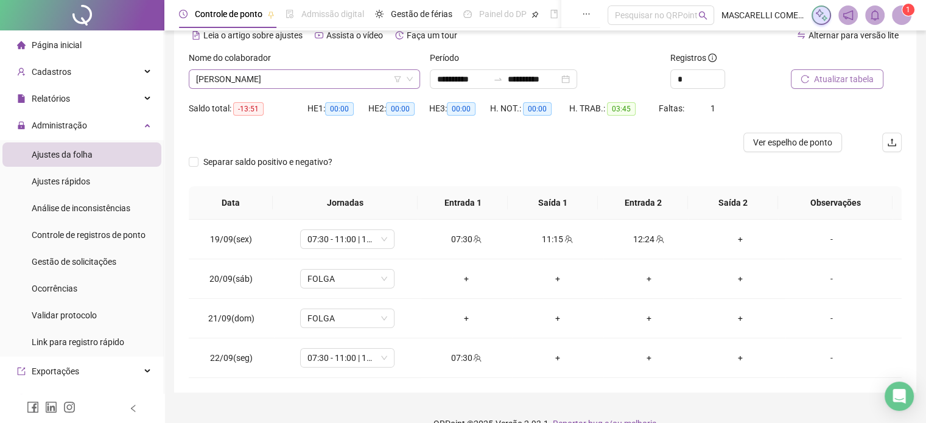
click at [213, 74] on span "RAPHAELLA DE ALMEIDA DA VITORIA" at bounding box center [304, 79] width 217 height 18
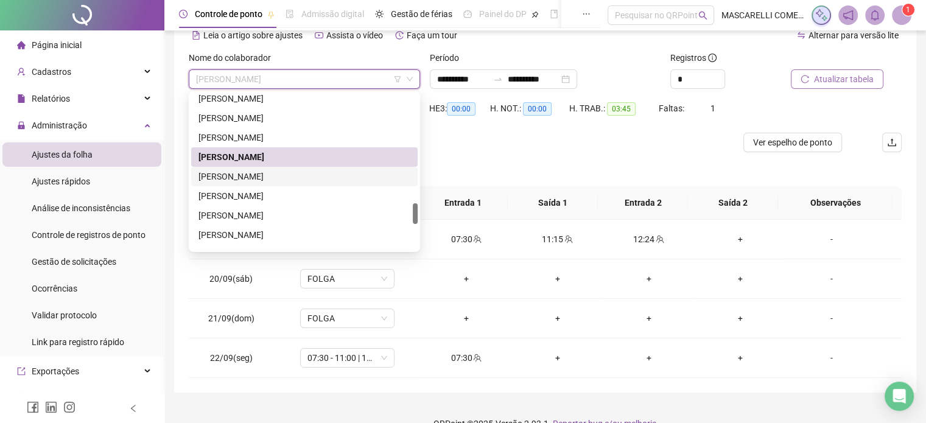
click at [226, 179] on div "REGIVALDO FERNANDES" at bounding box center [304, 176] width 212 height 13
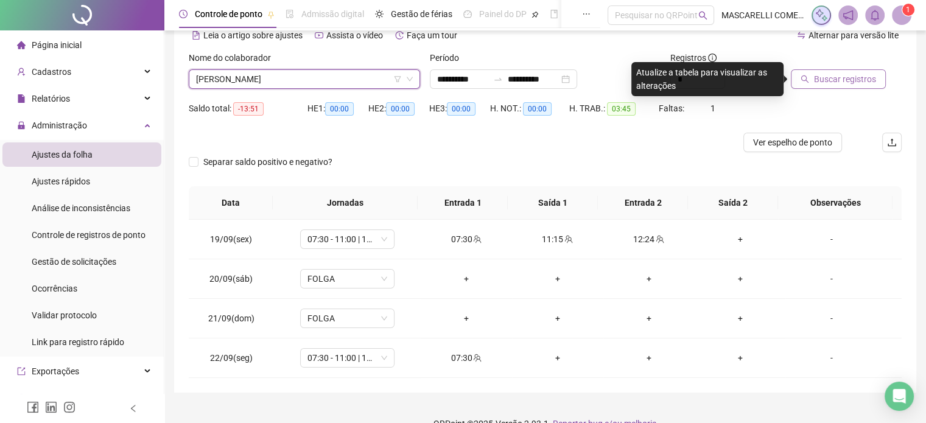
click at [827, 74] on span "Buscar registros" at bounding box center [845, 78] width 62 height 13
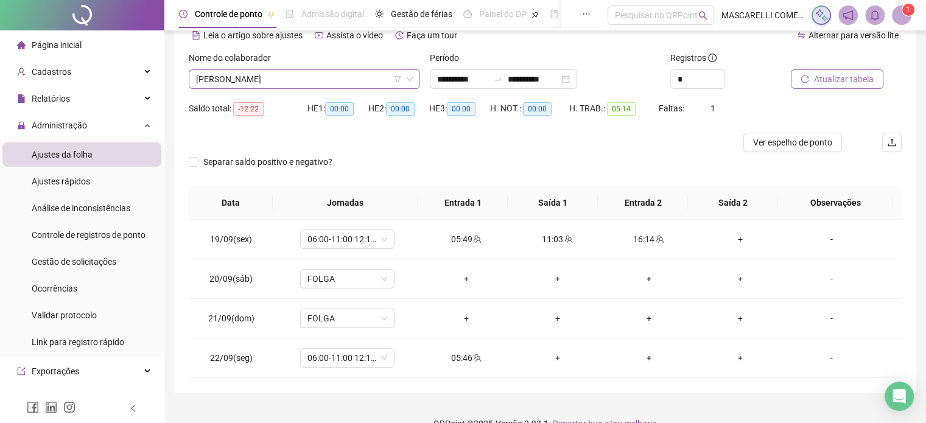
click at [272, 84] on span "REGIVALDO FERNANDES" at bounding box center [304, 79] width 217 height 18
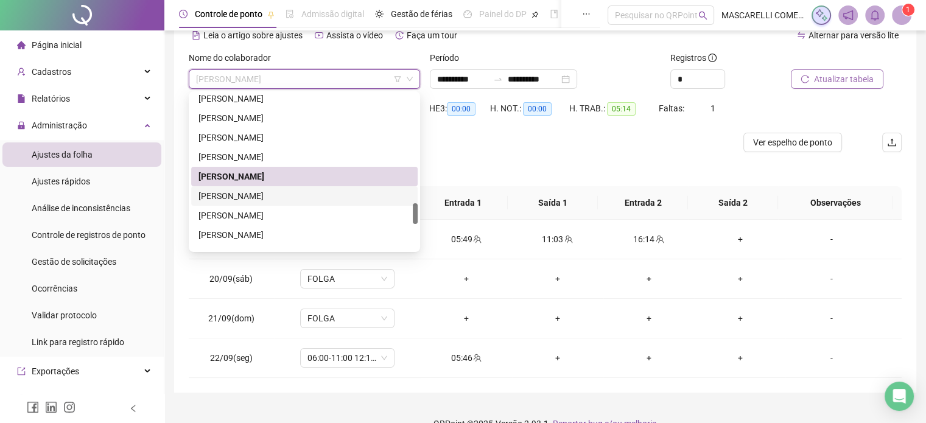
click at [253, 197] on div "RHILLARY MACHADO VIEIRA" at bounding box center [304, 195] width 212 height 13
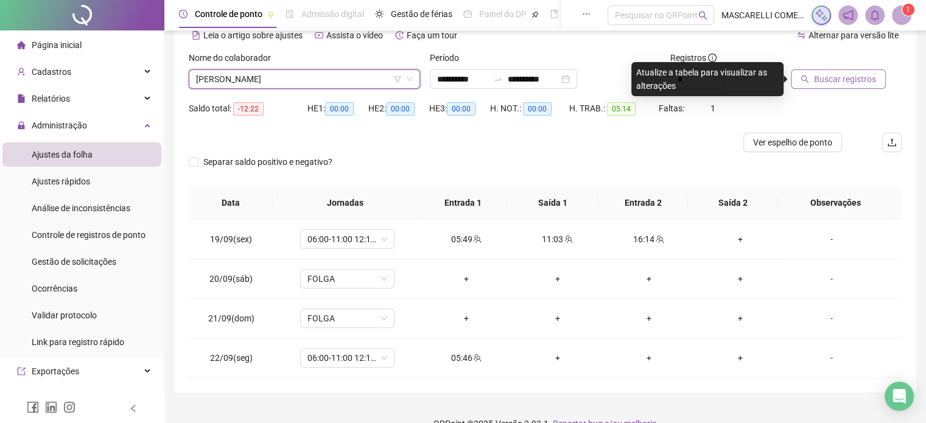
click at [837, 80] on span "Buscar registros" at bounding box center [845, 78] width 62 height 13
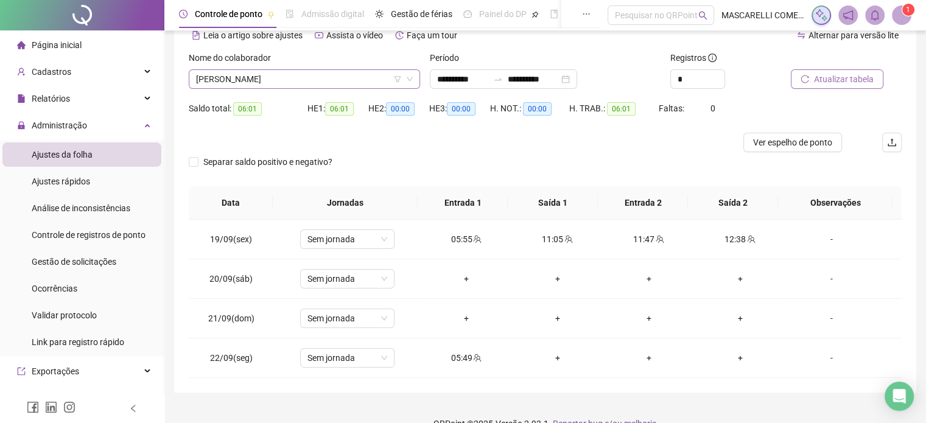
click at [214, 80] on span "RHILLARY MACHADO VIEIRA" at bounding box center [304, 79] width 217 height 18
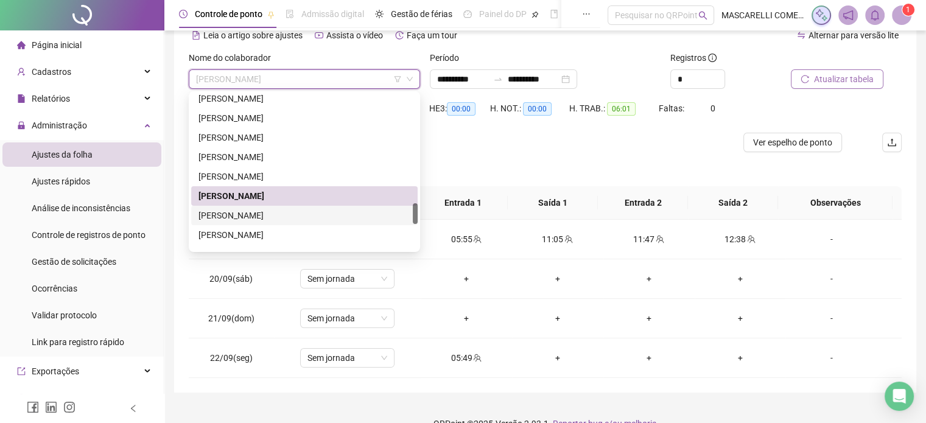
click at [264, 217] on div "RICARDO MARQUES WRUCK" at bounding box center [304, 215] width 212 height 13
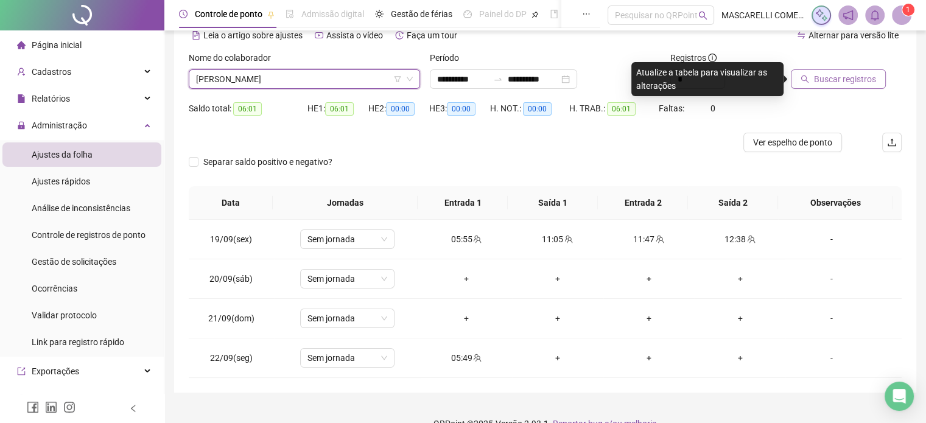
click at [849, 78] on span "Buscar registros" at bounding box center [845, 78] width 62 height 13
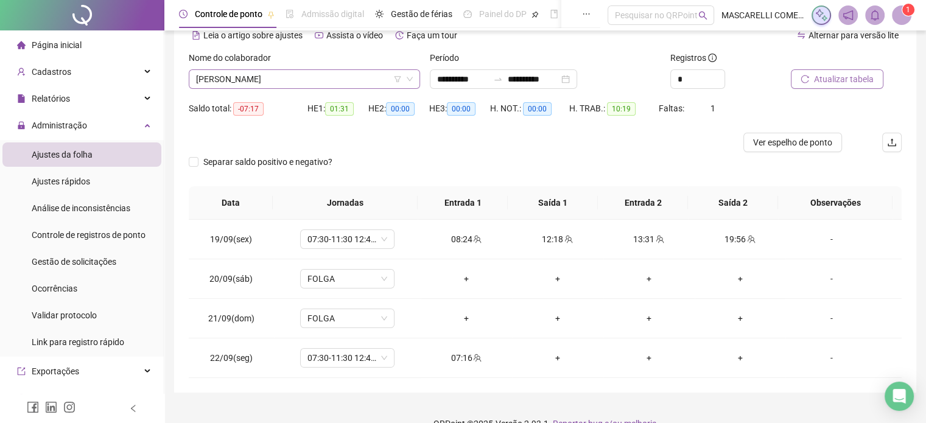
click at [252, 77] on span "RICARDO MARQUES WRUCK" at bounding box center [304, 79] width 217 height 18
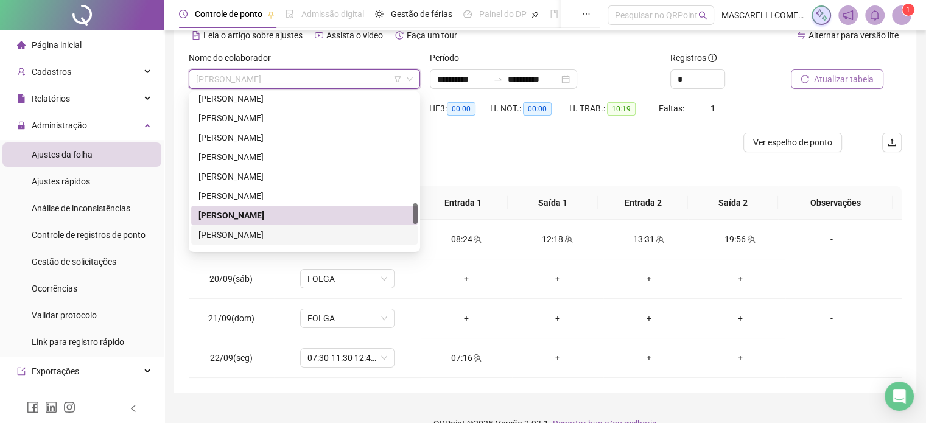
click at [241, 234] on div "ROMARIO SERAFIN ALVES" at bounding box center [304, 234] width 212 height 13
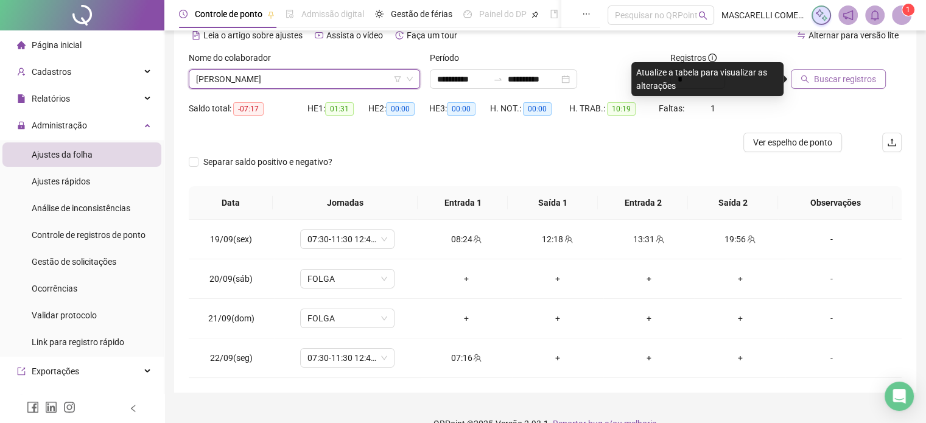
click at [848, 79] on span "Buscar registros" at bounding box center [845, 78] width 62 height 13
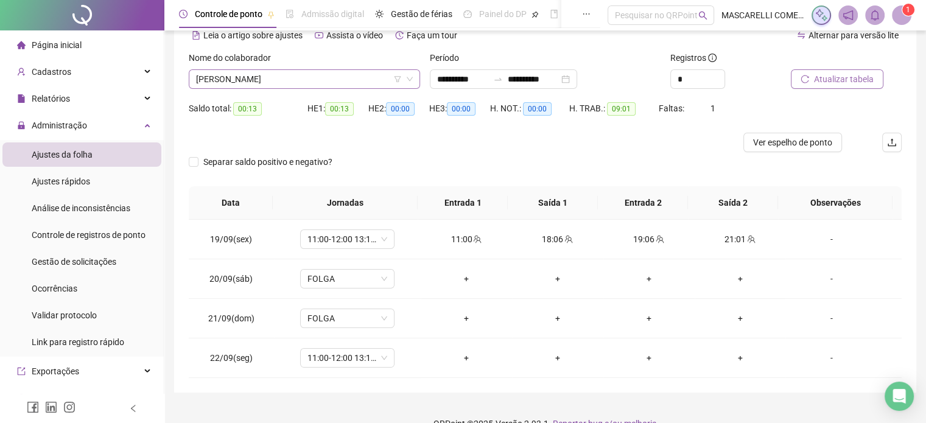
click at [213, 77] on span "ROMARIO SERAFIN ALVES" at bounding box center [304, 79] width 217 height 18
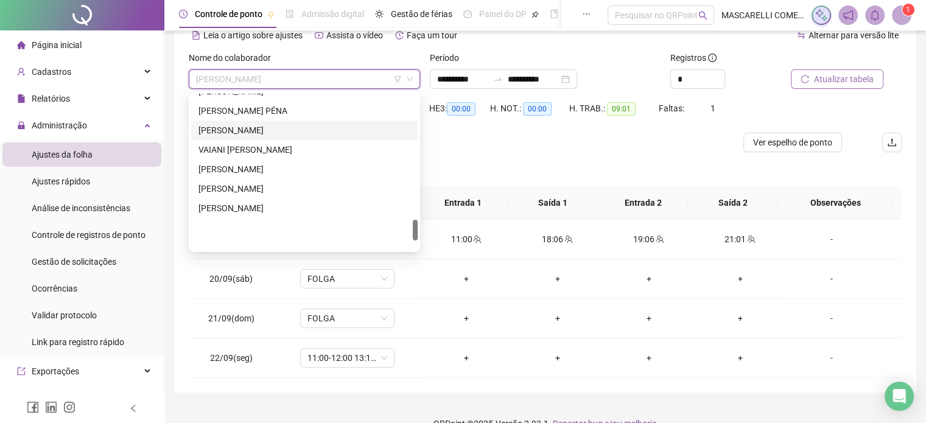
scroll to position [925, 0]
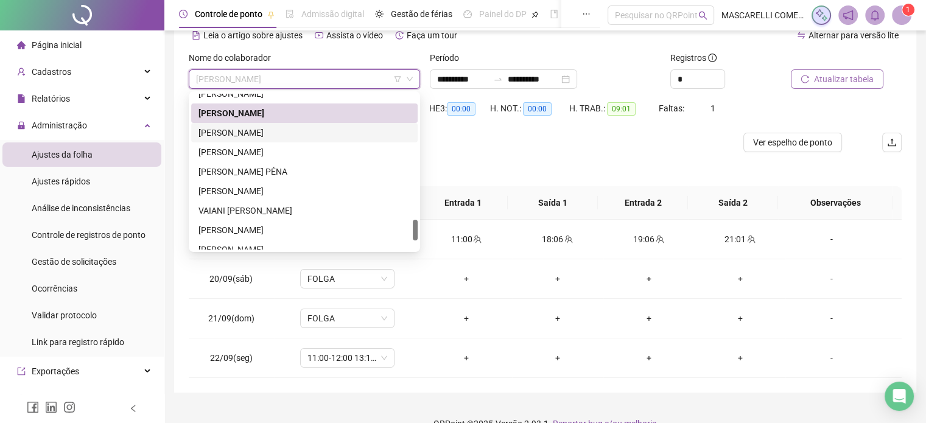
click at [257, 131] on div "RONAN AZEVEDO MARTINUSSO" at bounding box center [304, 132] width 212 height 13
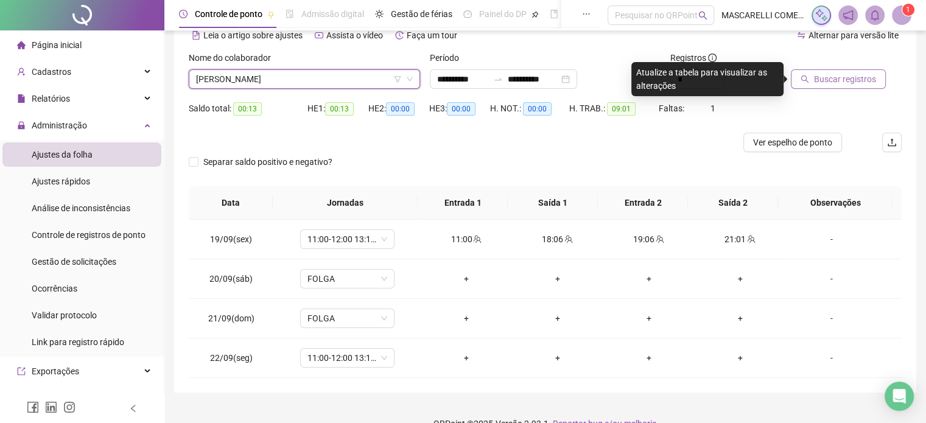
click at [859, 75] on span "Buscar registros" at bounding box center [845, 78] width 62 height 13
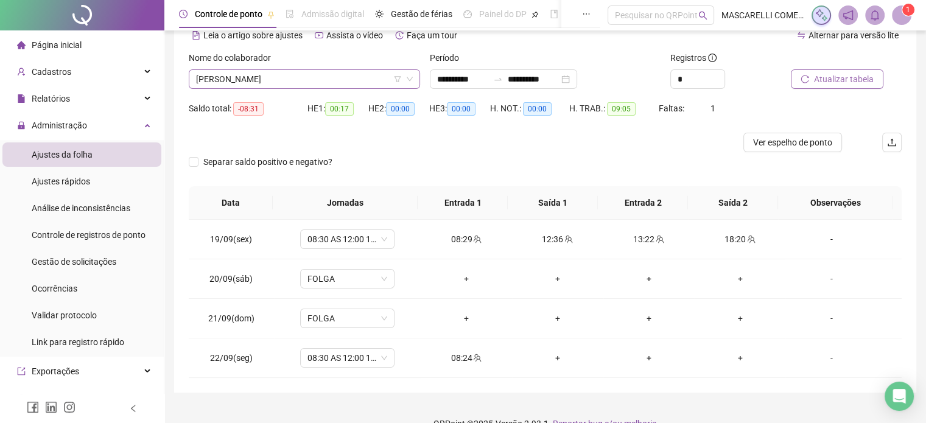
click at [231, 79] on span "RONAN AZEVEDO MARTINUSSO" at bounding box center [304, 79] width 217 height 18
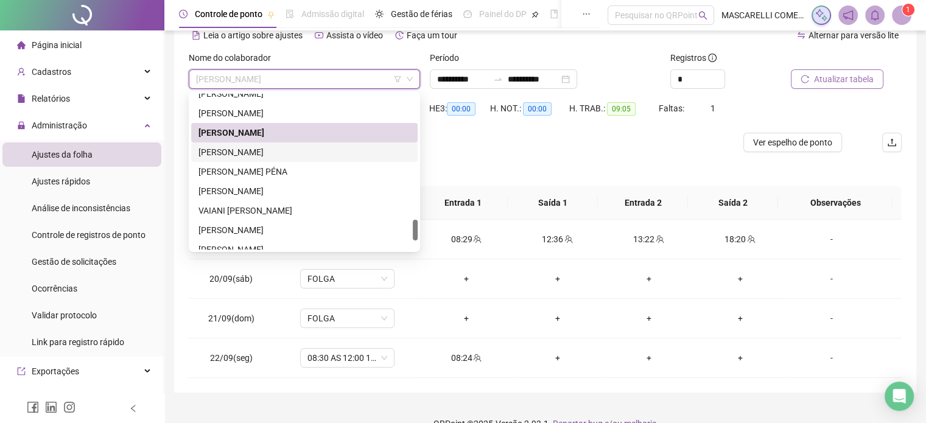
click at [237, 148] on div "RONIVALDO FERNANDES" at bounding box center [304, 151] width 212 height 13
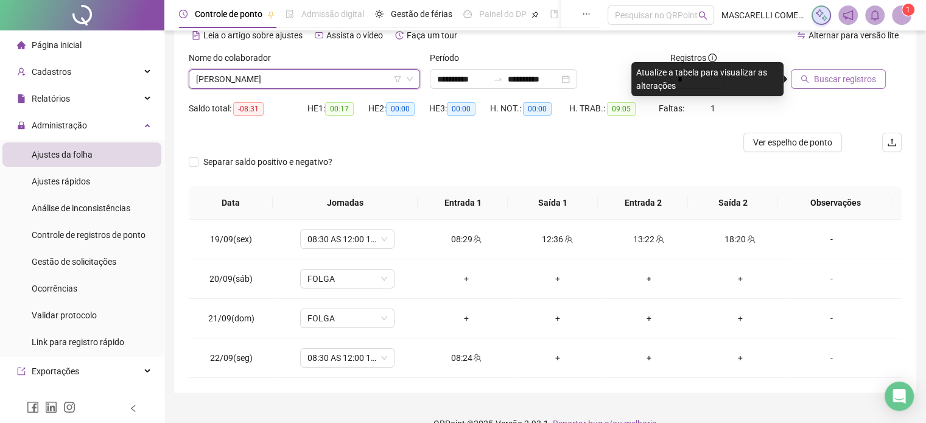
click at [847, 78] on span "Buscar registros" at bounding box center [845, 78] width 62 height 13
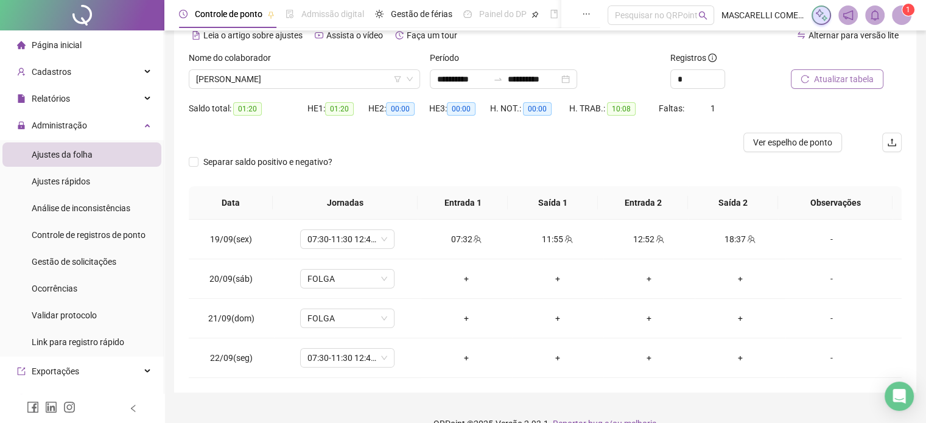
click at [257, 78] on span "RONIVALDO FERNANDES" at bounding box center [304, 79] width 217 height 18
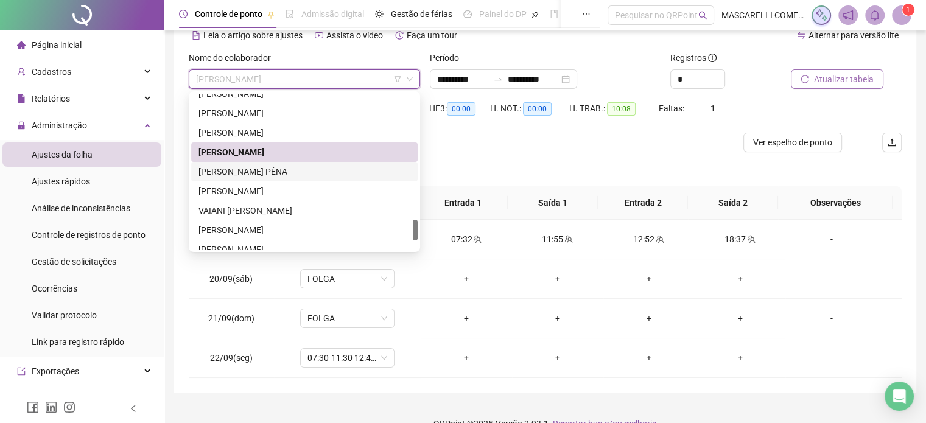
click at [229, 178] on div "SHEILA DE FÁTIMA PÉNA" at bounding box center [304, 171] width 212 height 13
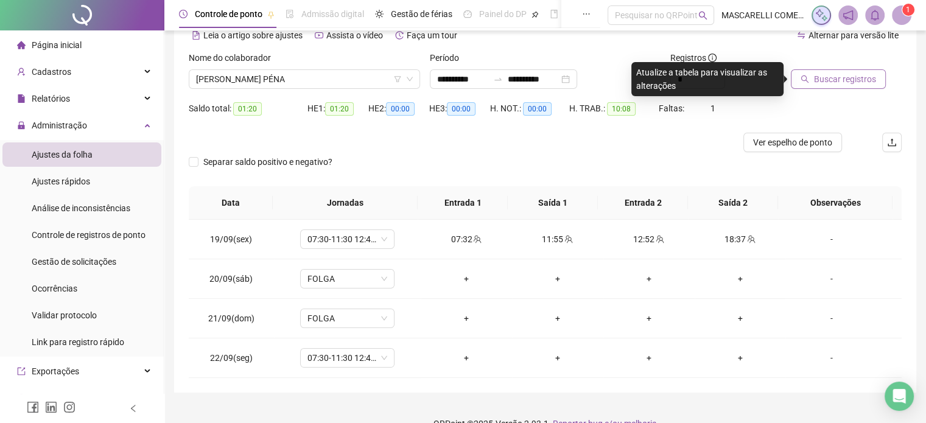
click at [844, 78] on span "Buscar registros" at bounding box center [845, 78] width 62 height 13
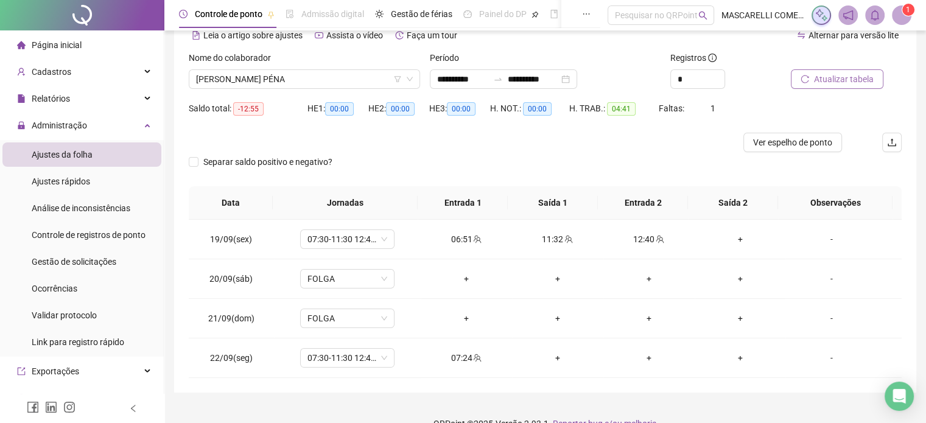
click at [265, 80] on span "SHEILA DE FÁTIMA PÉNA" at bounding box center [304, 79] width 217 height 18
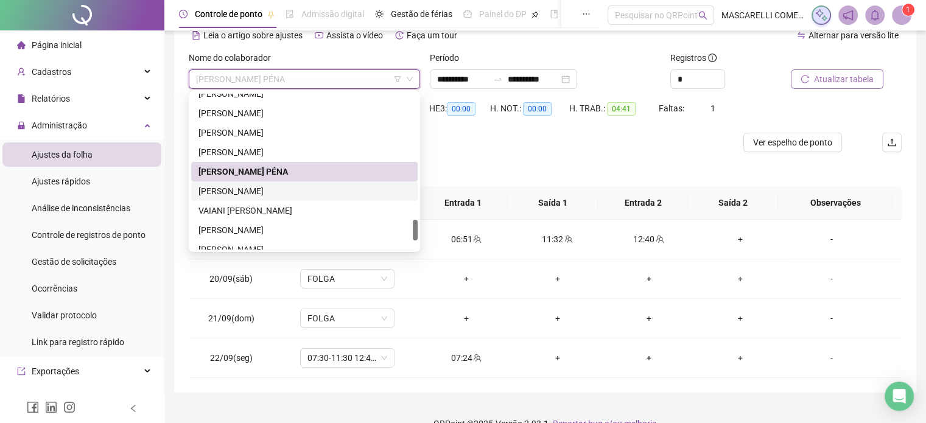
click at [265, 192] on div "TAMIRIS ROCHA PEREIRA" at bounding box center [304, 190] width 212 height 13
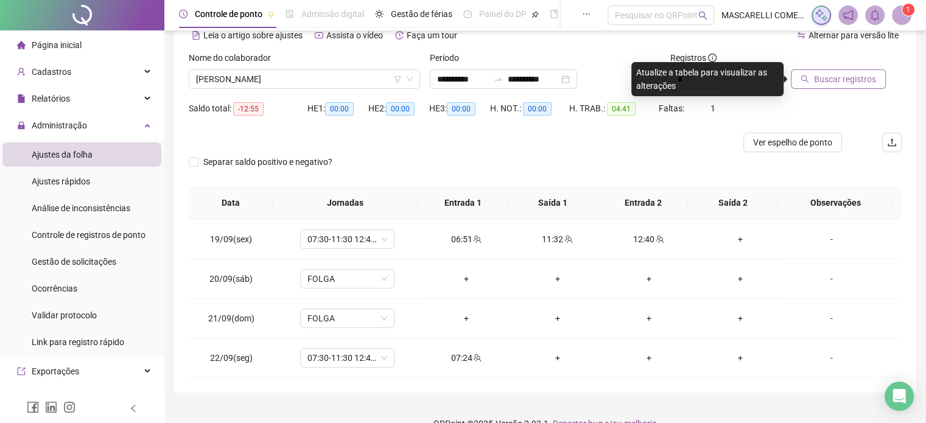
click at [828, 78] on span "Buscar registros" at bounding box center [845, 78] width 62 height 13
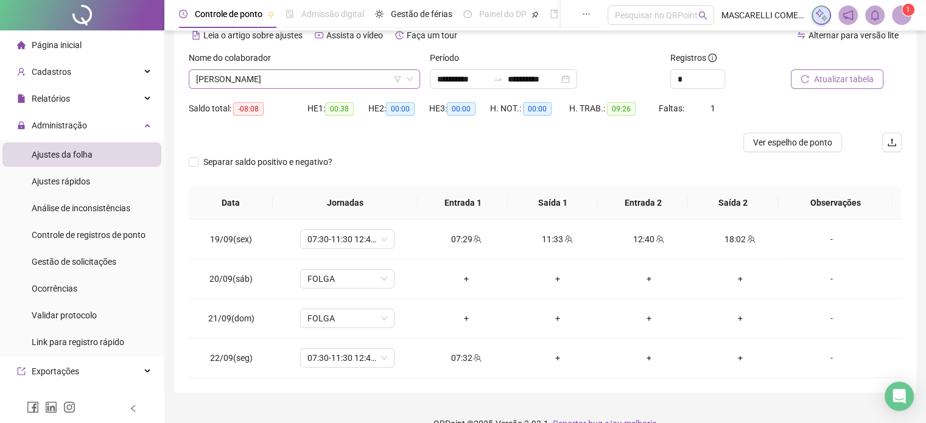
click at [221, 81] on span "TAMIRIS ROCHA PEREIRA" at bounding box center [304, 79] width 217 height 18
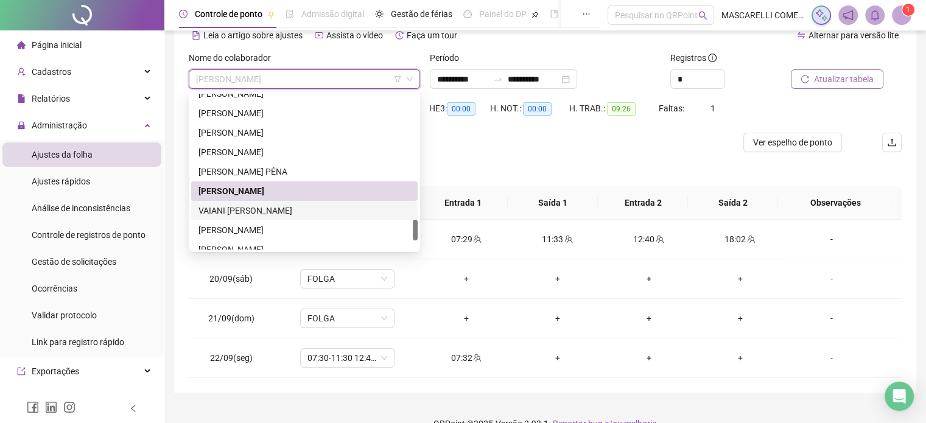
drag, startPoint x: 221, startPoint y: 214, endPoint x: 349, endPoint y: 178, distance: 133.2
click at [222, 214] on div "VAIANI BETINI TRABACH" at bounding box center [304, 210] width 212 height 13
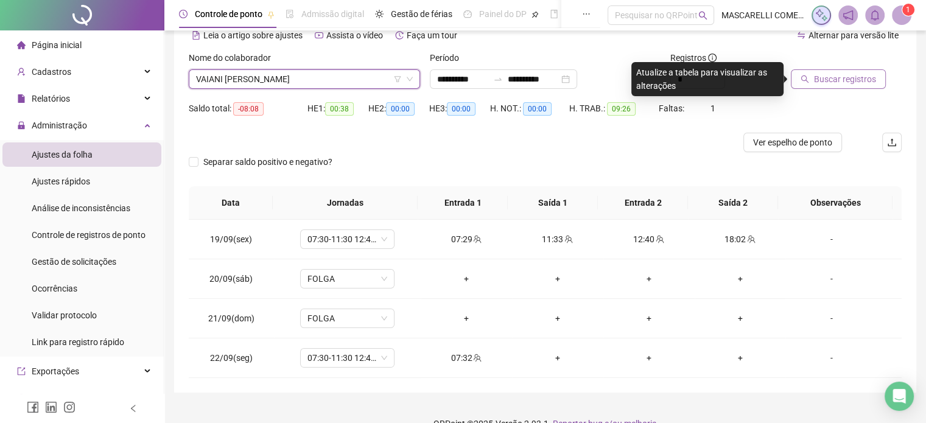
click at [862, 80] on span "Buscar registros" at bounding box center [845, 78] width 62 height 13
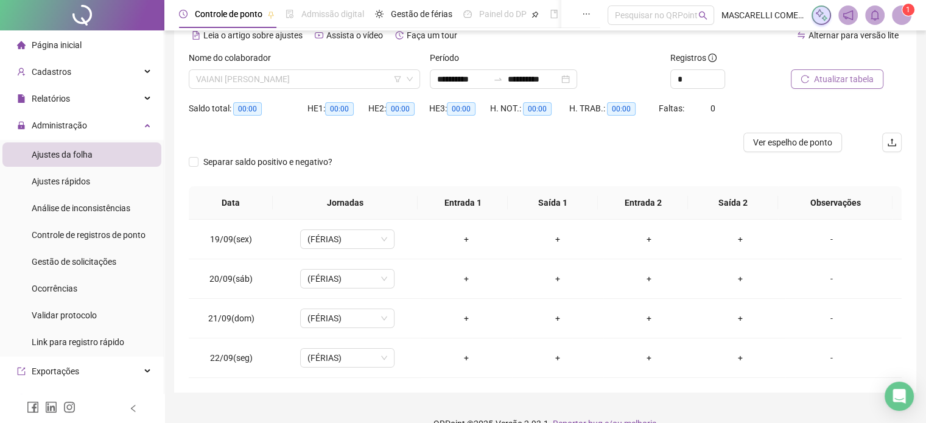
click at [208, 80] on span "VAIANI BETINI TRABACH" at bounding box center [304, 79] width 217 height 18
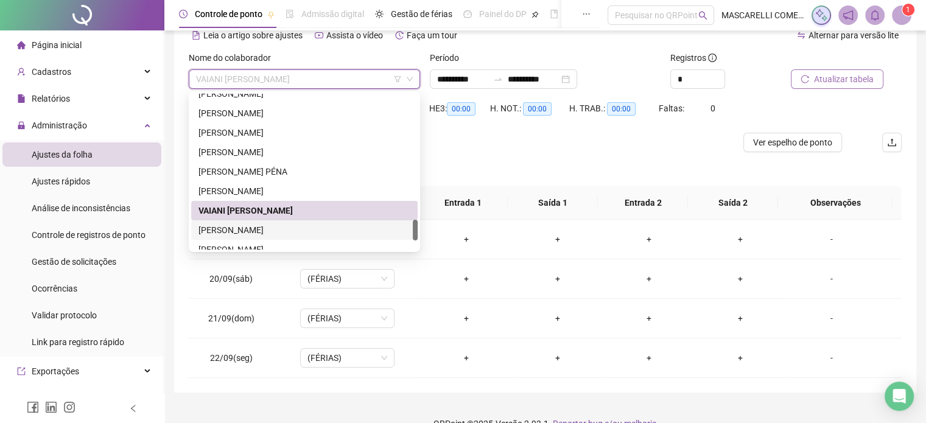
drag, startPoint x: 236, startPoint y: 231, endPoint x: 246, endPoint y: 231, distance: 9.7
click at [237, 231] on div "VALDIVIA PAULA DA COSTA" at bounding box center [304, 229] width 212 height 13
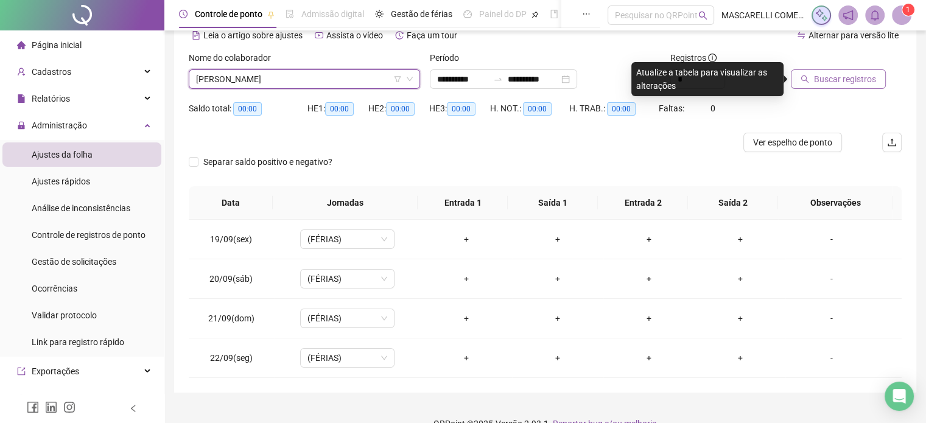
click at [828, 80] on span "Buscar registros" at bounding box center [845, 78] width 62 height 13
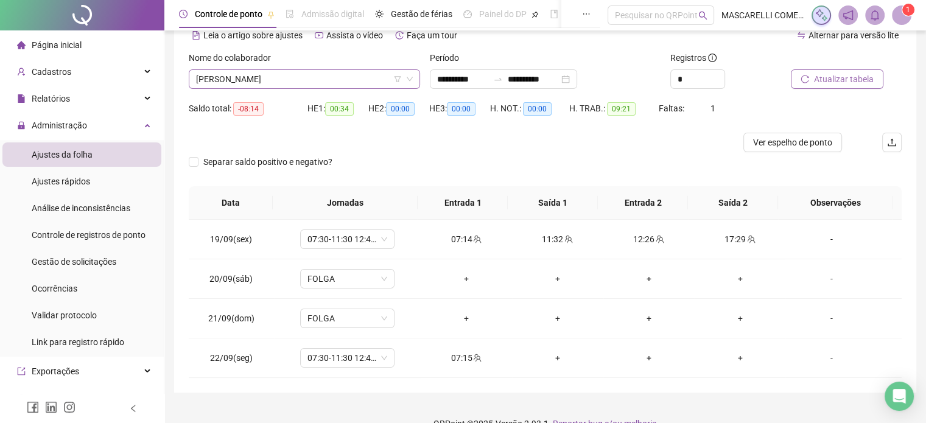
click at [225, 80] on span "VALDIVIA PAULA DA COSTA" at bounding box center [304, 79] width 217 height 18
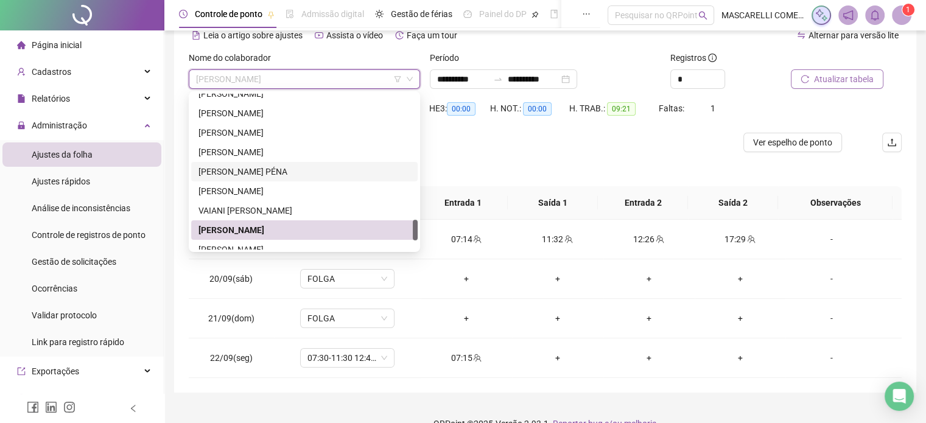
scroll to position [986, 0]
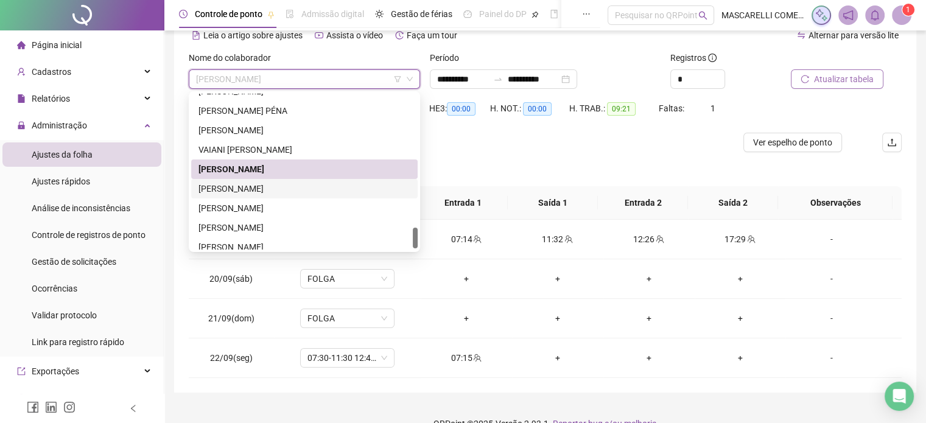
click at [234, 192] on div "VALERIA BARBOSA DE AGUILAR" at bounding box center [304, 188] width 212 height 13
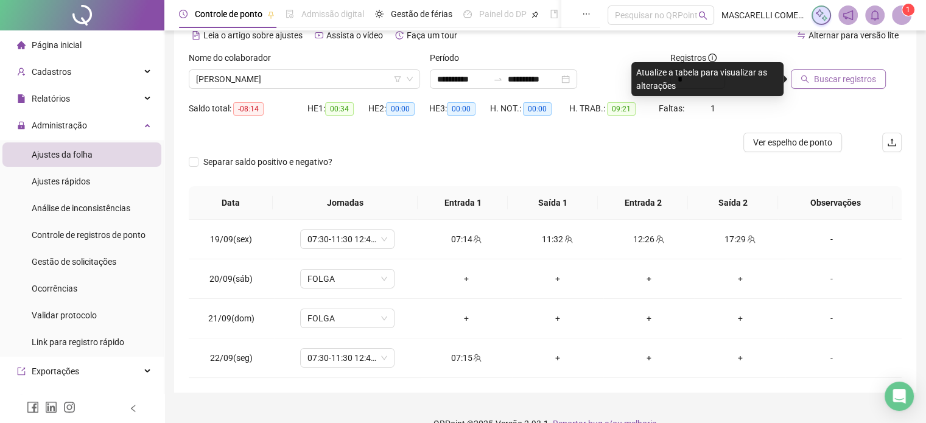
click at [844, 79] on span "Buscar registros" at bounding box center [845, 78] width 62 height 13
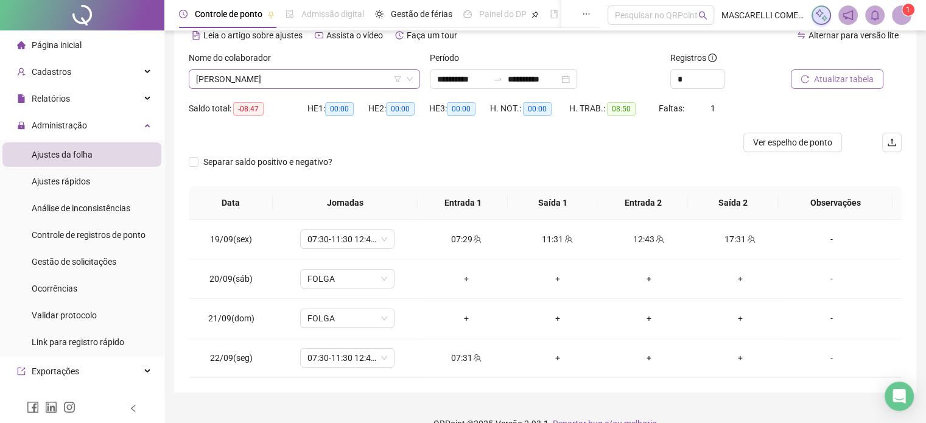
click at [237, 77] on span "VALERIA BARBOSA DE AGUILAR" at bounding box center [304, 79] width 217 height 18
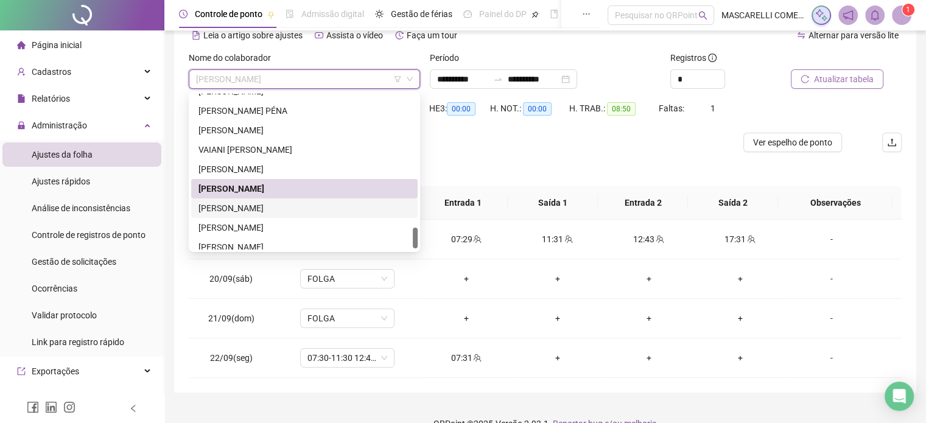
drag, startPoint x: 253, startPoint y: 208, endPoint x: 528, endPoint y: 154, distance: 279.8
click at [253, 208] on div "VICTOR NOBRE DE ALMEIDA" at bounding box center [304, 207] width 212 height 13
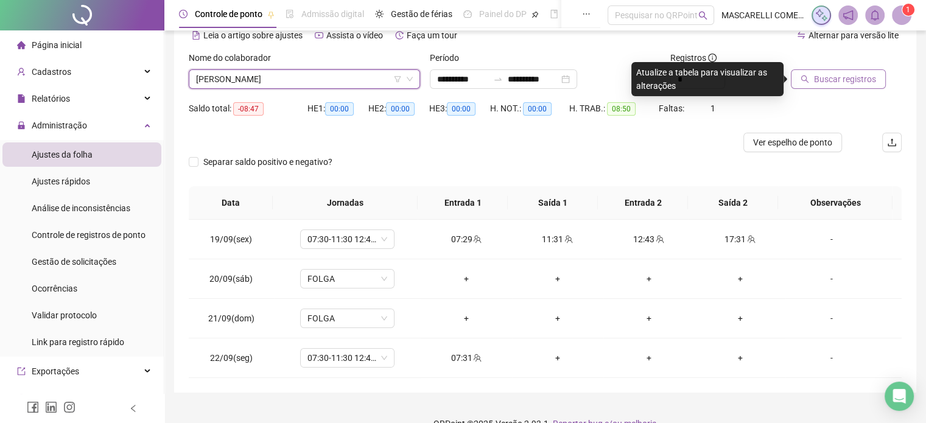
click at [803, 75] on icon "search" at bounding box center [805, 79] width 8 height 8
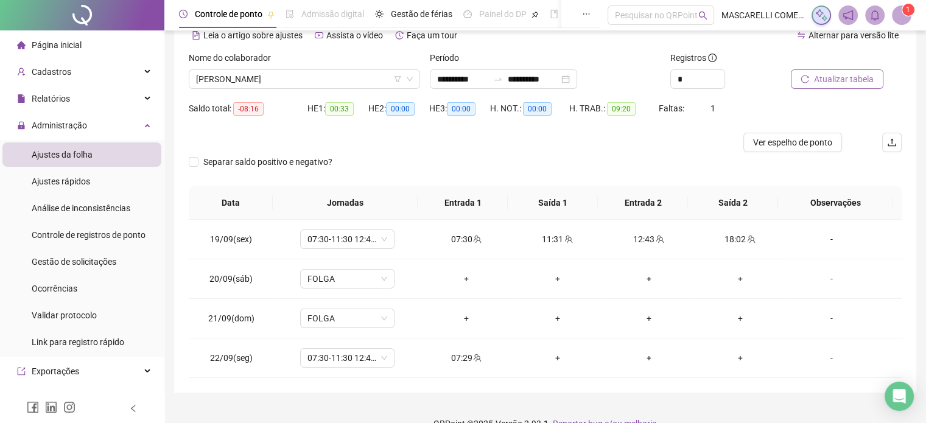
click at [230, 74] on span "VICTOR NOBRE DE ALMEIDA" at bounding box center [304, 79] width 217 height 18
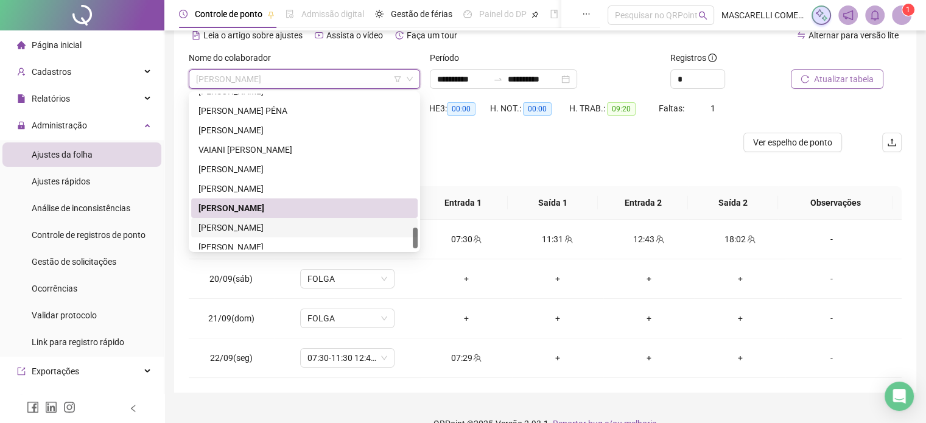
drag, startPoint x: 242, startPoint y: 231, endPoint x: 407, endPoint y: 189, distance: 170.2
click at [242, 231] on div "VITOR HUGO AZEVEDO" at bounding box center [304, 227] width 212 height 13
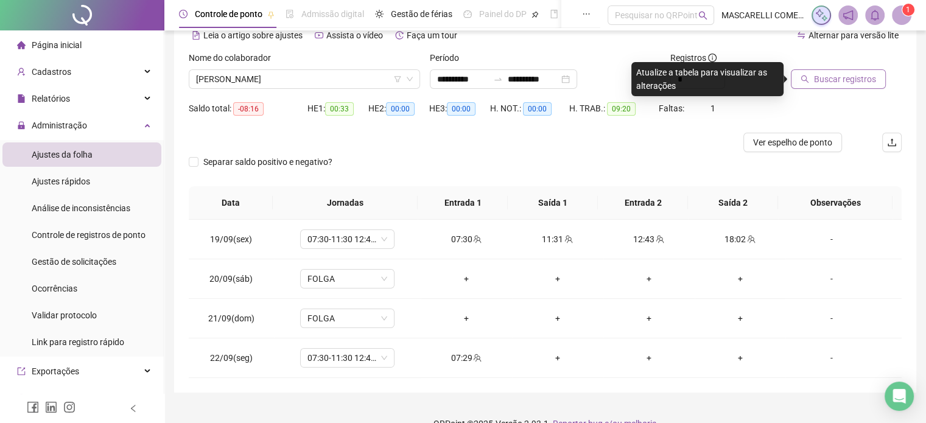
click at [836, 79] on span "Buscar registros" at bounding box center [845, 78] width 62 height 13
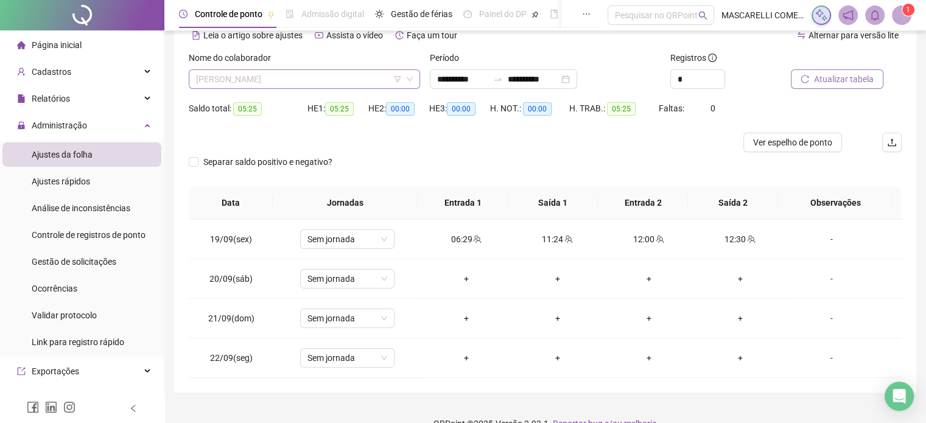
click at [250, 76] on span "VITOR HUGO AZEVEDO" at bounding box center [304, 79] width 217 height 18
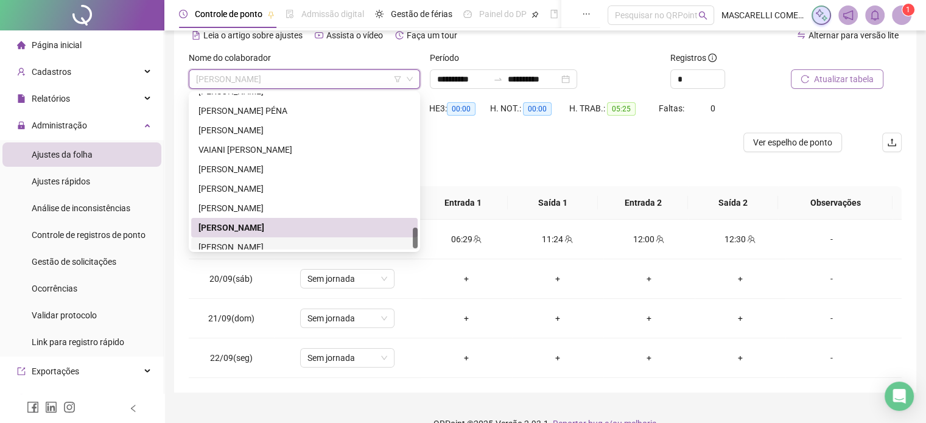
drag, startPoint x: 239, startPoint y: 242, endPoint x: 292, endPoint y: 218, distance: 57.5
click at [239, 242] on div "WELITON VIANA DE ALMEIDA" at bounding box center [304, 246] width 212 height 13
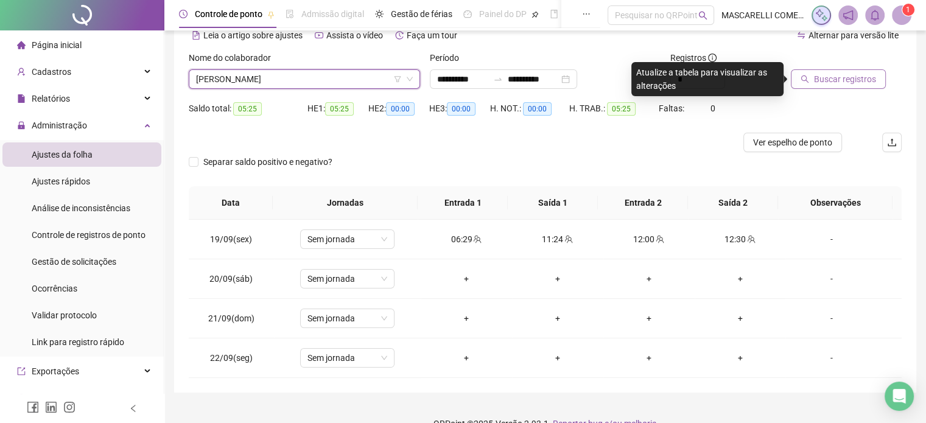
click at [824, 77] on span "Buscar registros" at bounding box center [845, 78] width 62 height 13
